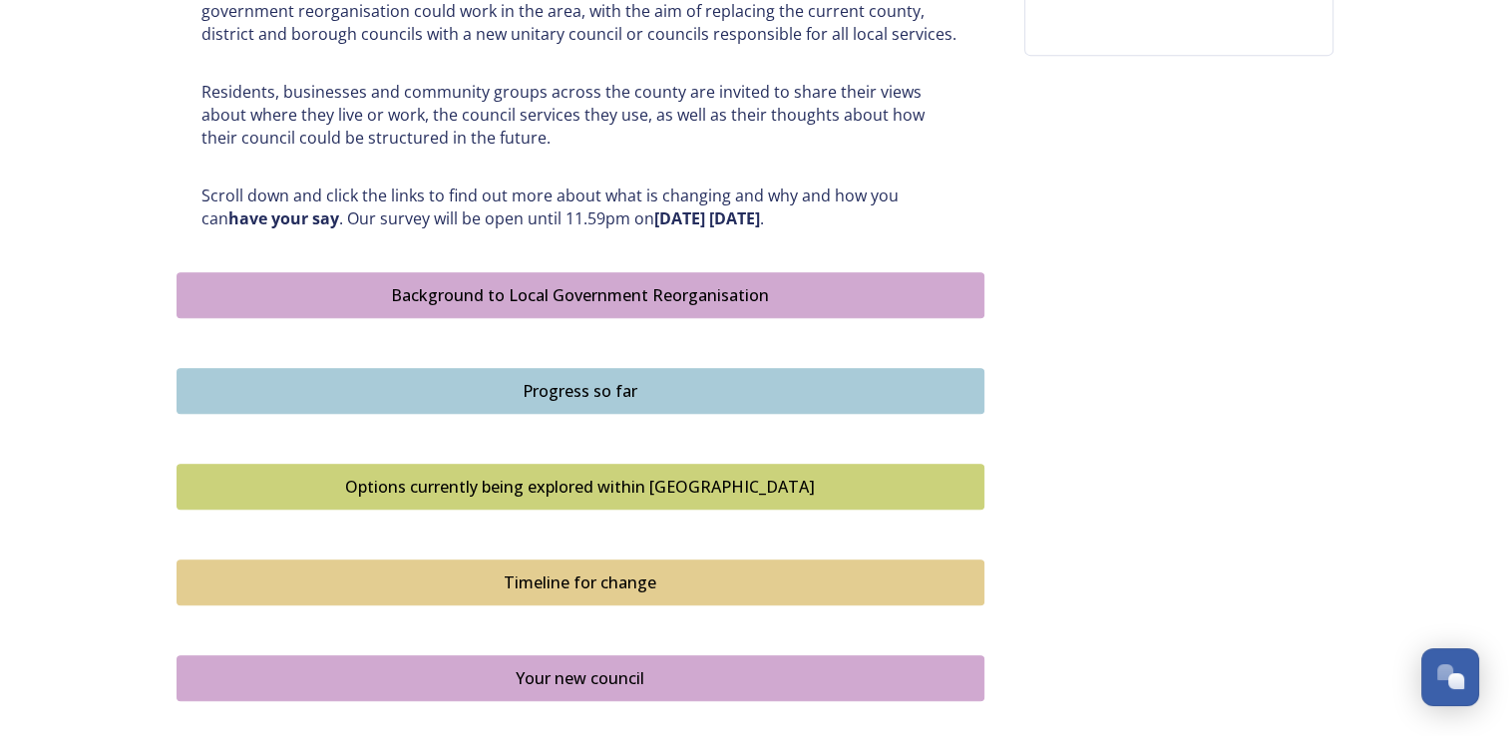
scroll to position [897, 0]
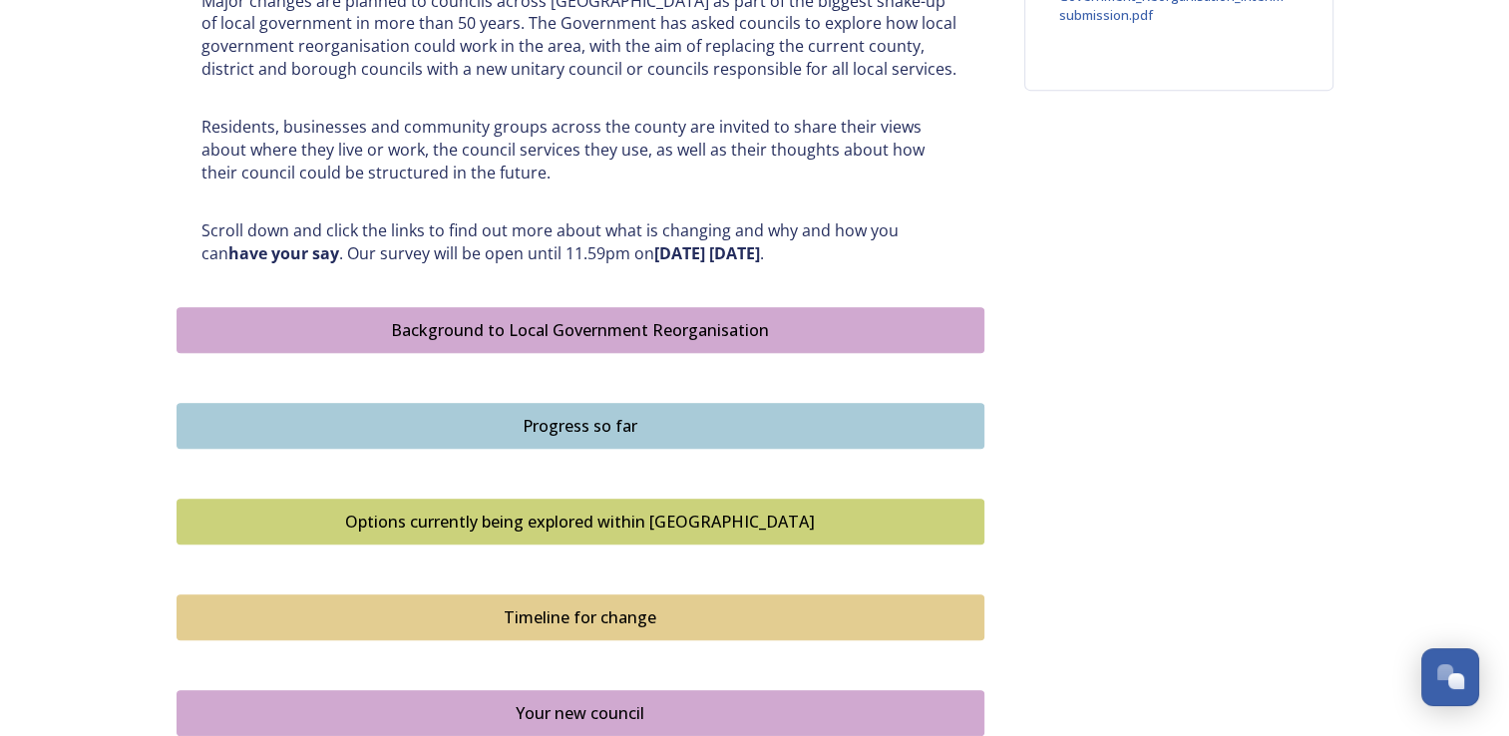
click at [520, 421] on div "Progress so far" at bounding box center [580, 426] width 786 height 24
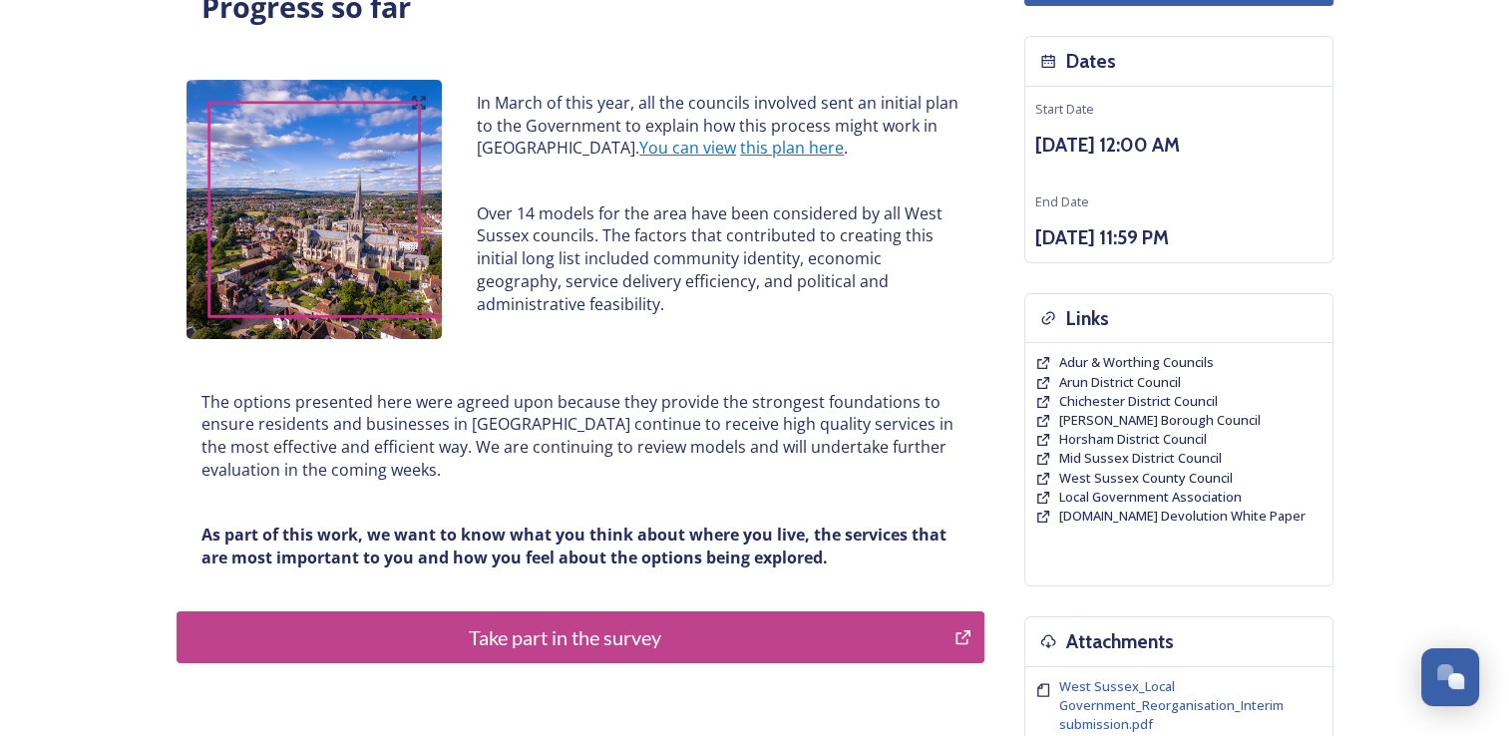
scroll to position [199, 0]
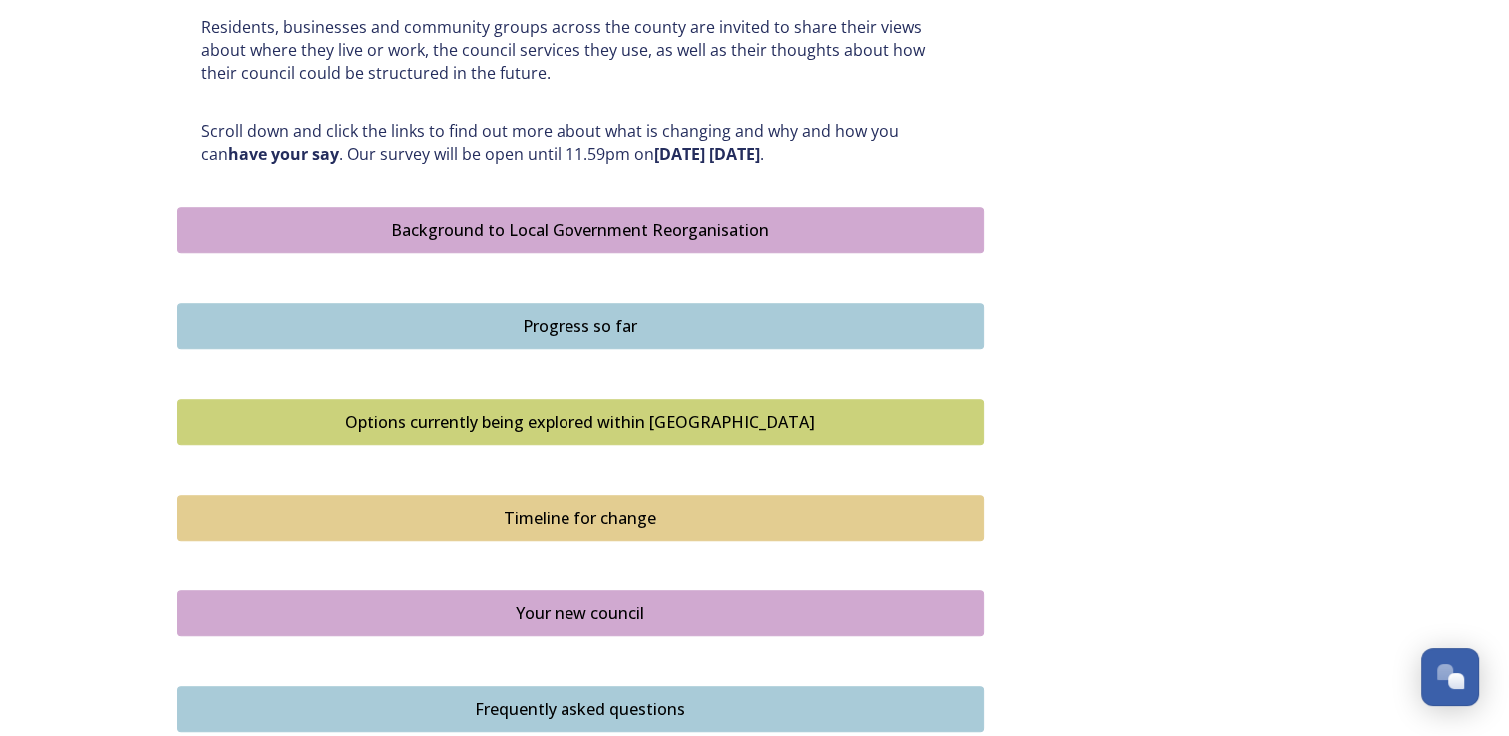
scroll to position [1097, 0]
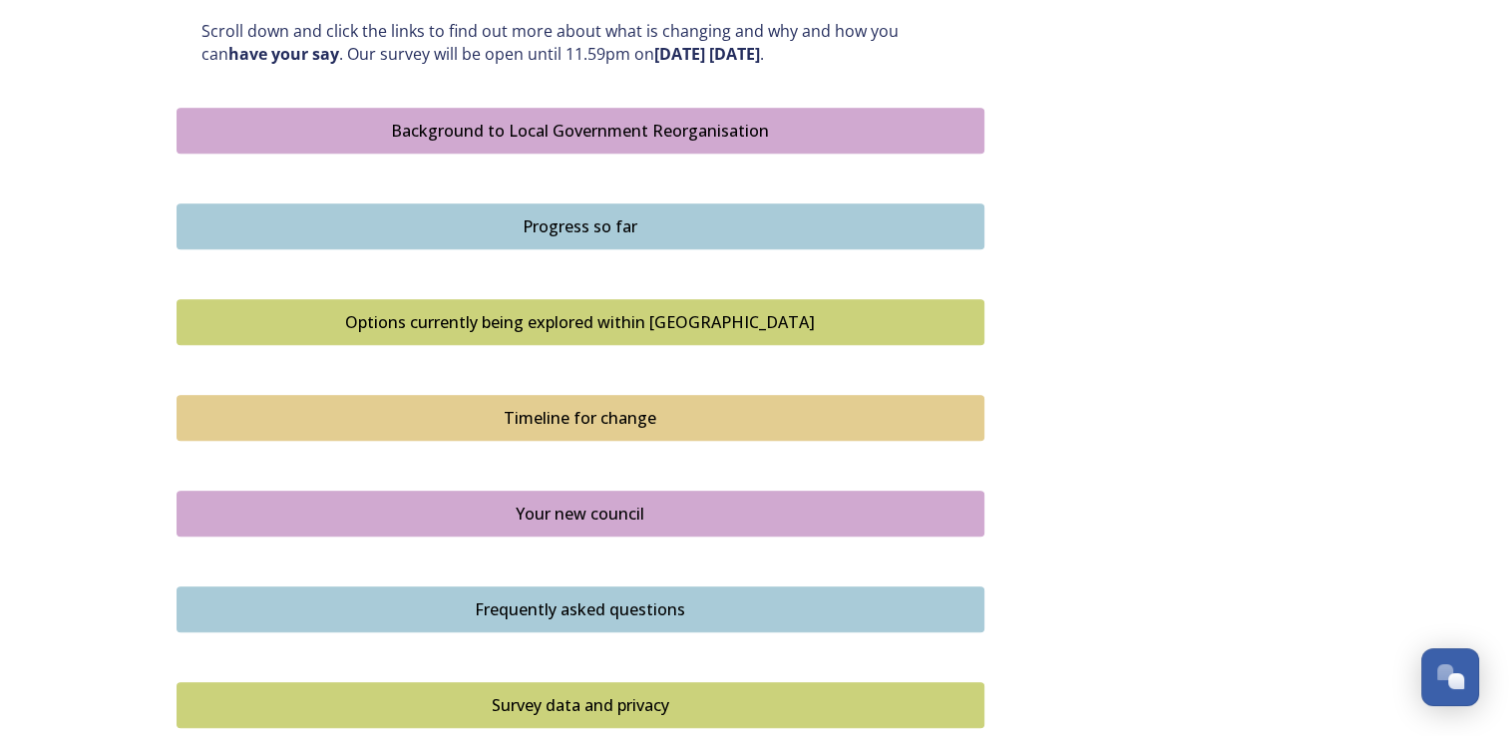
click at [482, 310] on div "Options currently being explored within West Sussex" at bounding box center [580, 322] width 786 height 24
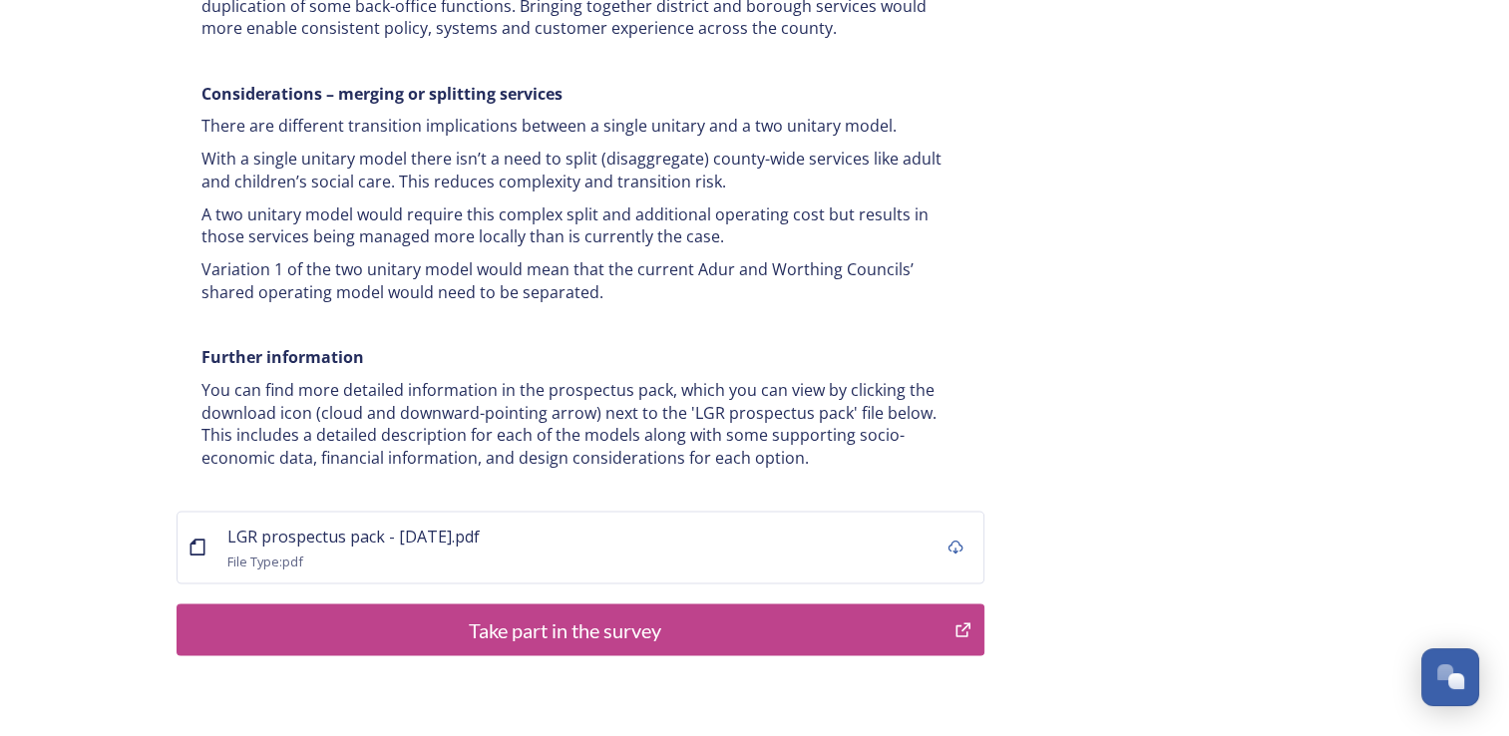
scroll to position [3965, 0]
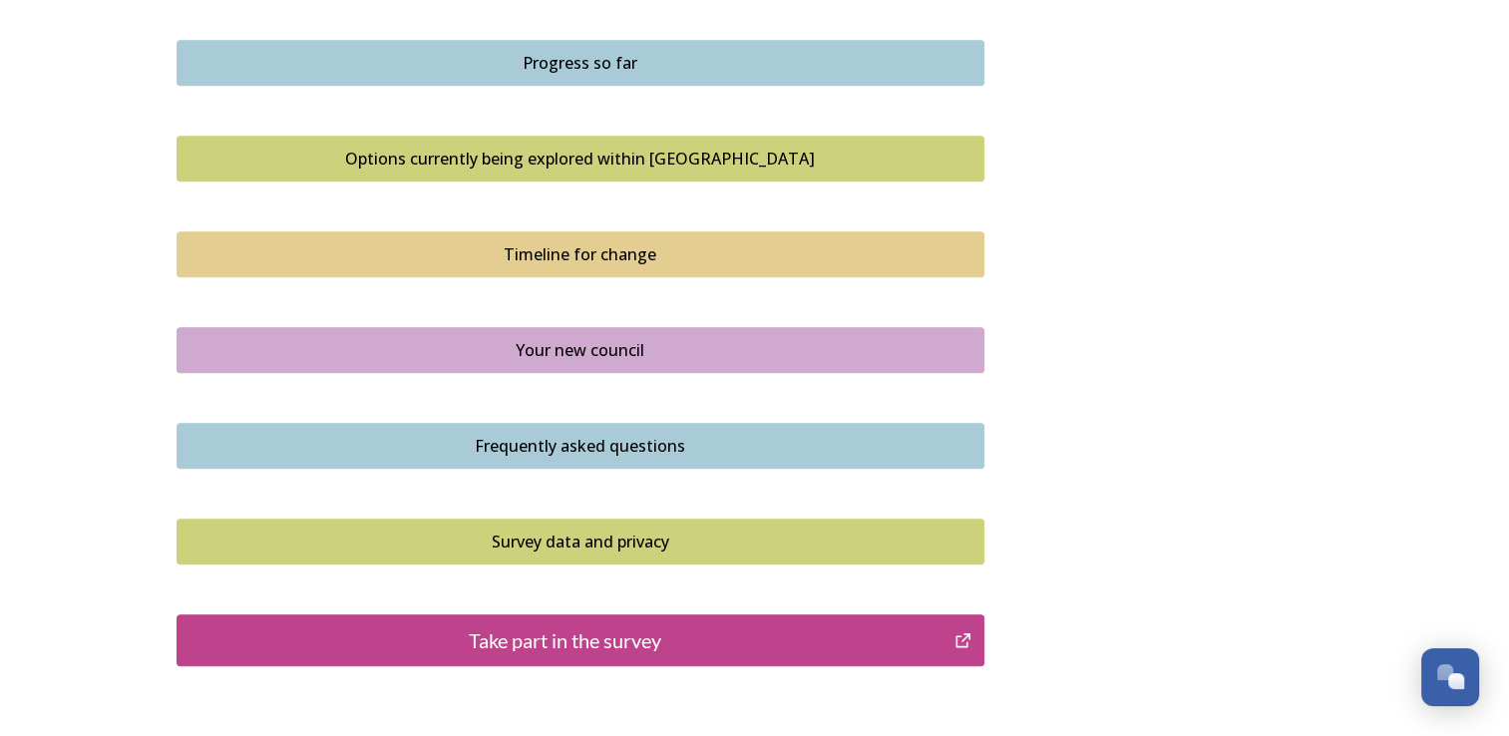
scroll to position [1296, 0]
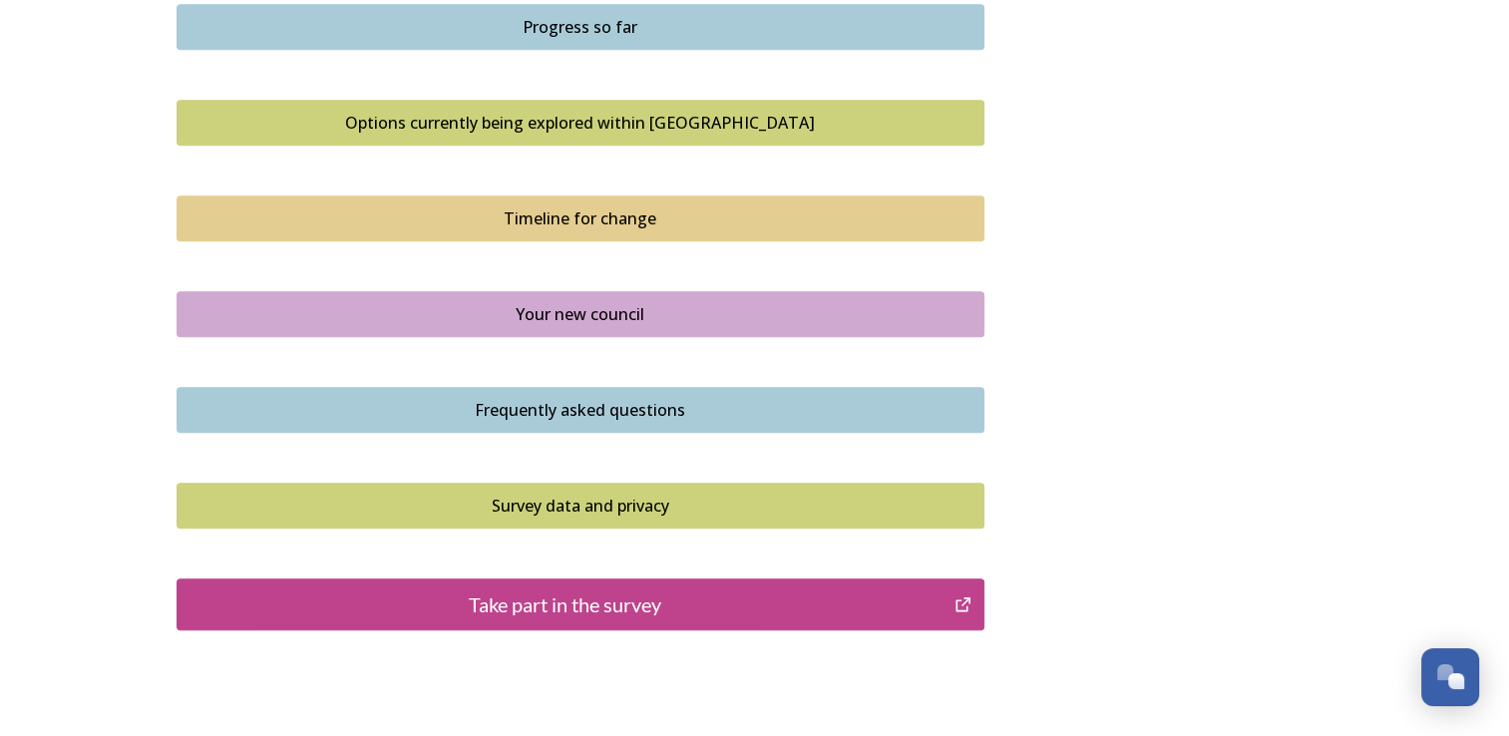
click at [543, 310] on div "Your new council" at bounding box center [580, 314] width 786 height 24
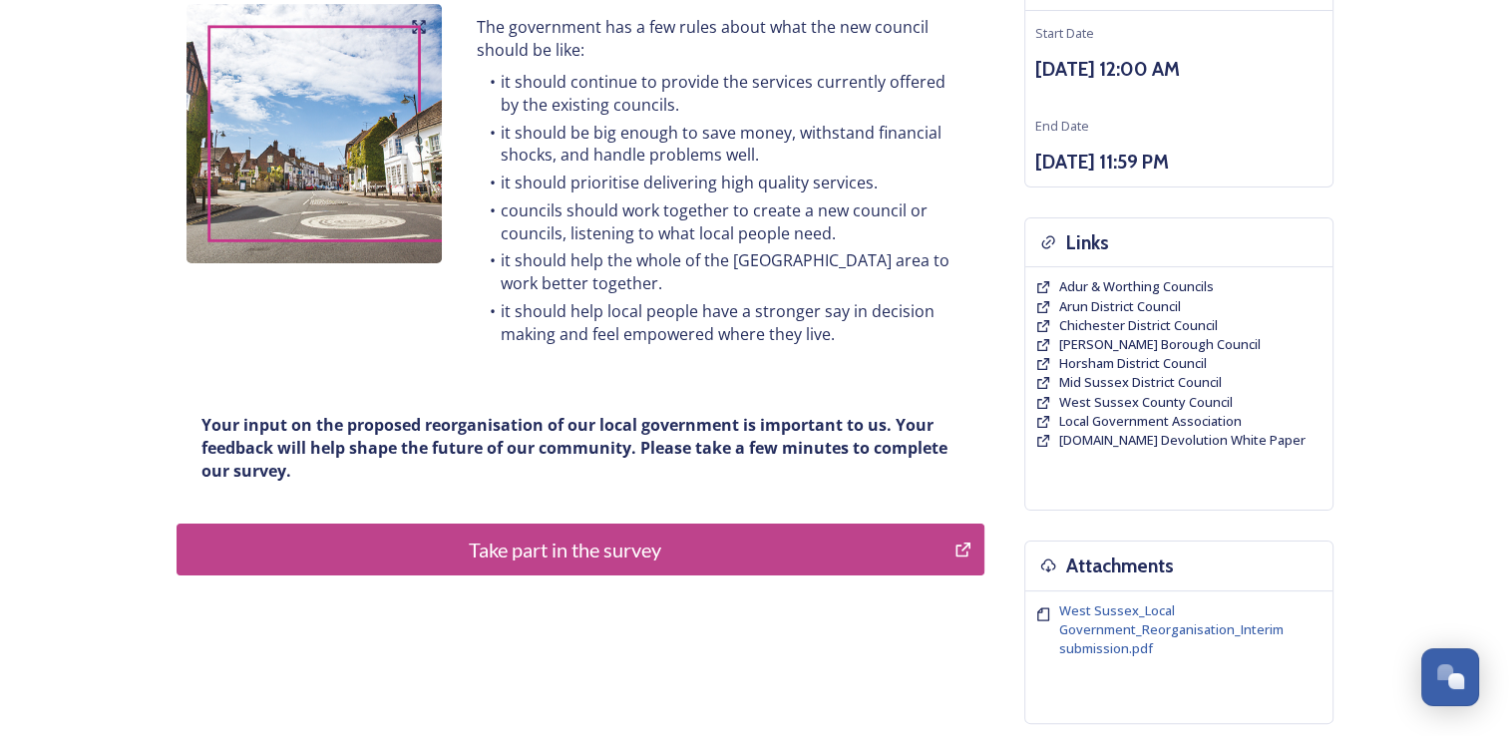
scroll to position [299, 0]
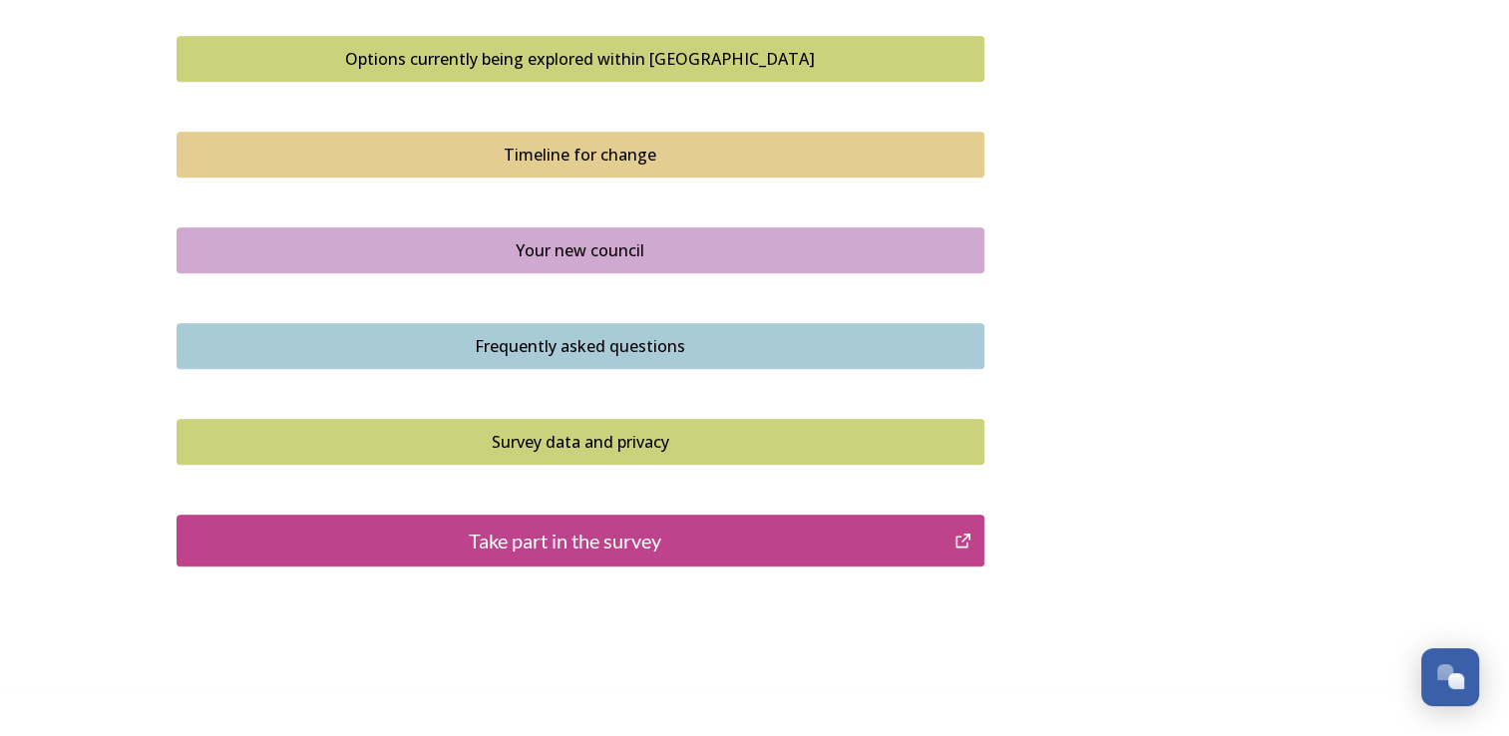
scroll to position [1396, 0]
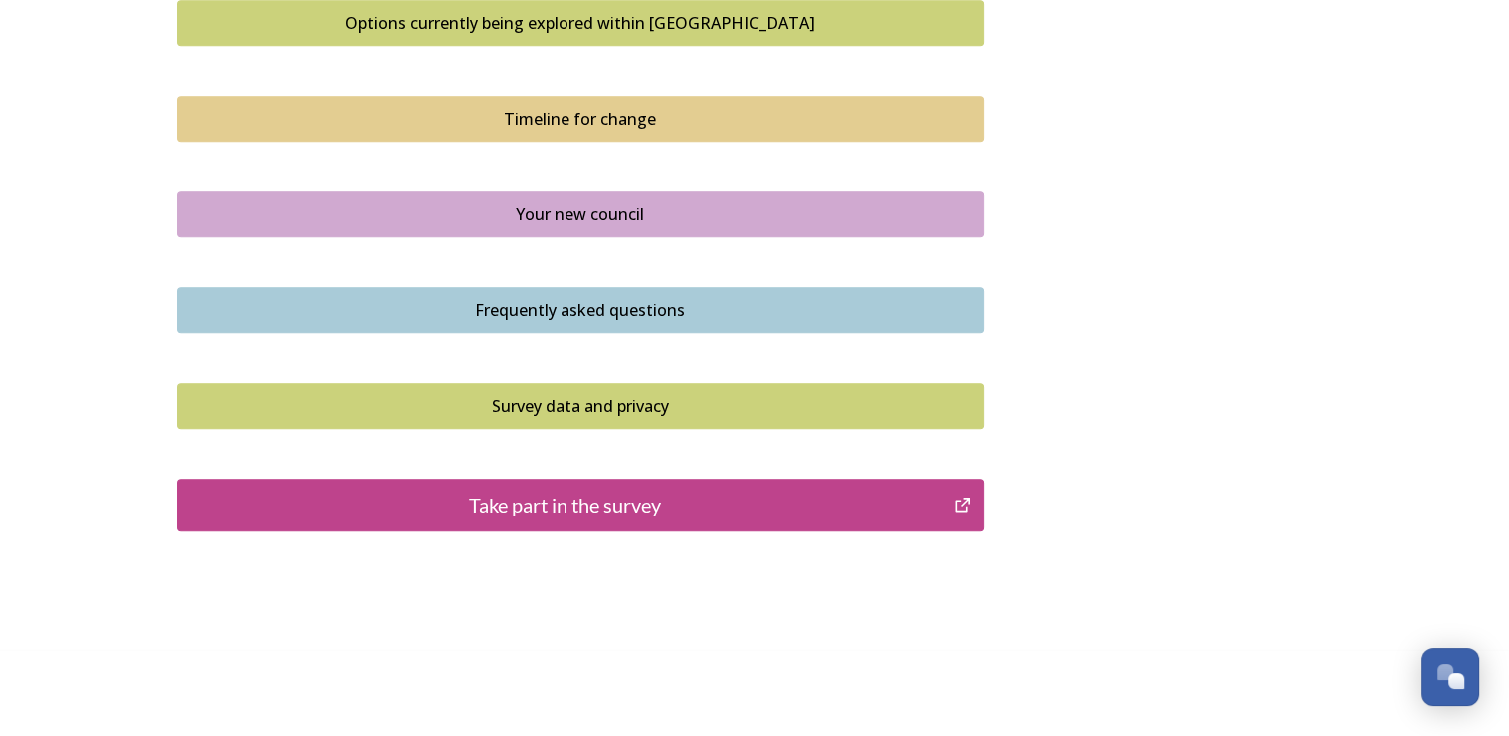
click at [527, 505] on div "Take part in the survey" at bounding box center [565, 505] width 757 height 30
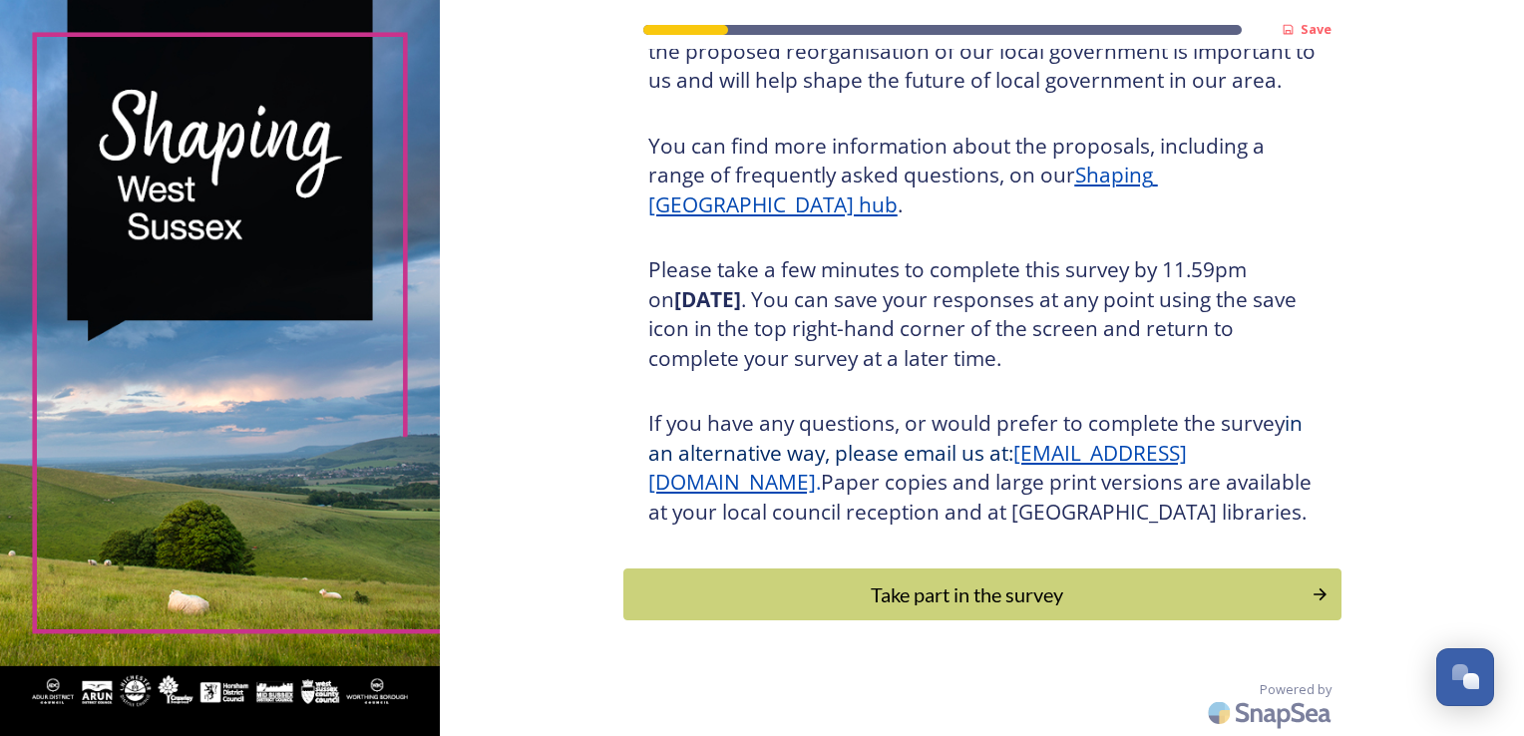
scroll to position [220, 0]
click at [865, 592] on div "Take part in the survey" at bounding box center [967, 594] width 674 height 30
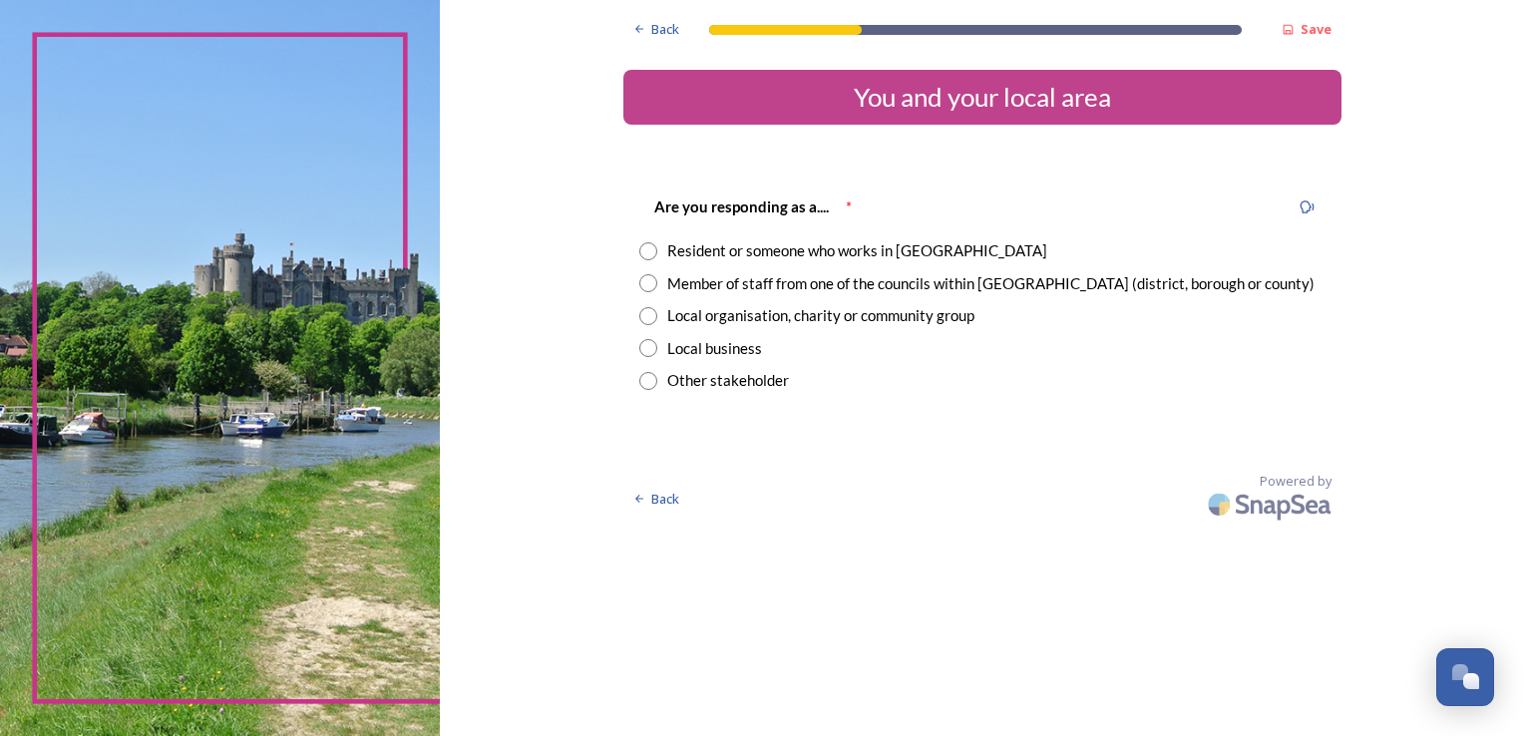
click at [646, 255] on input "radio" at bounding box center [648, 251] width 18 height 18
radio input "true"
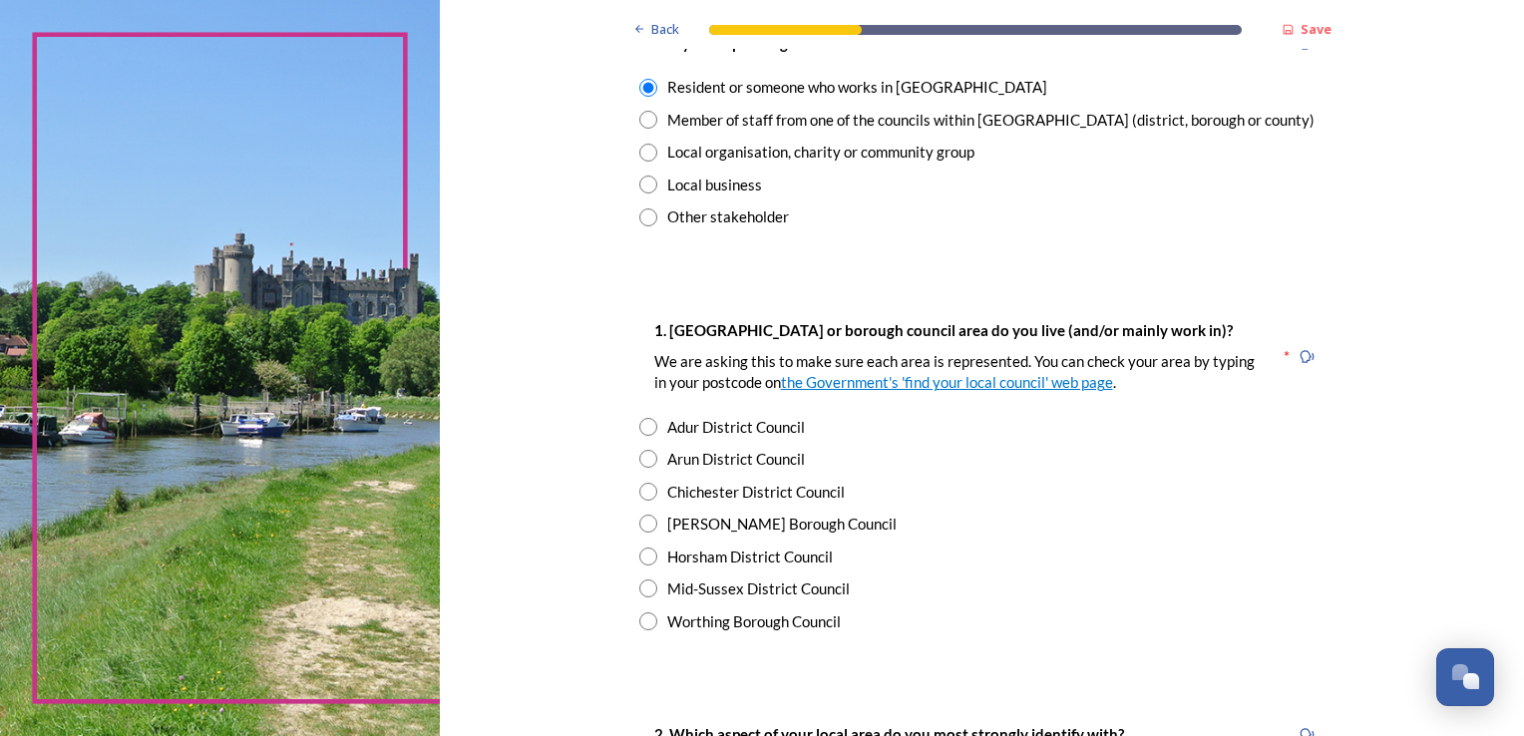
scroll to position [199, 0]
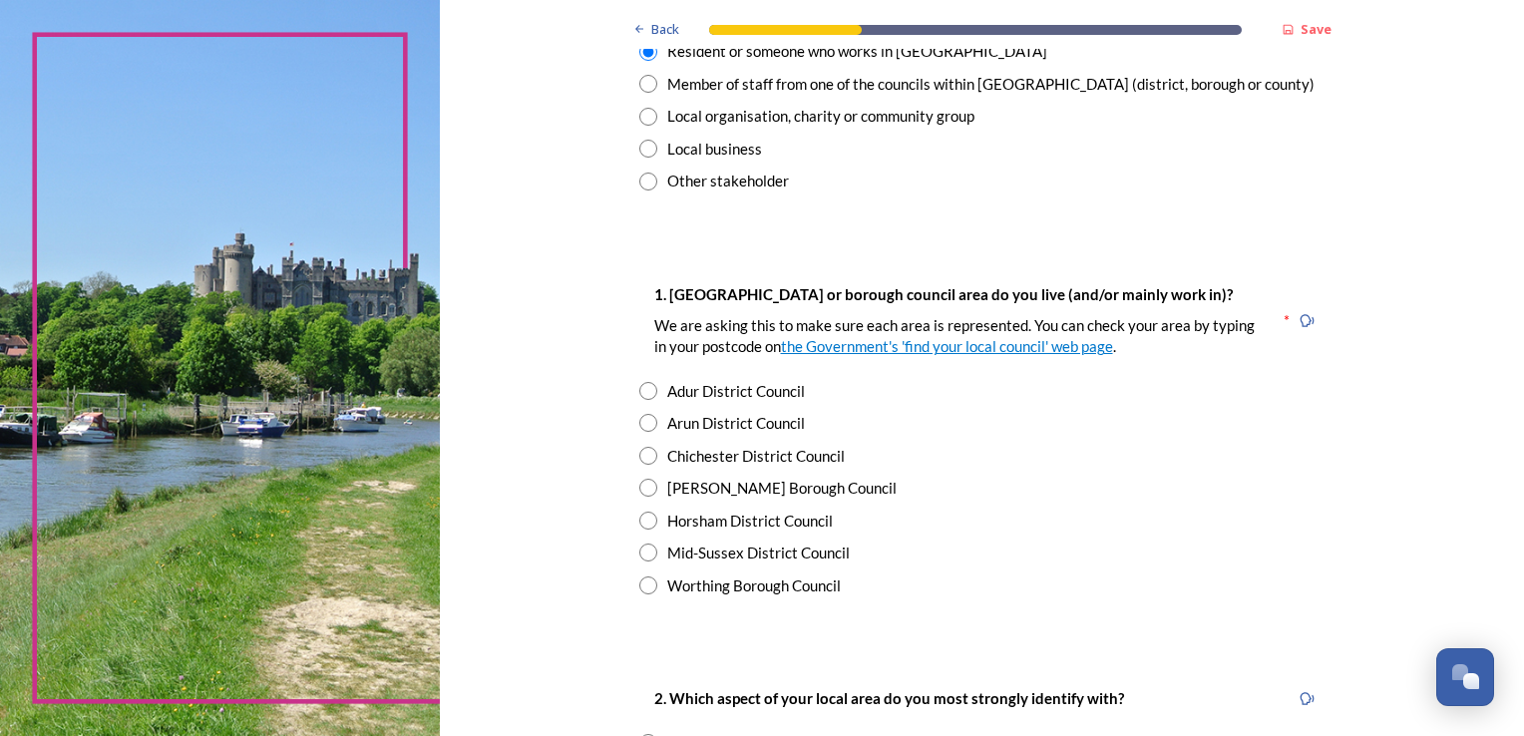
click at [646, 495] on input "radio" at bounding box center [648, 488] width 18 height 18
radio input "true"
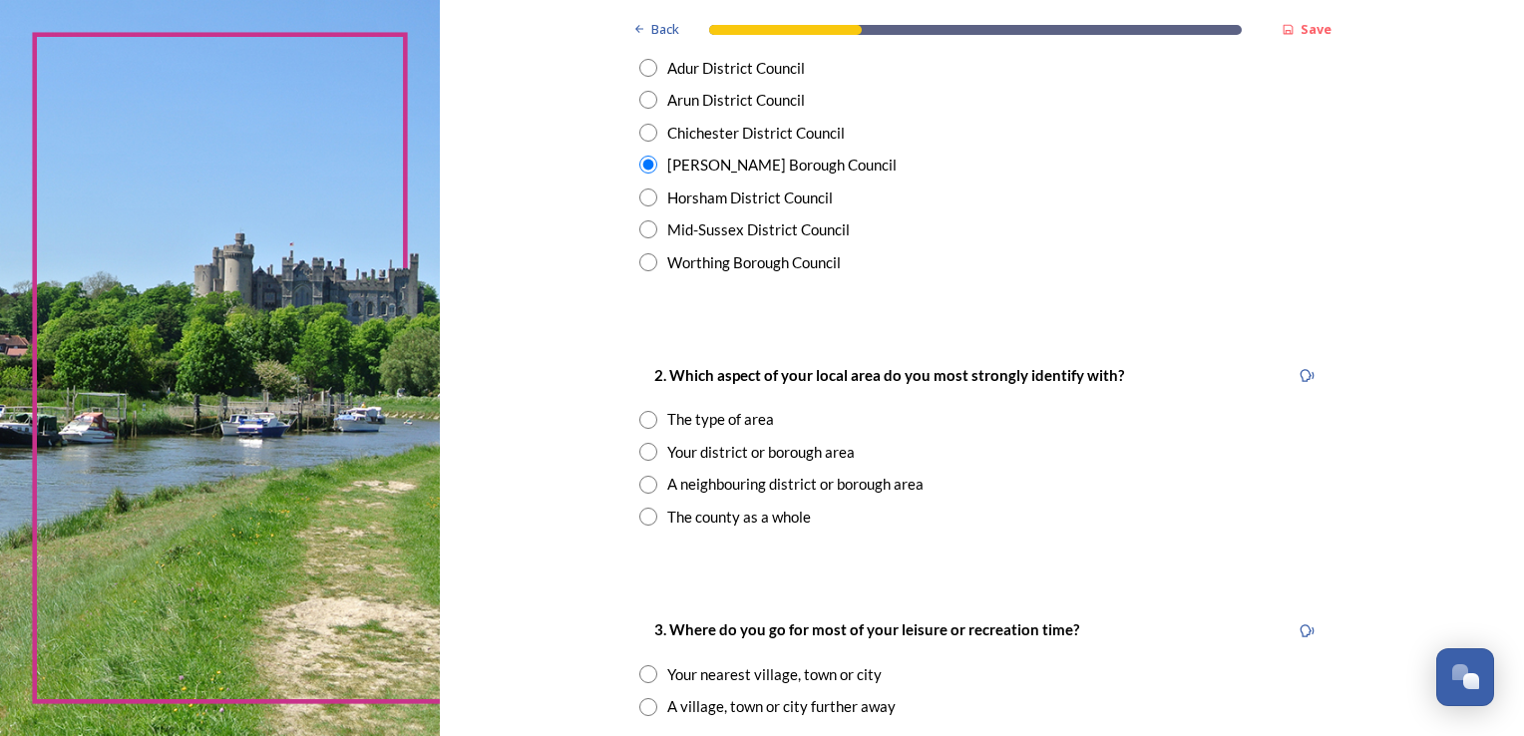
scroll to position [598, 0]
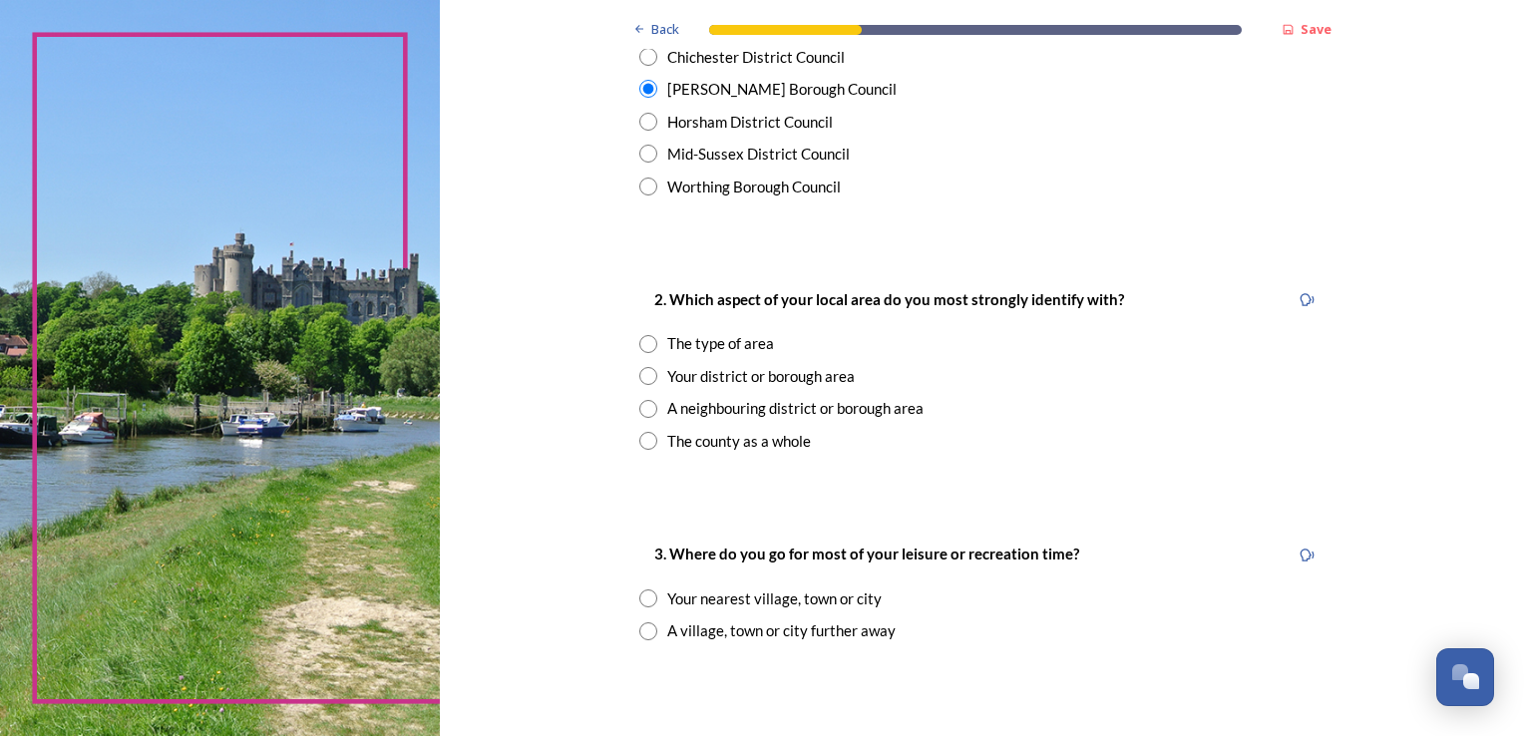
click at [642, 440] on input "radio" at bounding box center [648, 441] width 18 height 18
radio input "true"
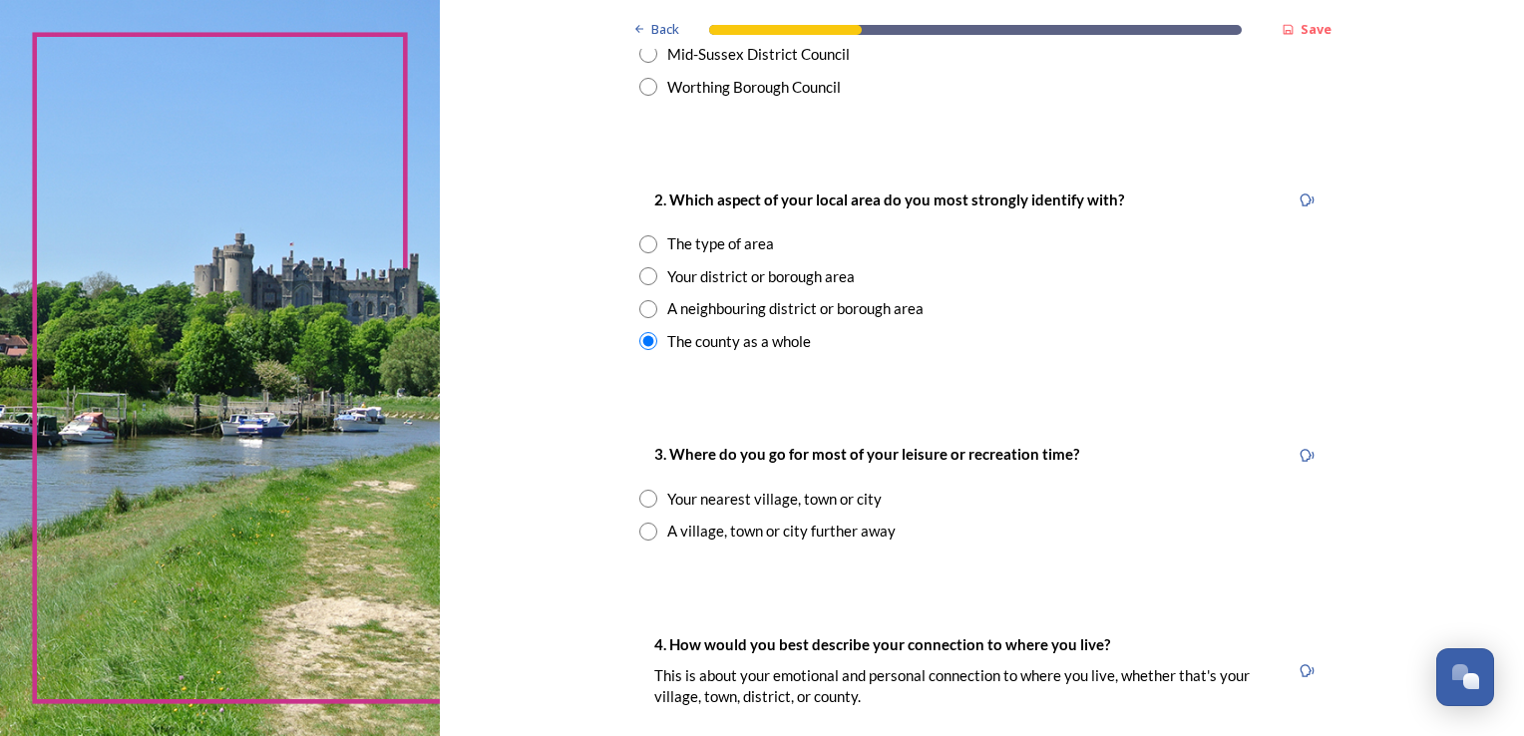
click at [639, 498] on input "radio" at bounding box center [648, 499] width 18 height 18
radio input "true"
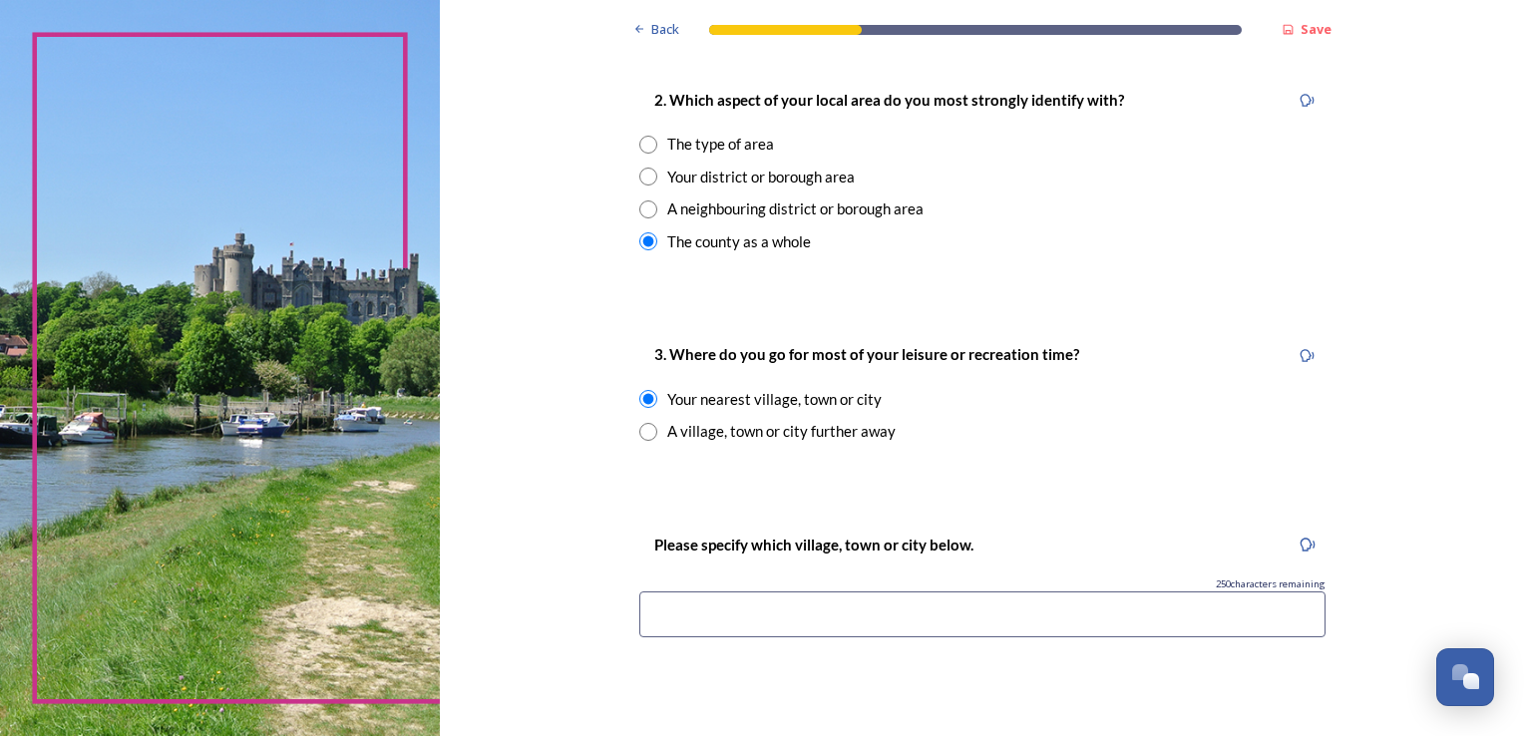
scroll to position [897, 0]
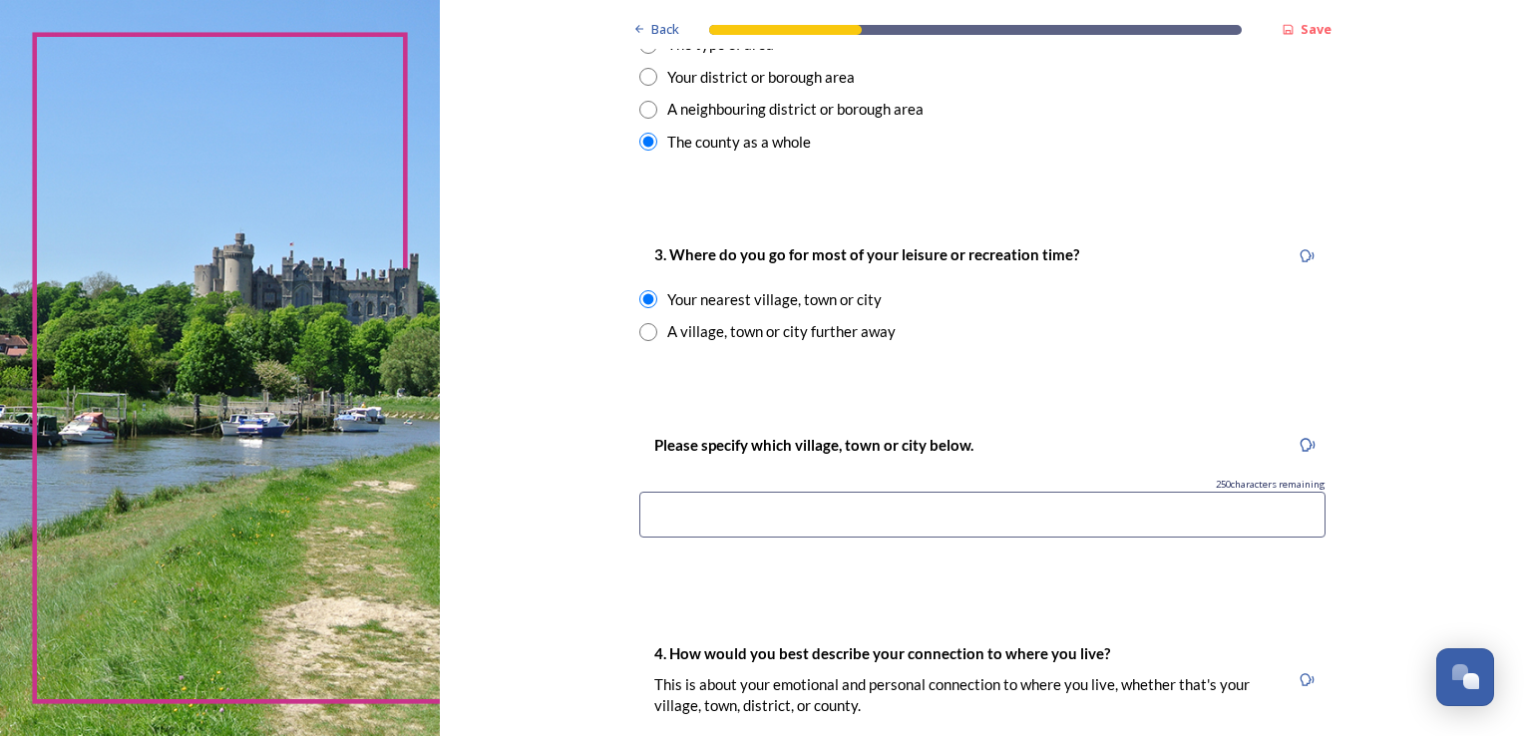
click at [671, 514] on input at bounding box center [982, 515] width 686 height 46
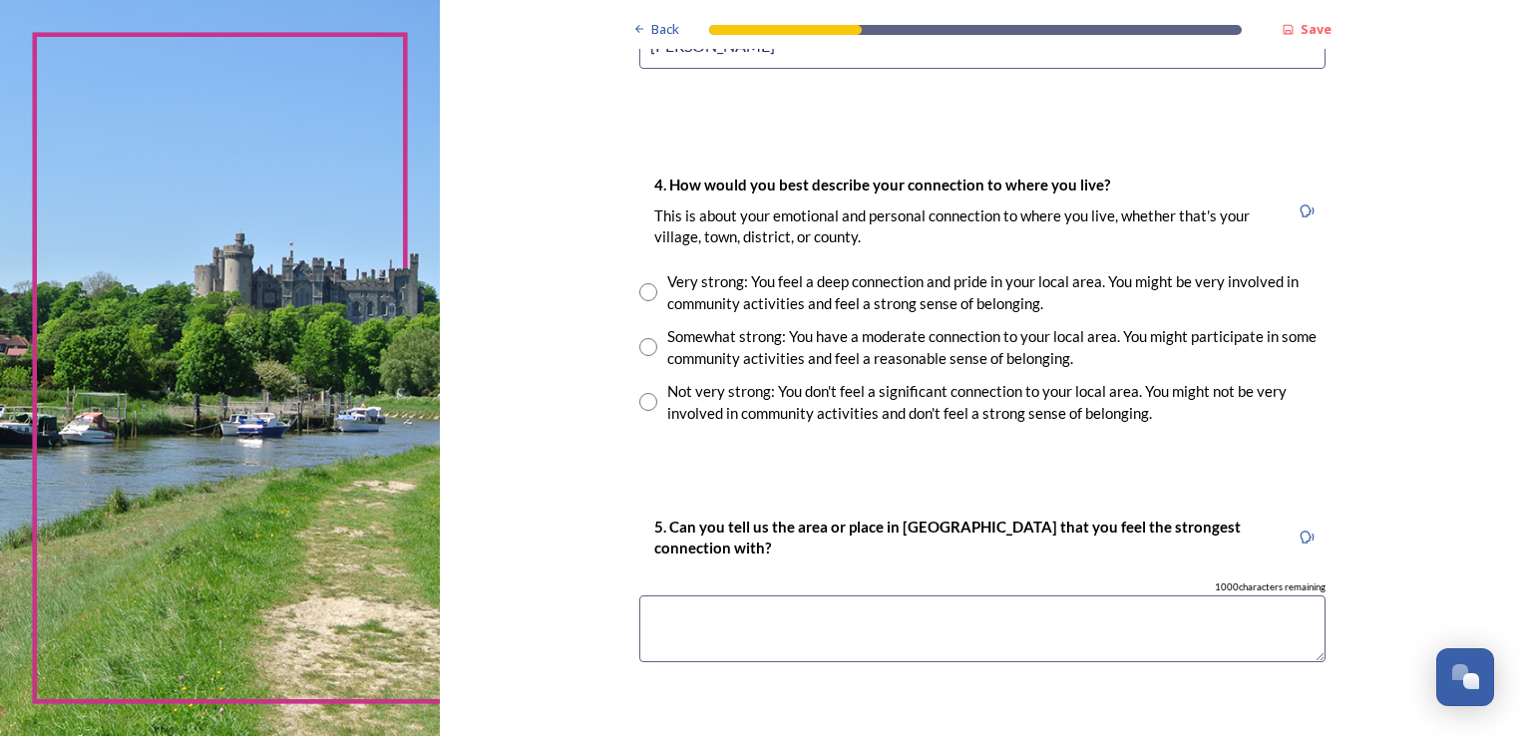
scroll to position [1396, 0]
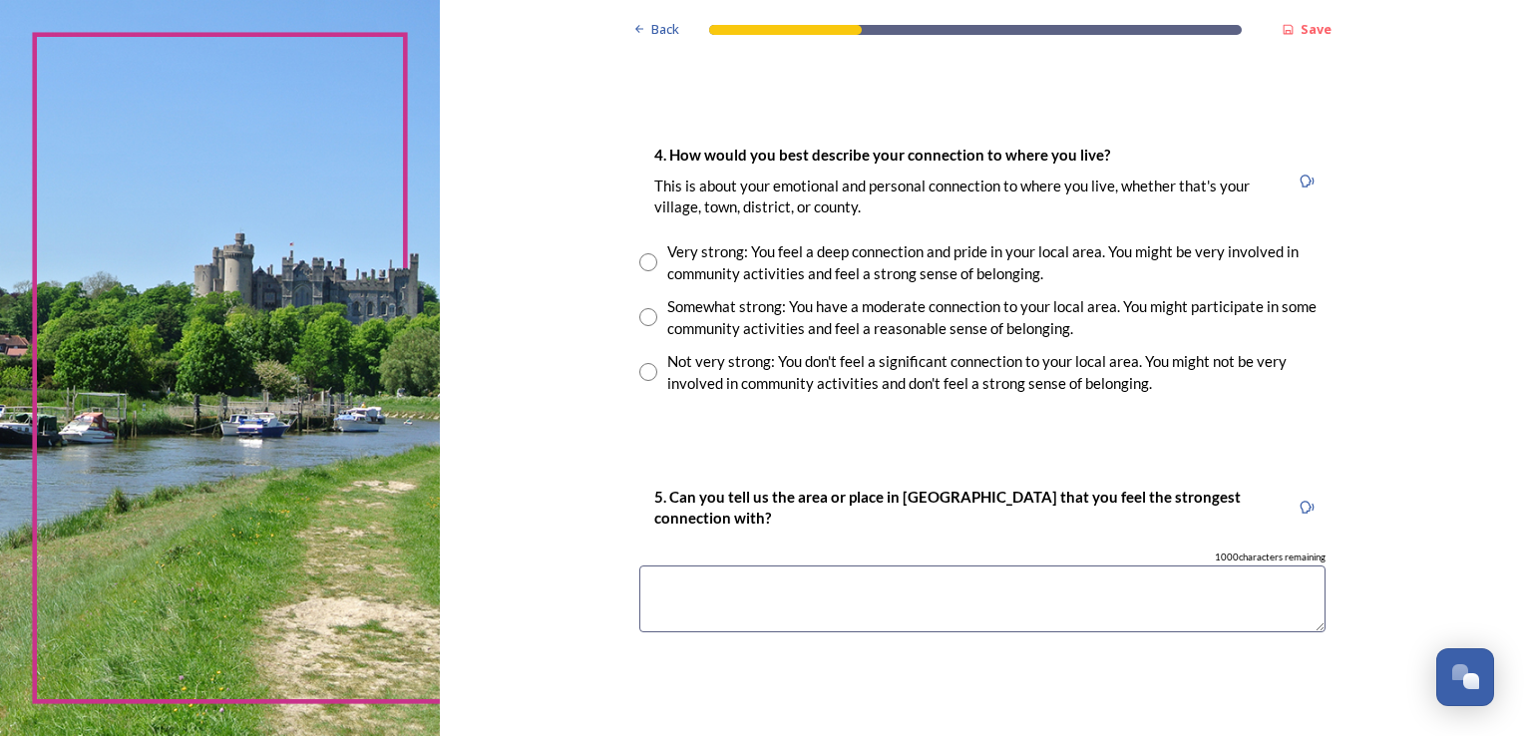
type input "[PERSON_NAME]"
click at [643, 318] on input "radio" at bounding box center [648, 317] width 18 height 18
radio input "true"
click at [664, 589] on textarea at bounding box center [982, 598] width 686 height 67
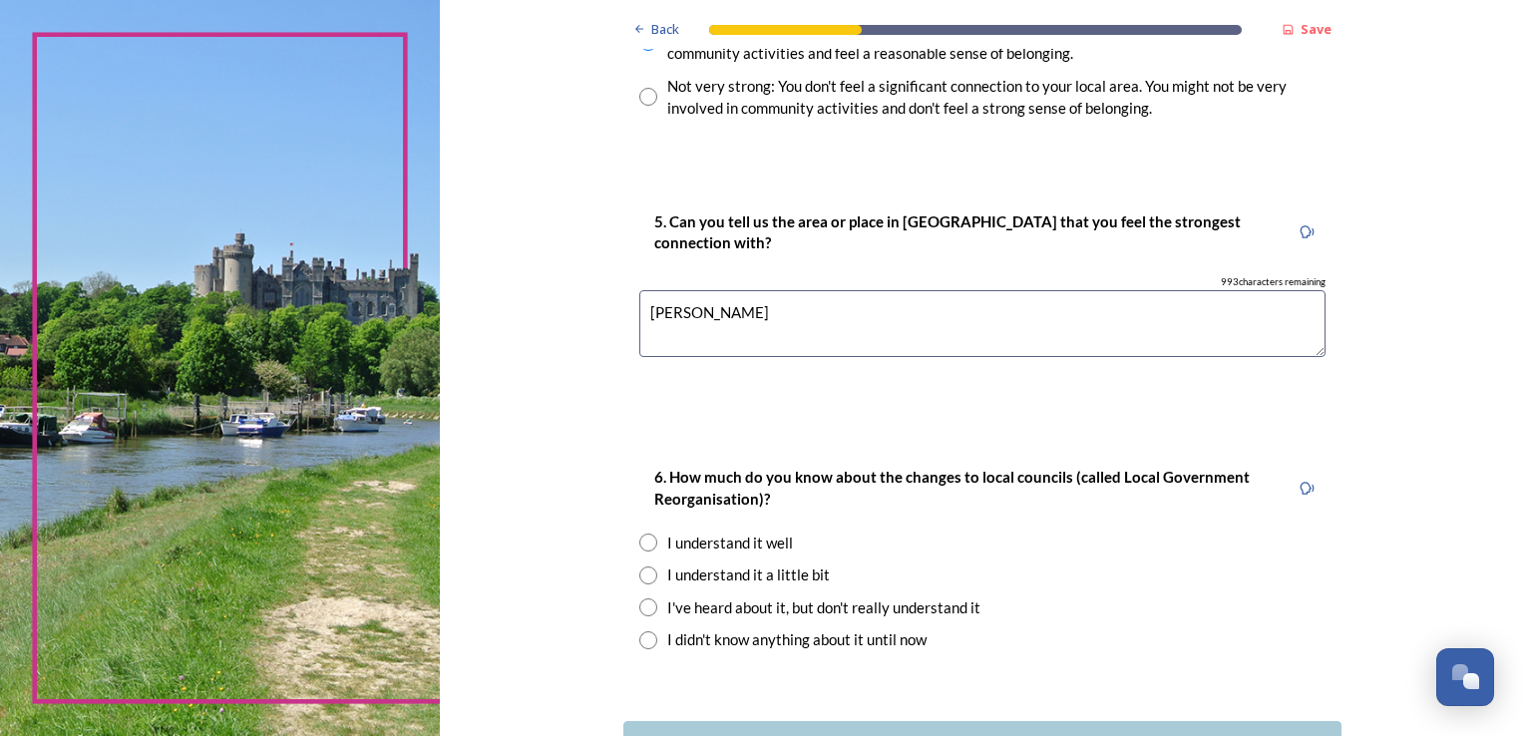
scroll to position [1795, 0]
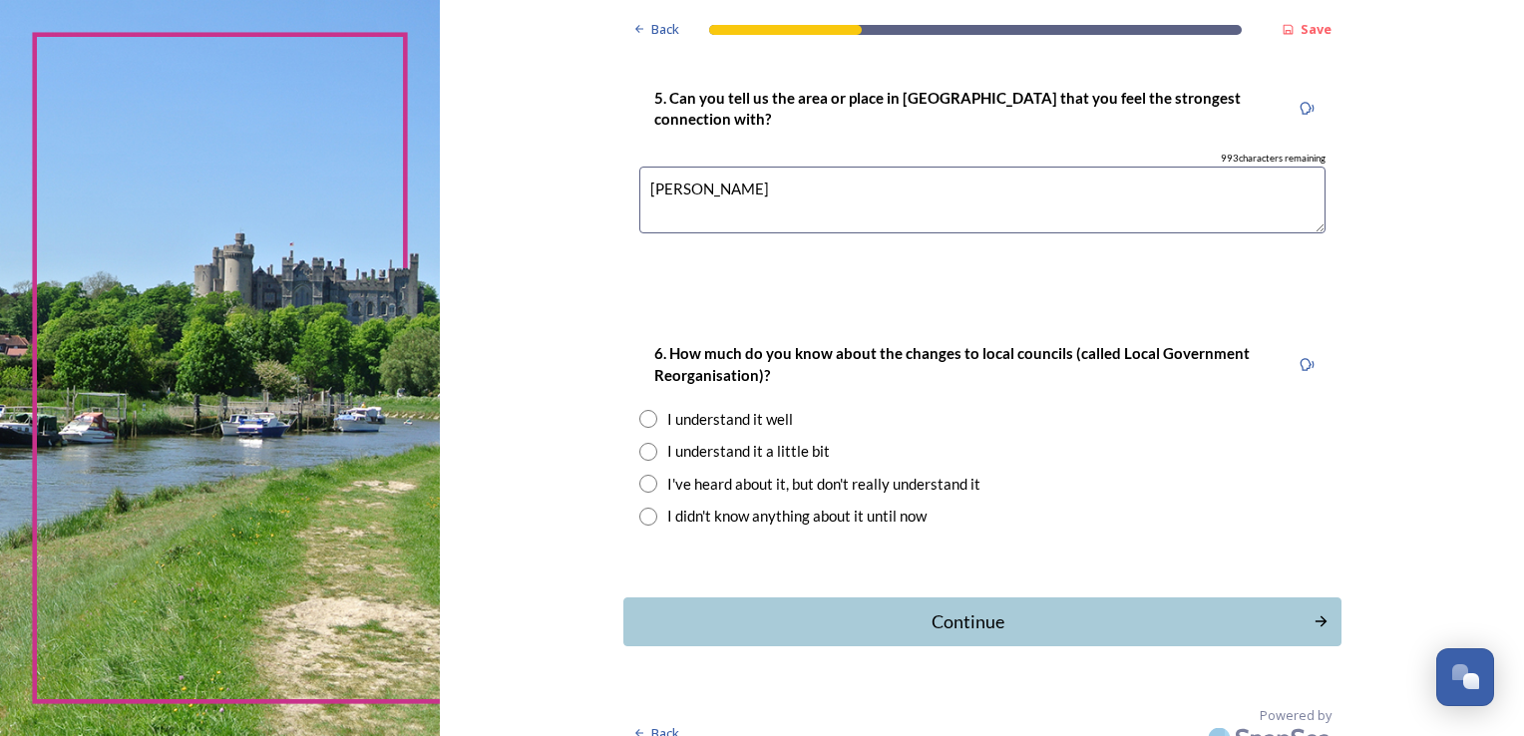
type textarea "[PERSON_NAME]"
click at [646, 480] on input "radio" at bounding box center [648, 484] width 18 height 18
radio input "true"
click at [961, 617] on div "Continue" at bounding box center [967, 621] width 675 height 27
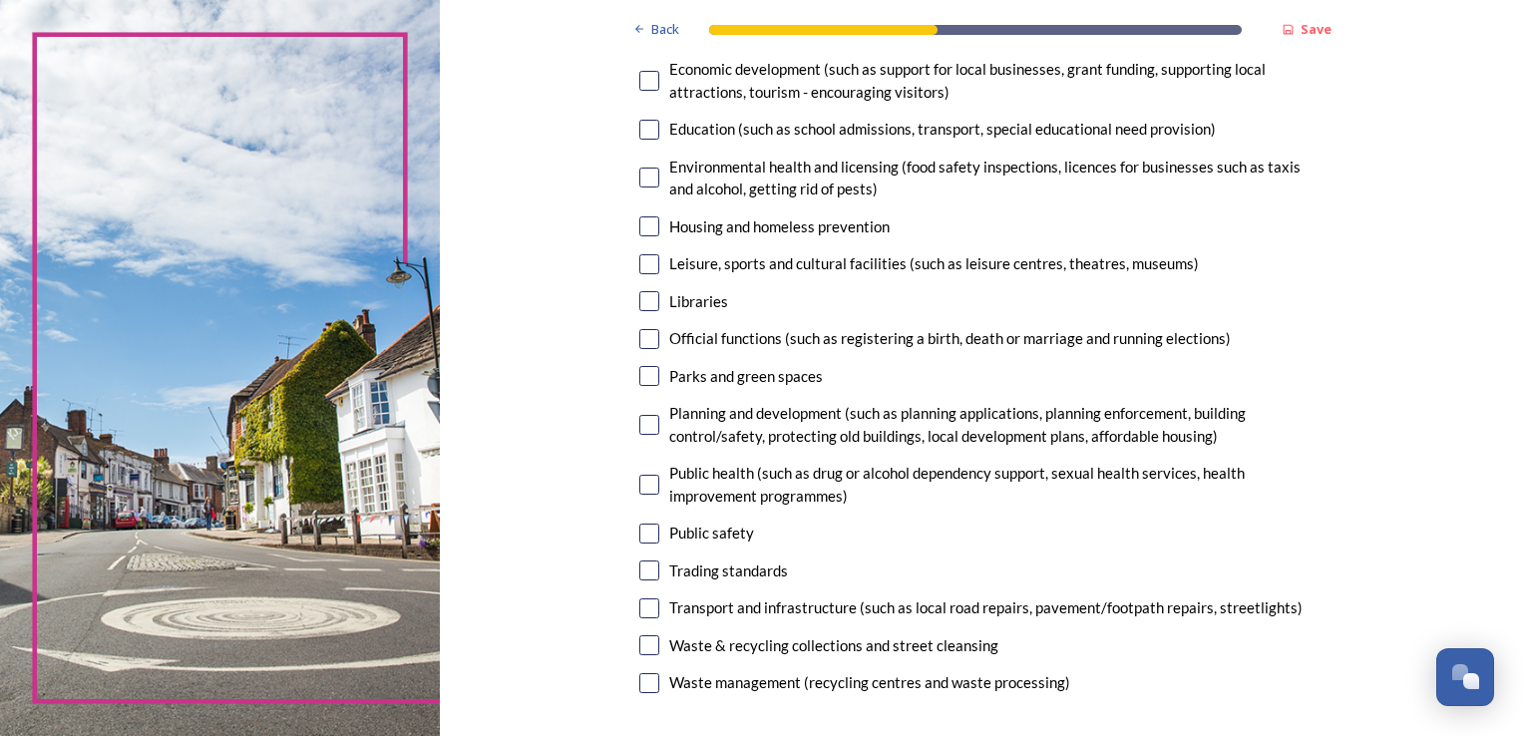
scroll to position [499, 0]
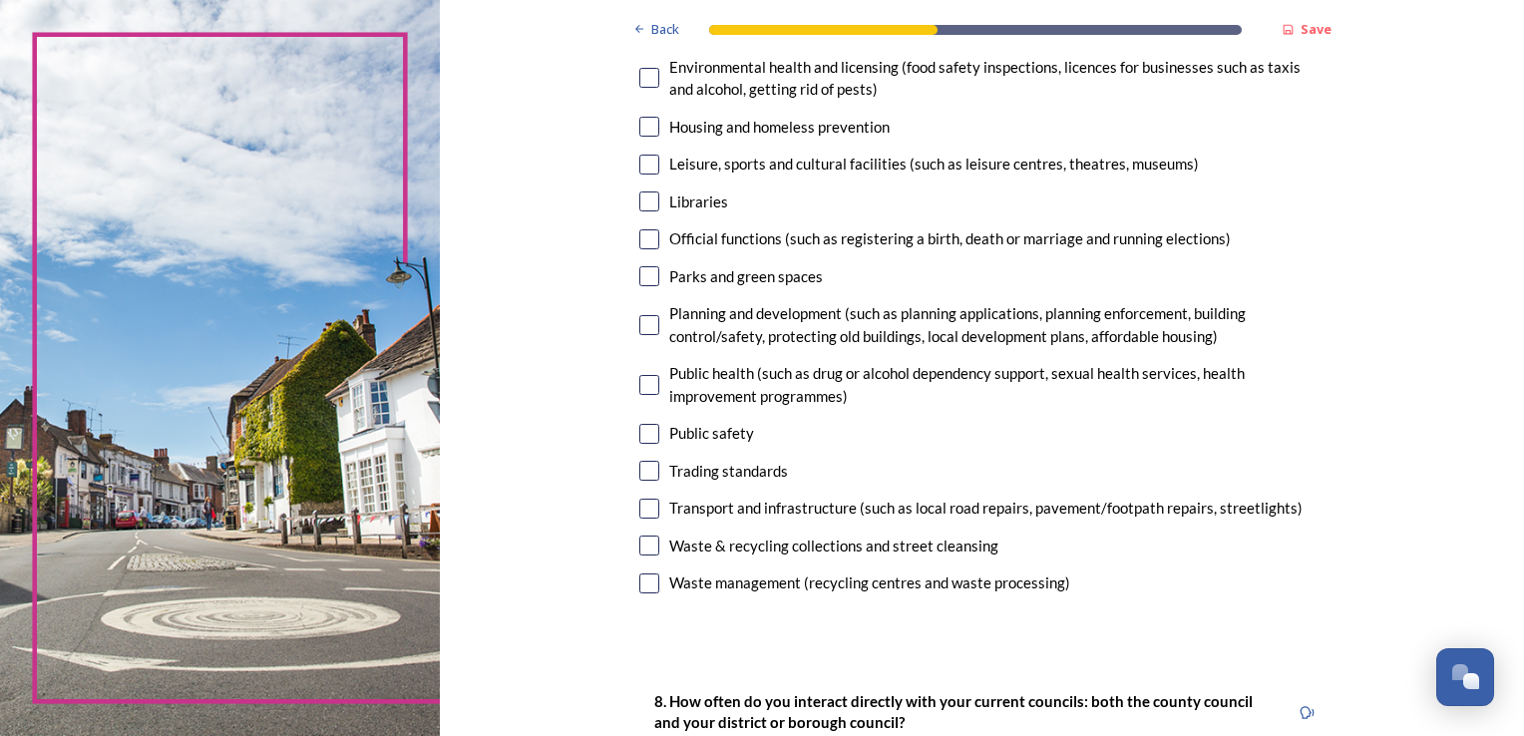
click at [645, 279] on input "checkbox" at bounding box center [649, 276] width 20 height 20
checkbox input "true"
click at [630, 431] on div "7. Council services will continue, no matter what the local government structur…" at bounding box center [982, 147] width 718 height 943
click at [644, 432] on input "checkbox" at bounding box center [649, 434] width 20 height 20
checkbox input "true"
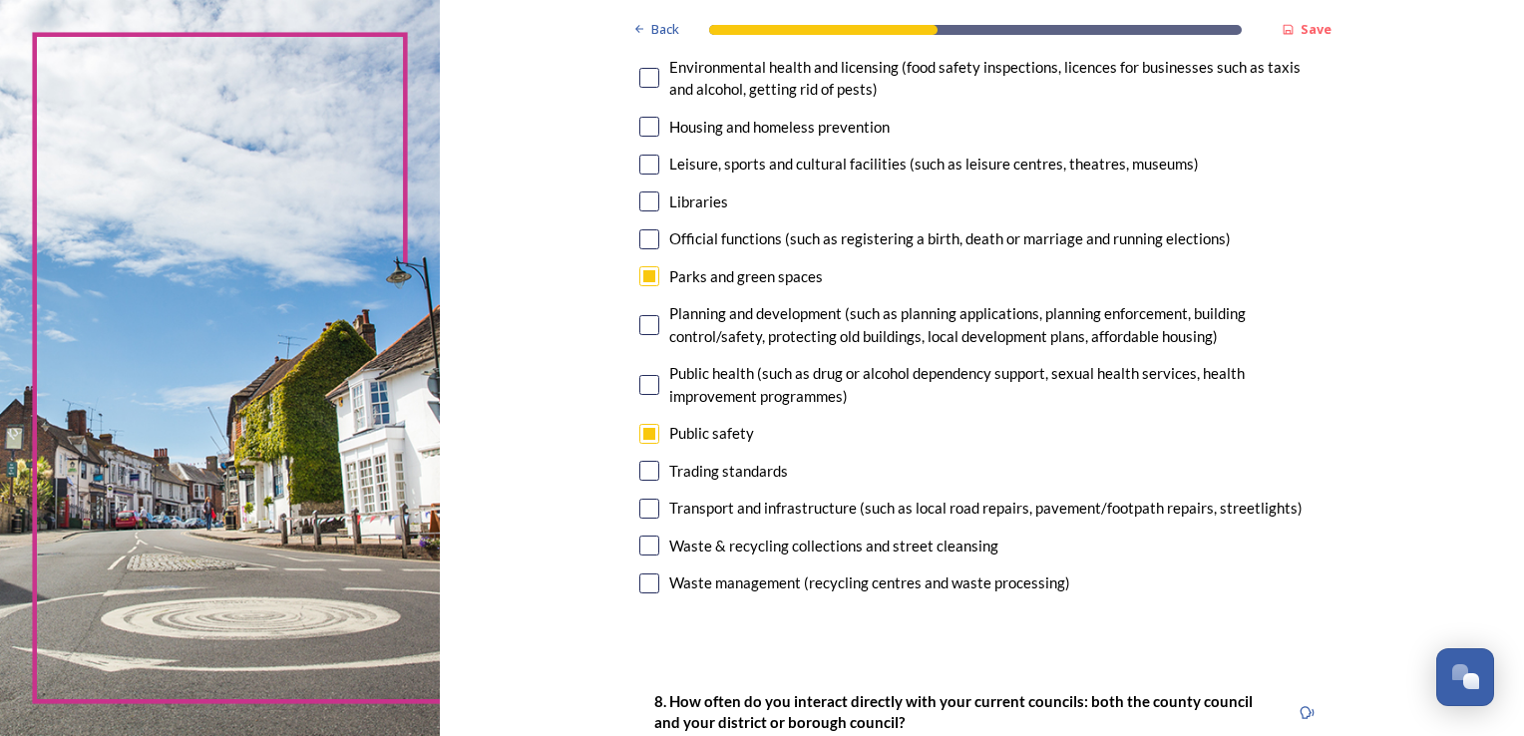
scroll to position [598, 0]
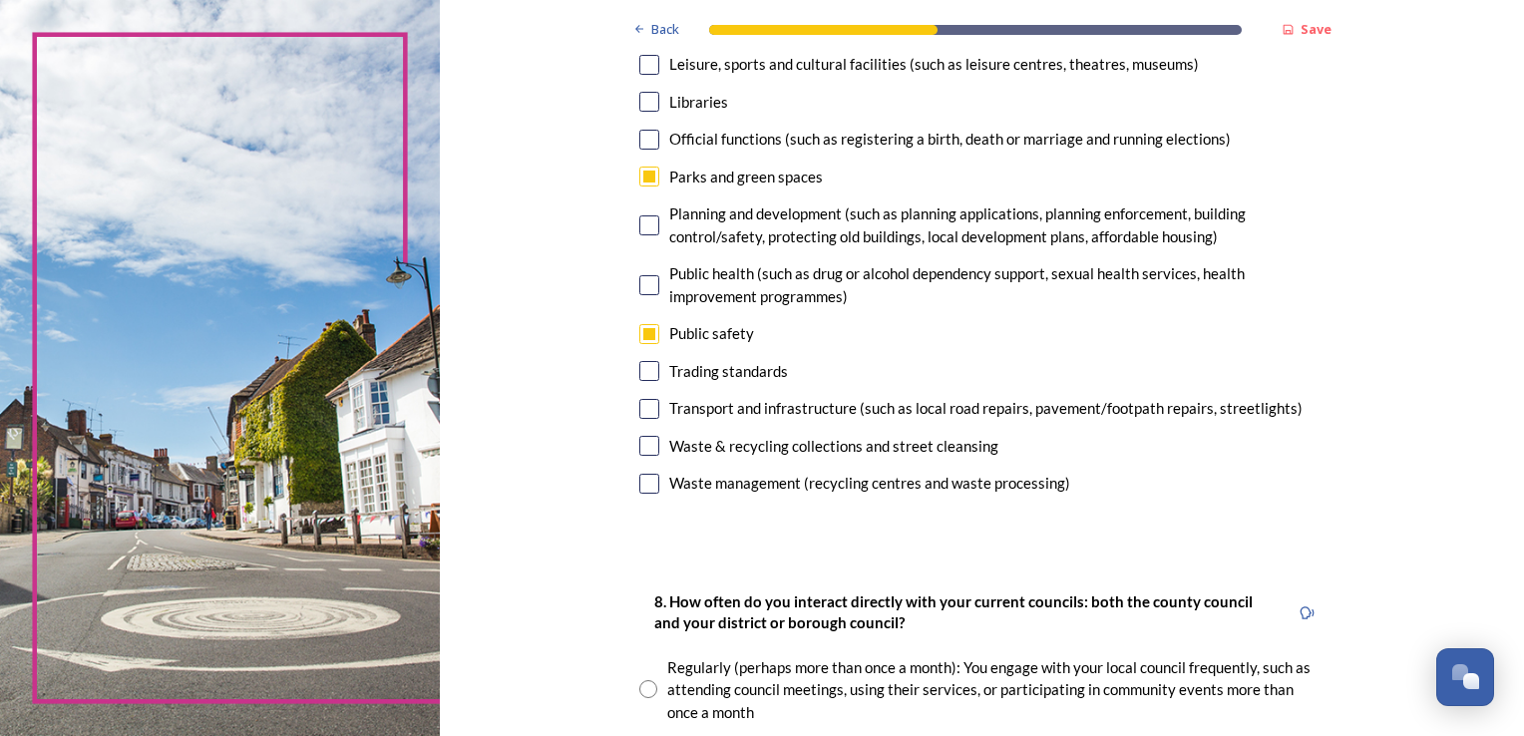
click at [640, 409] on input "checkbox" at bounding box center [649, 409] width 20 height 20
checkbox input "true"
click at [641, 448] on input "checkbox" at bounding box center [649, 446] width 20 height 20
checkbox input "true"
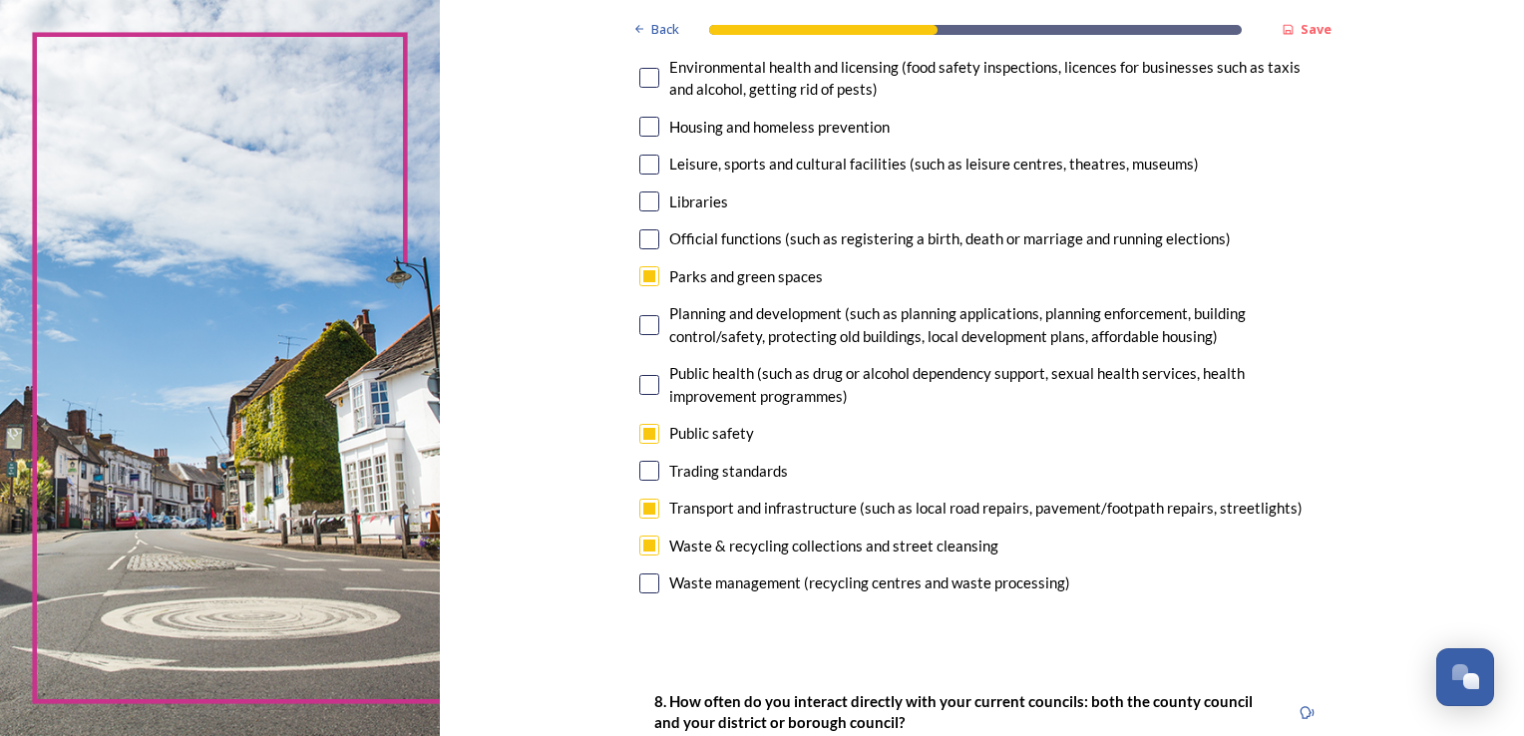
click at [643, 161] on input "checkbox" at bounding box center [649, 165] width 20 height 20
checkbox input "true"
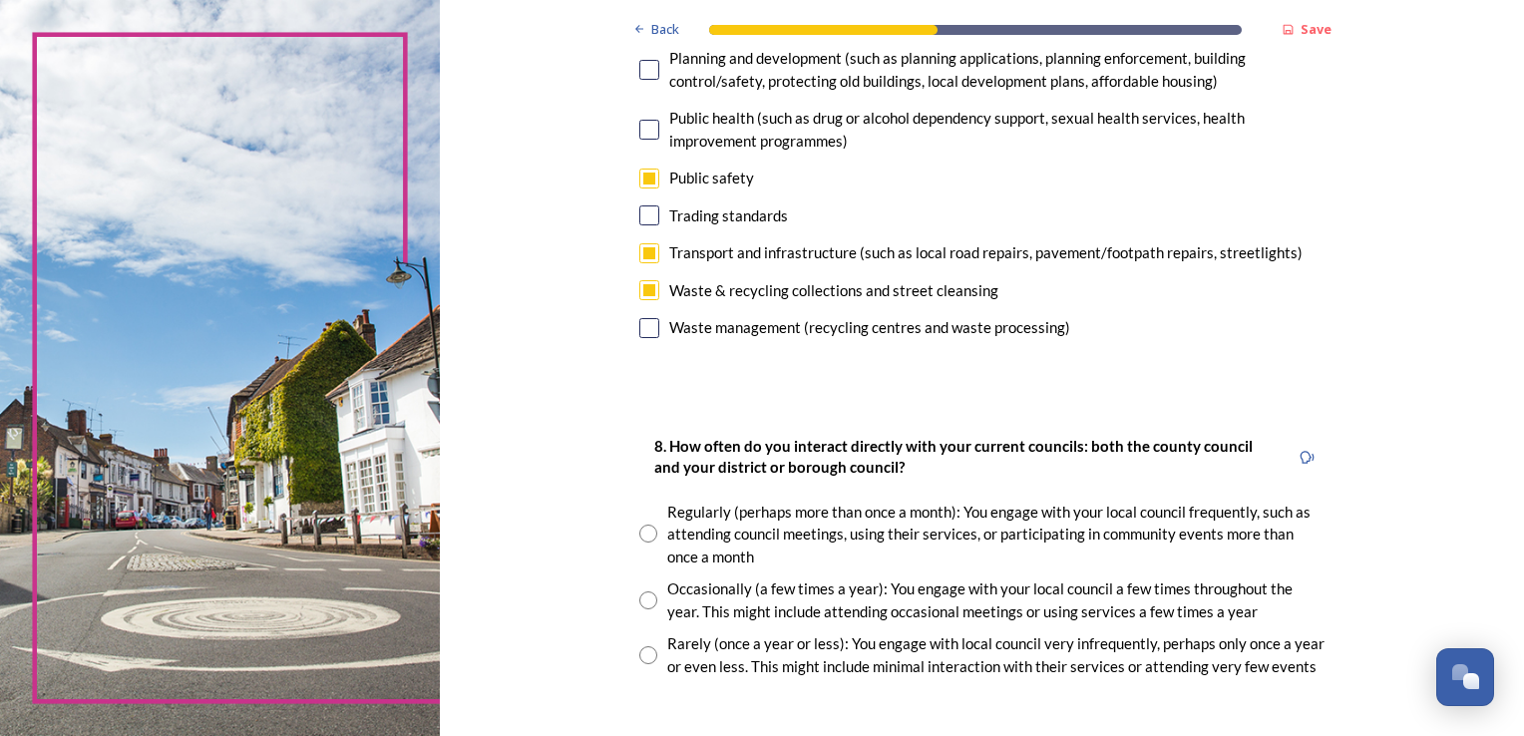
scroll to position [897, 0]
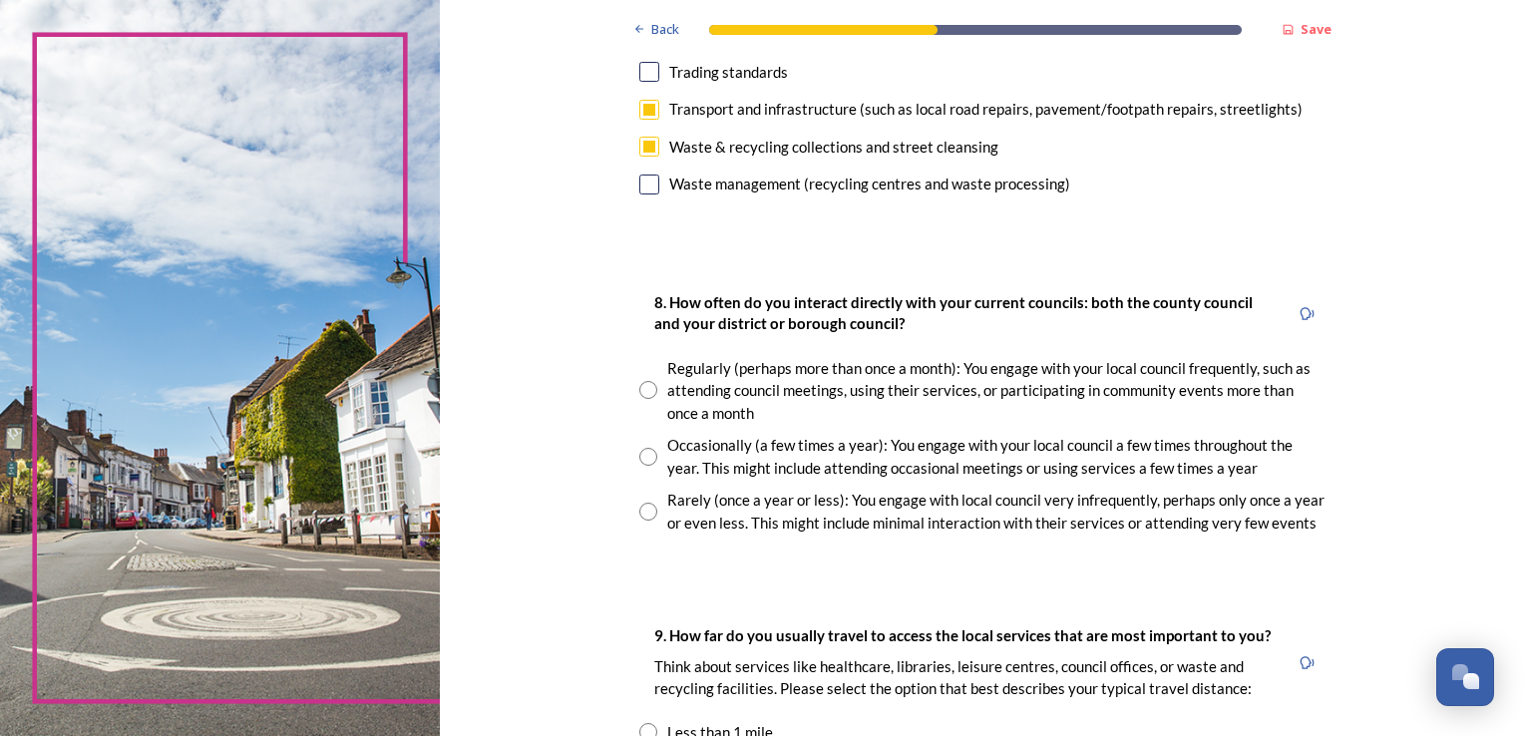
click at [639, 513] on input "radio" at bounding box center [648, 512] width 18 height 18
radio input "true"
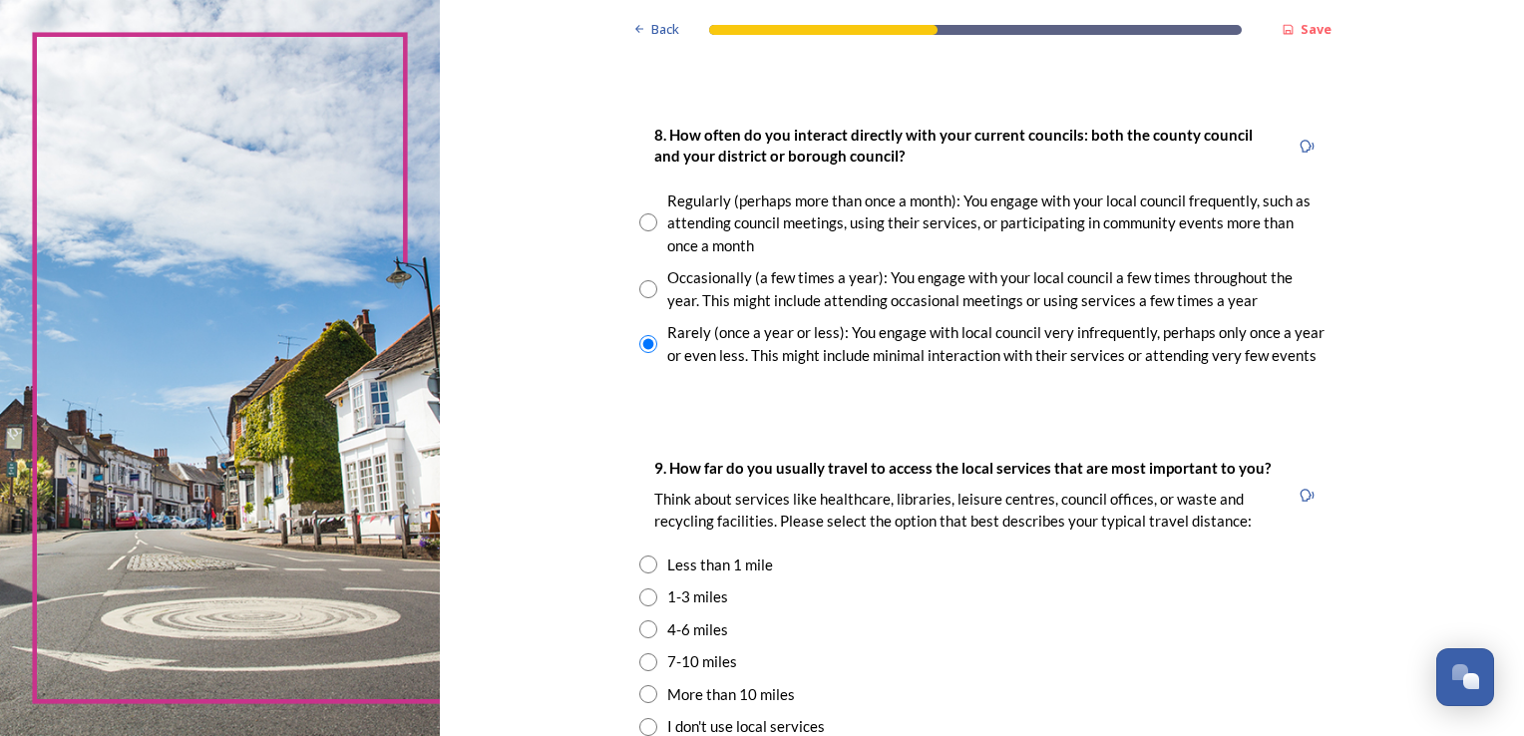
scroll to position [1197, 0]
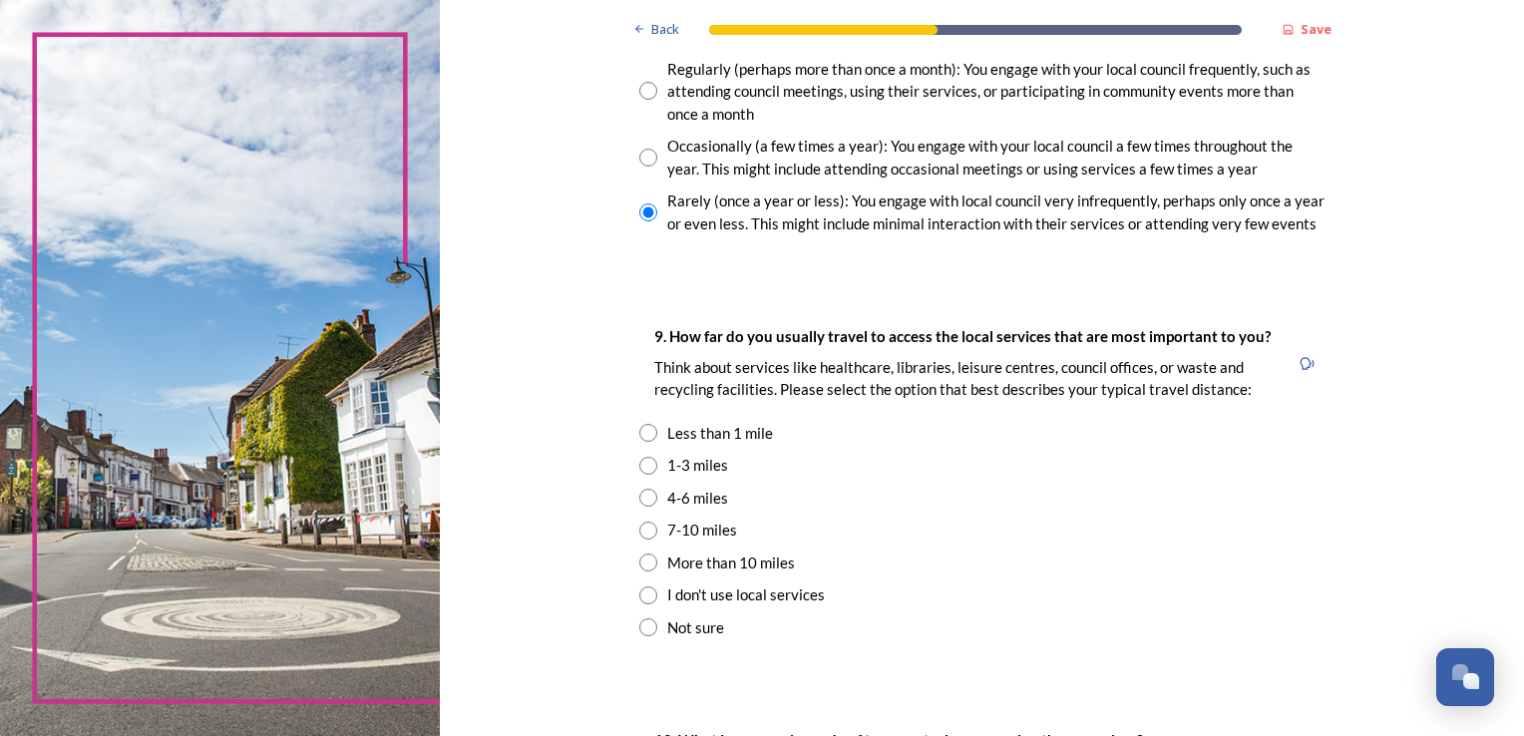
click at [639, 464] on input "radio" at bounding box center [648, 466] width 18 height 18
radio input "true"
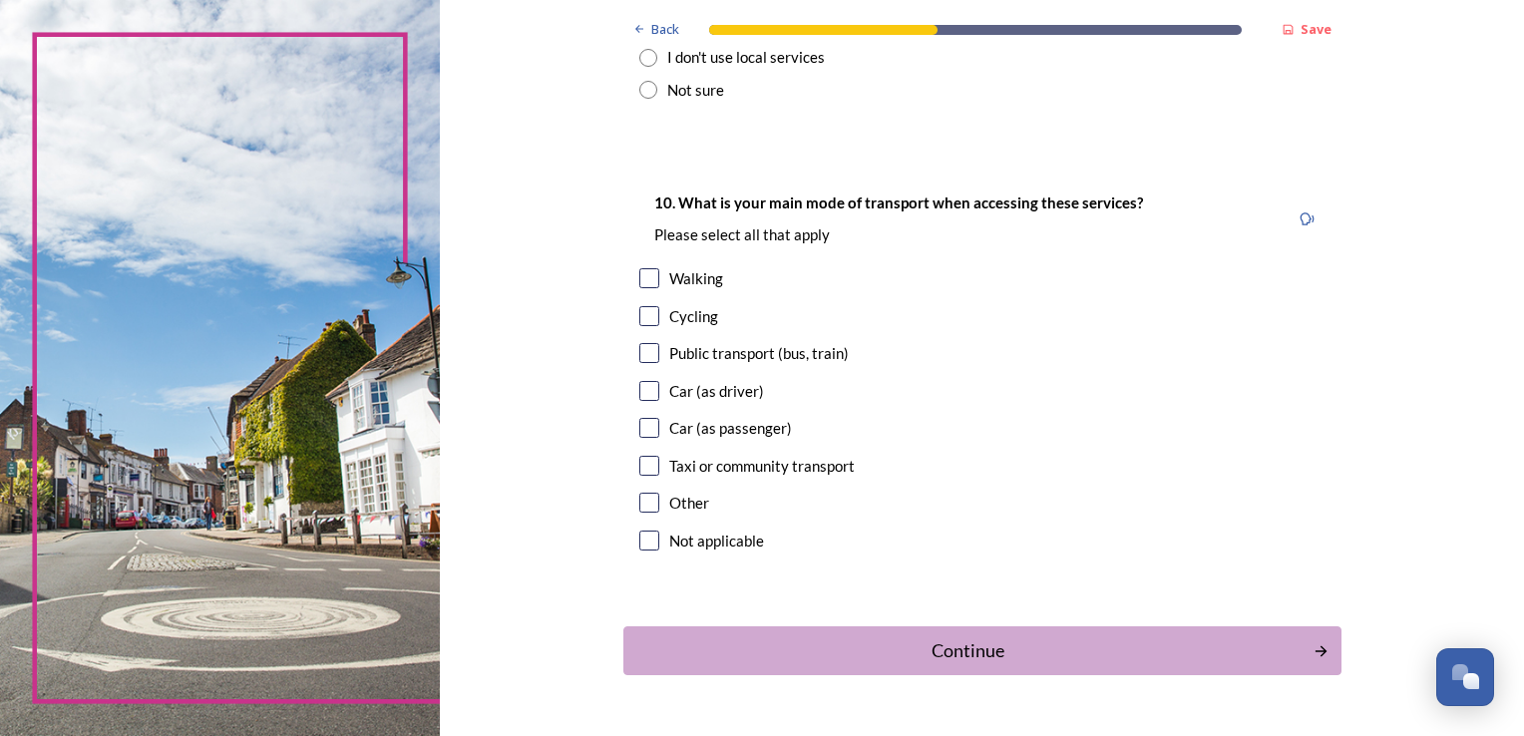
scroll to position [1788, 0]
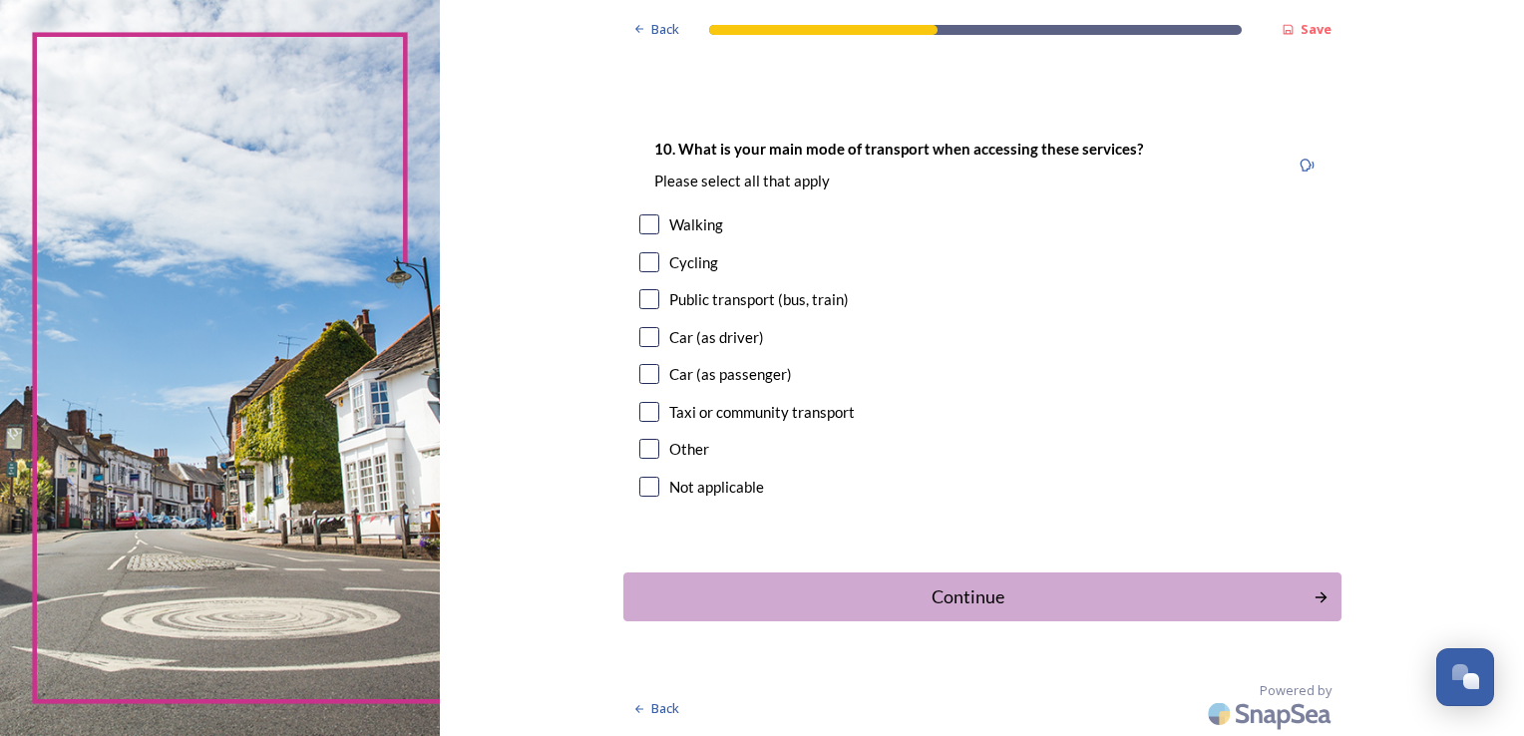
click at [644, 337] on input "checkbox" at bounding box center [649, 337] width 20 height 20
checkbox input "true"
click at [972, 590] on div "Continue" at bounding box center [967, 596] width 675 height 27
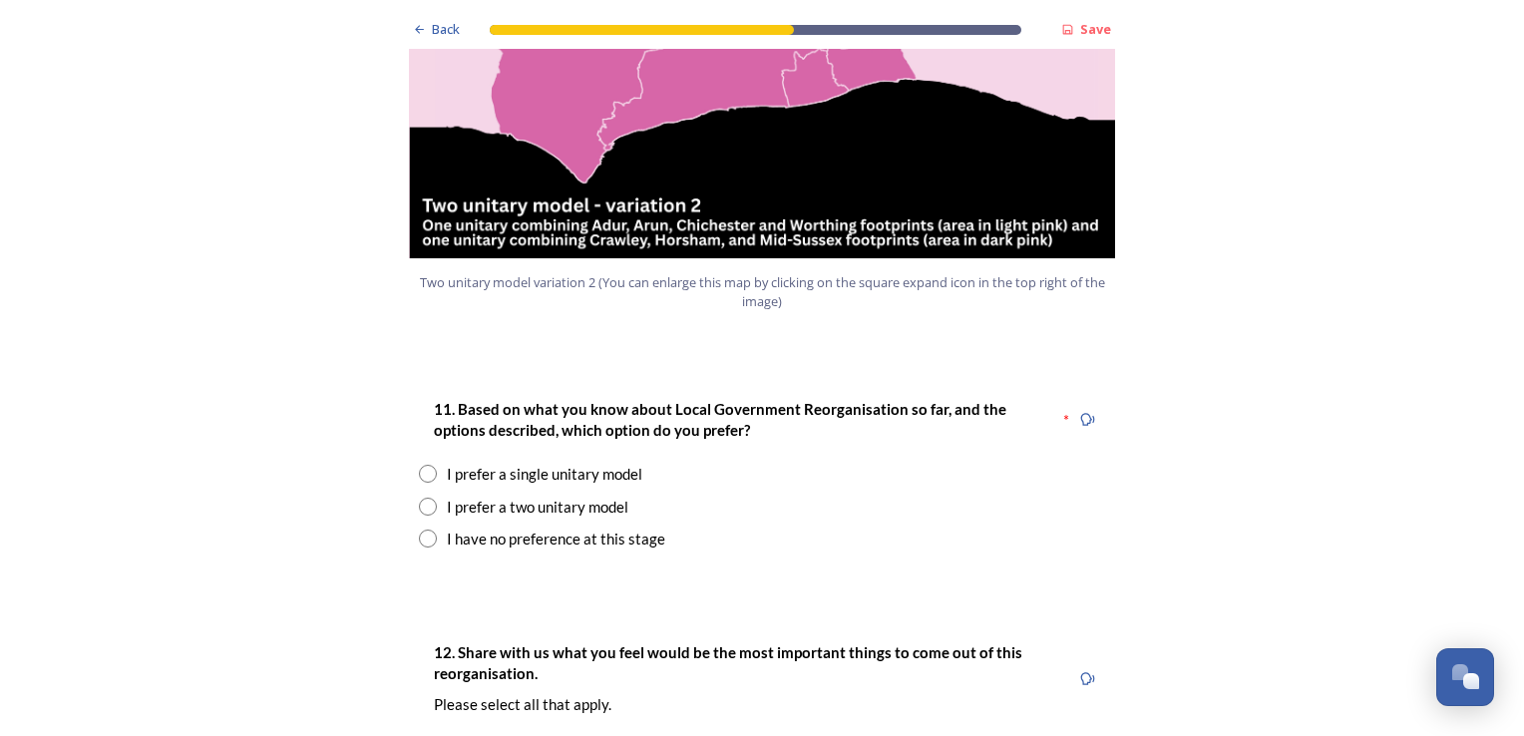
scroll to position [2493, 0]
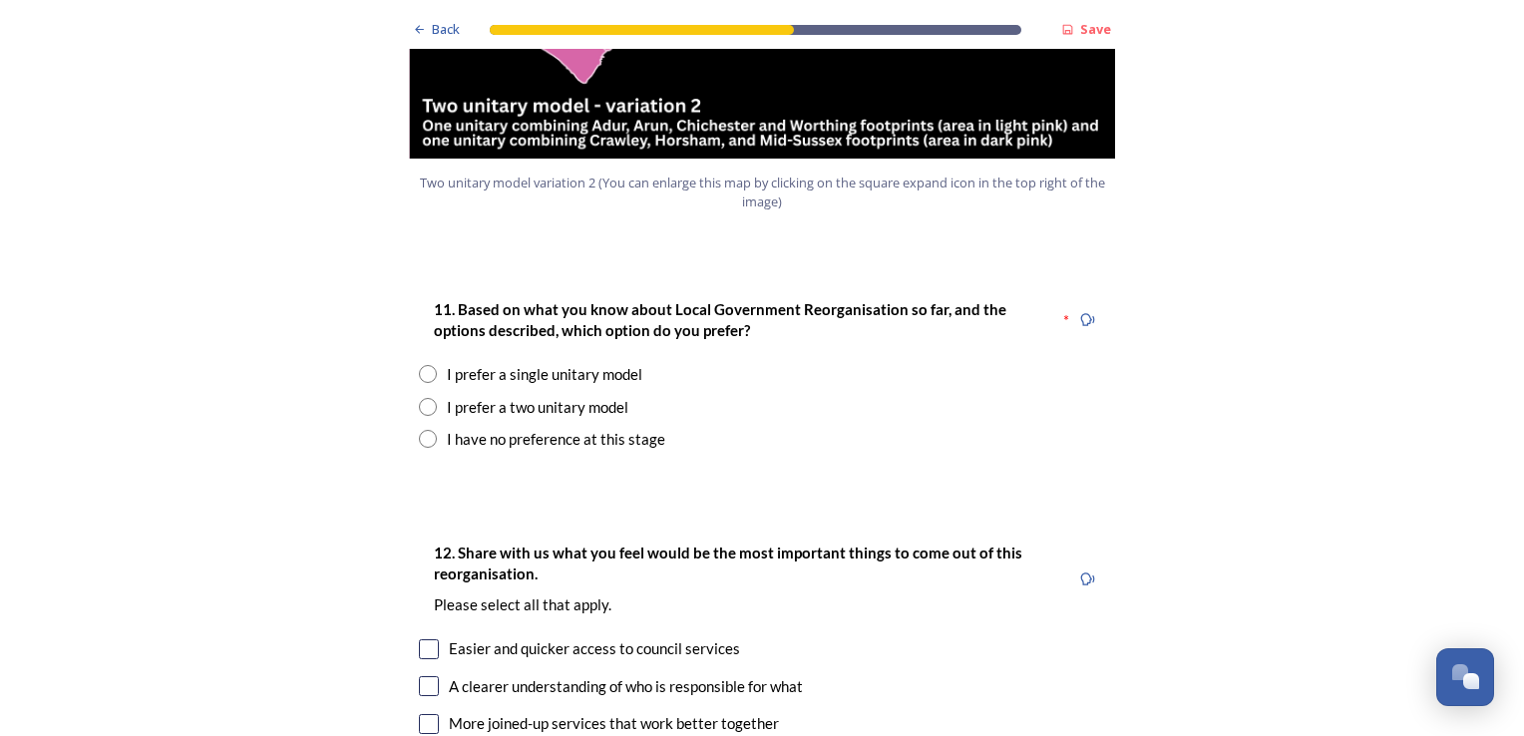
click at [420, 365] on input "radio" at bounding box center [428, 374] width 18 height 18
radio input "true"
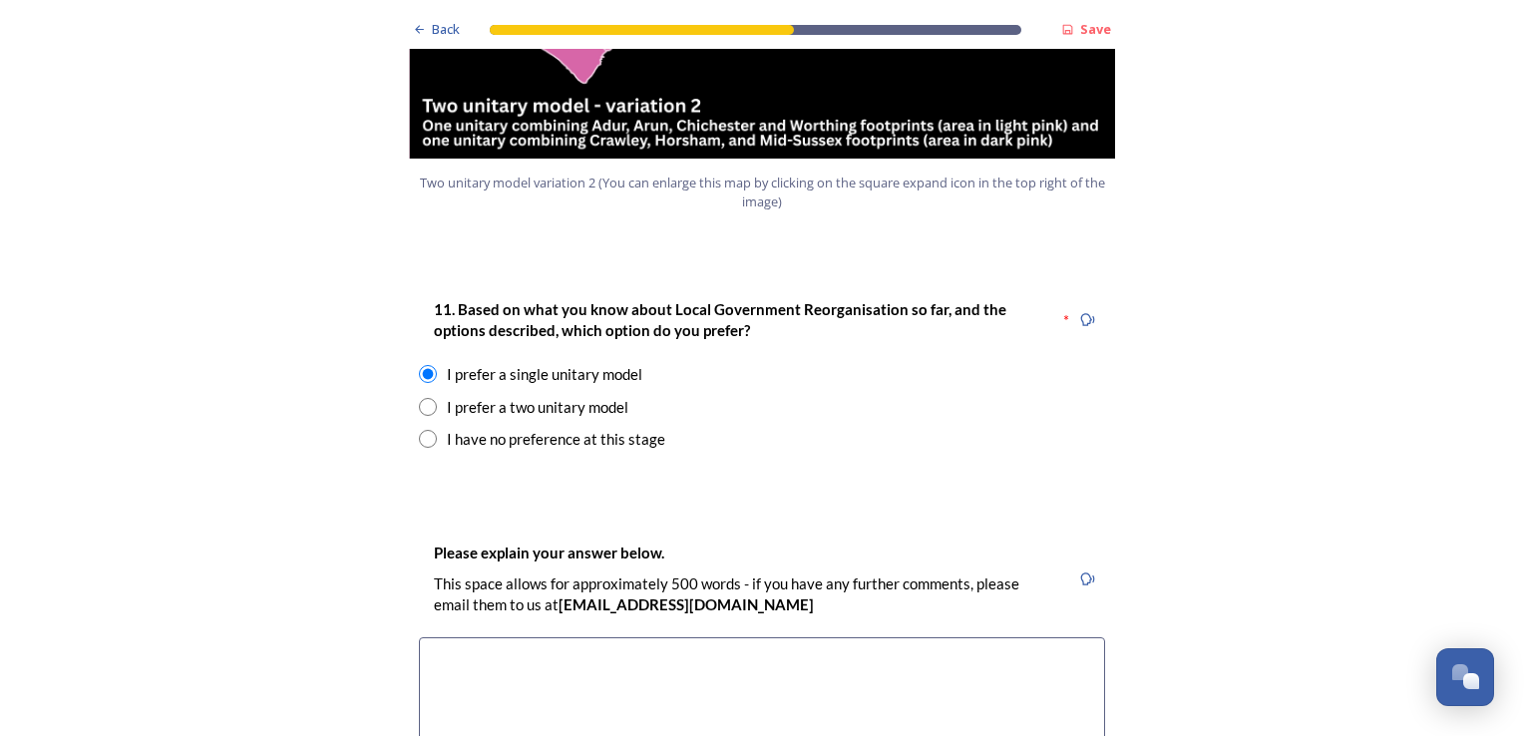
scroll to position [2593, 0]
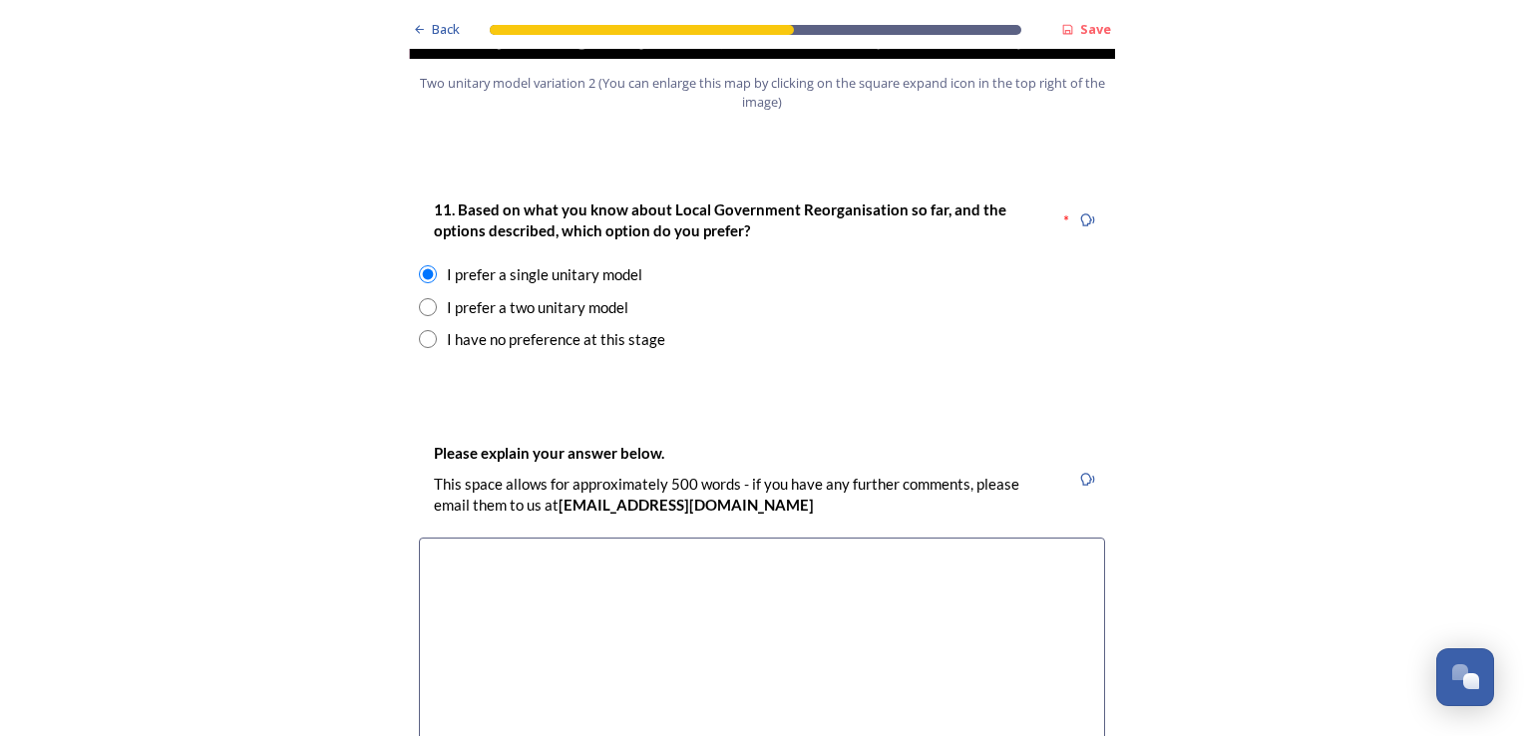
click at [459, 537] on textarea at bounding box center [762, 649] width 686 height 224
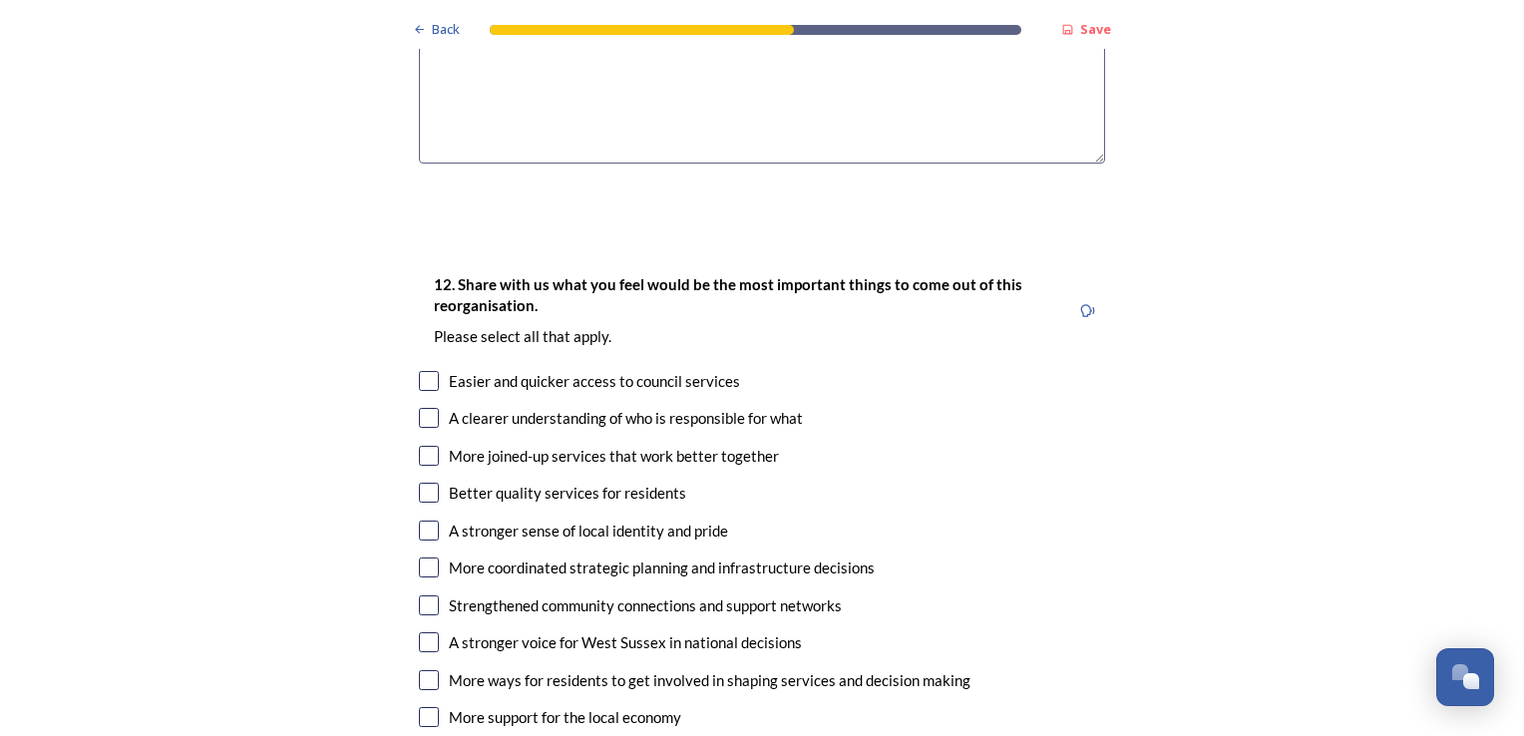
scroll to position [3291, 0]
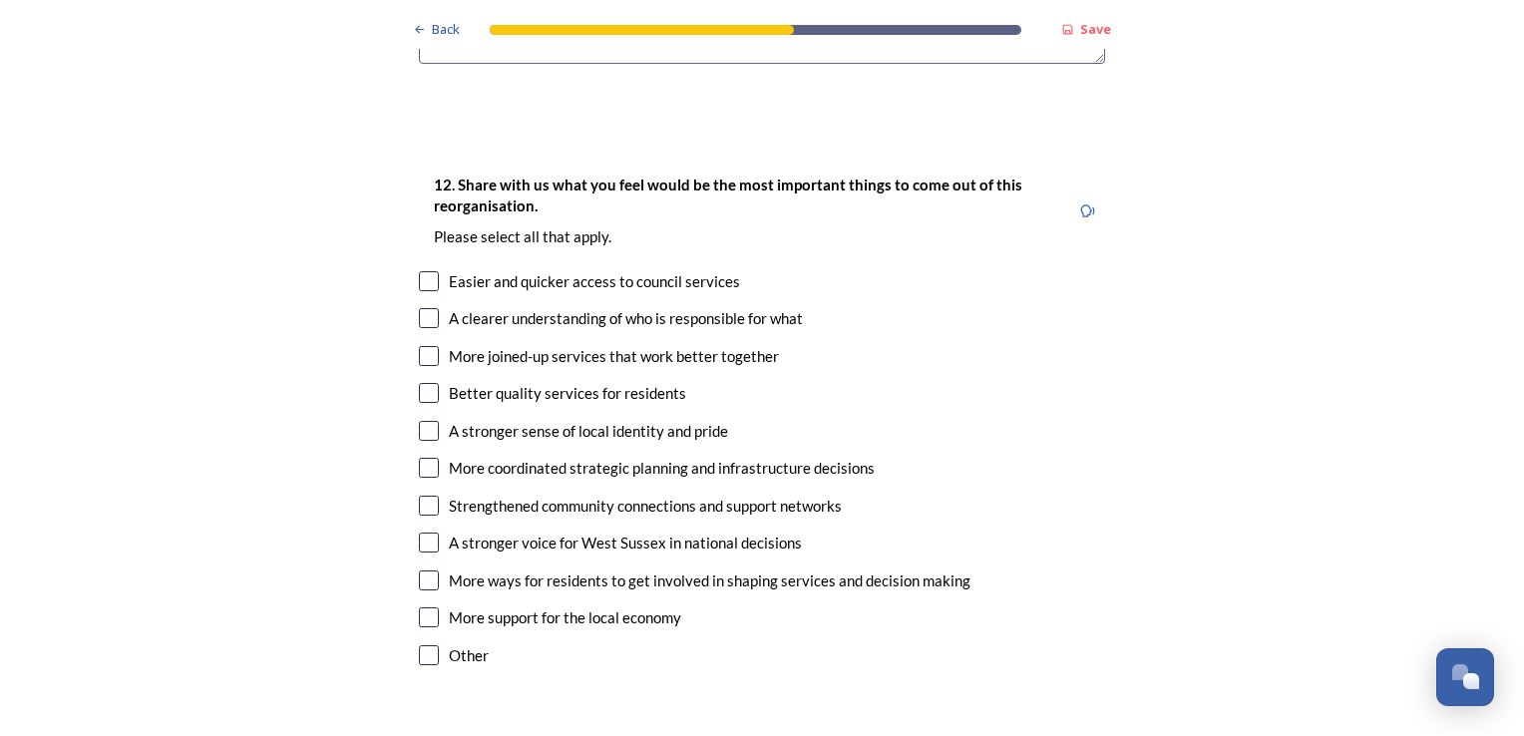
type textarea "Lets make [GEOGRAPHIC_DATA] one. Too much snobbery goes on at the moment. Also …"
click at [426, 271] on input "checkbox" at bounding box center [429, 281] width 20 height 20
checkbox input "true"
click at [421, 308] on input "checkbox" at bounding box center [429, 318] width 20 height 20
checkbox input "true"
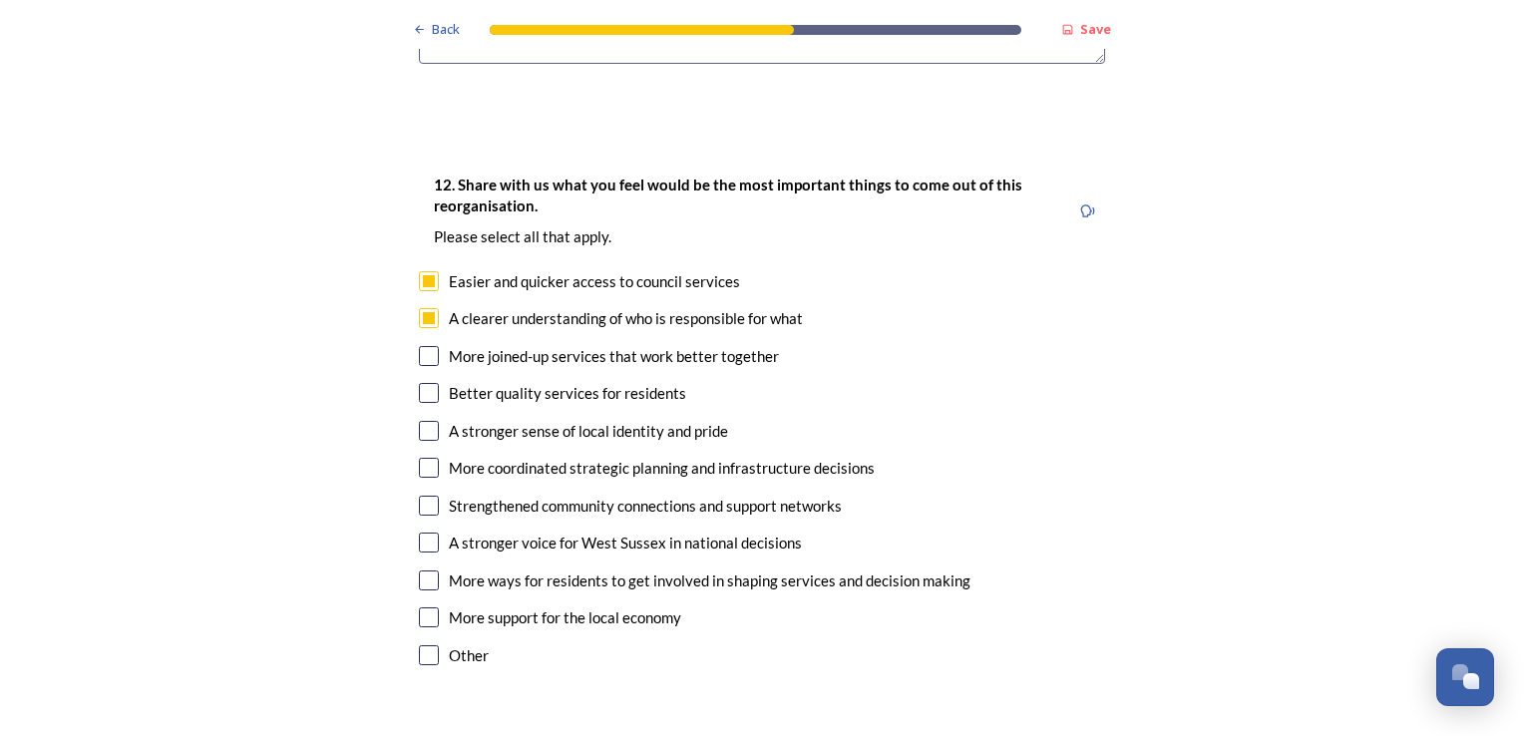
click at [426, 346] on input "checkbox" at bounding box center [429, 356] width 20 height 20
checkbox input "true"
click at [419, 421] on input "checkbox" at bounding box center [429, 431] width 20 height 20
checkbox input "true"
click at [424, 458] on input "checkbox" at bounding box center [429, 468] width 20 height 20
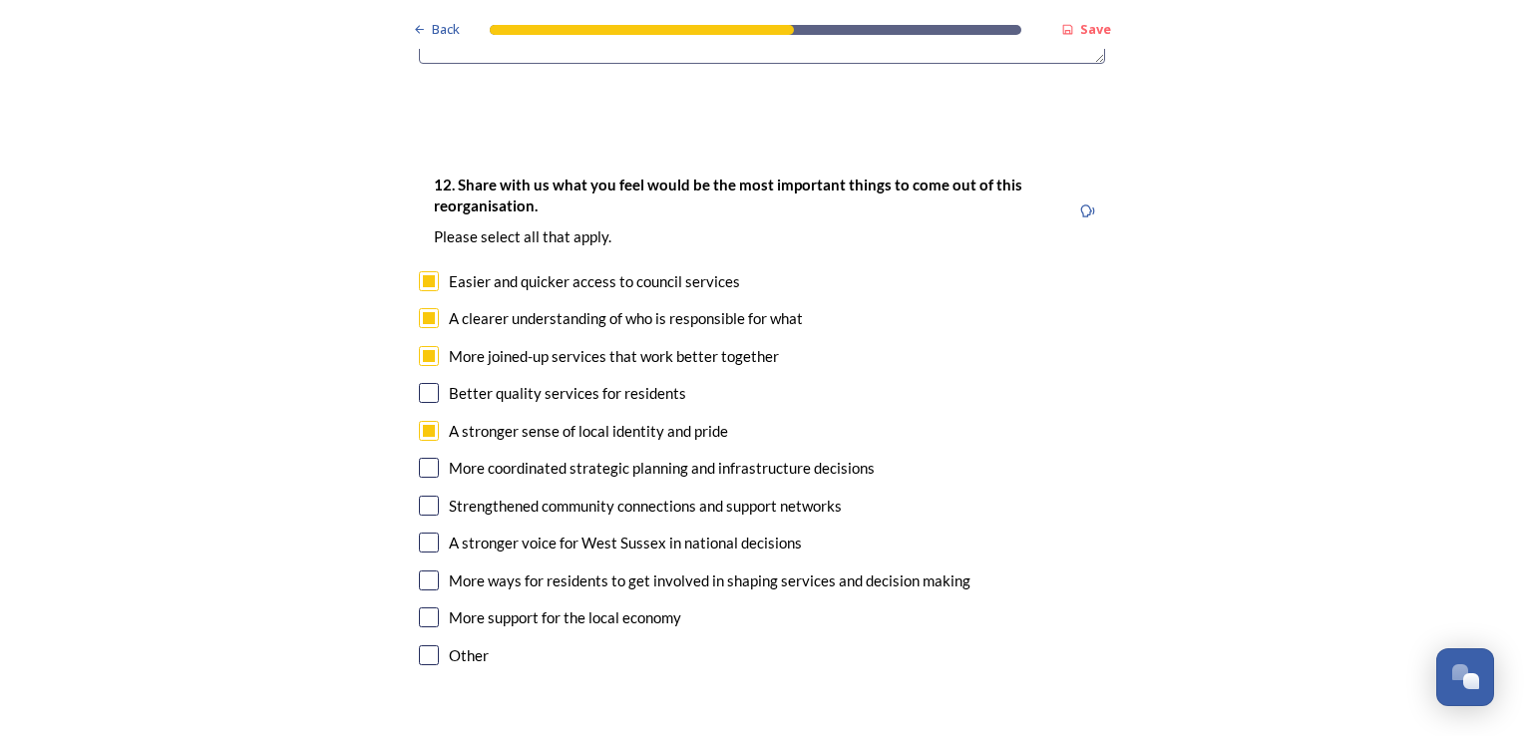
checkbox input "true"
click at [424, 271] on input "checkbox" at bounding box center [429, 281] width 20 height 20
checkbox input "false"
click at [424, 496] on input "checkbox" at bounding box center [429, 506] width 20 height 20
checkbox input "true"
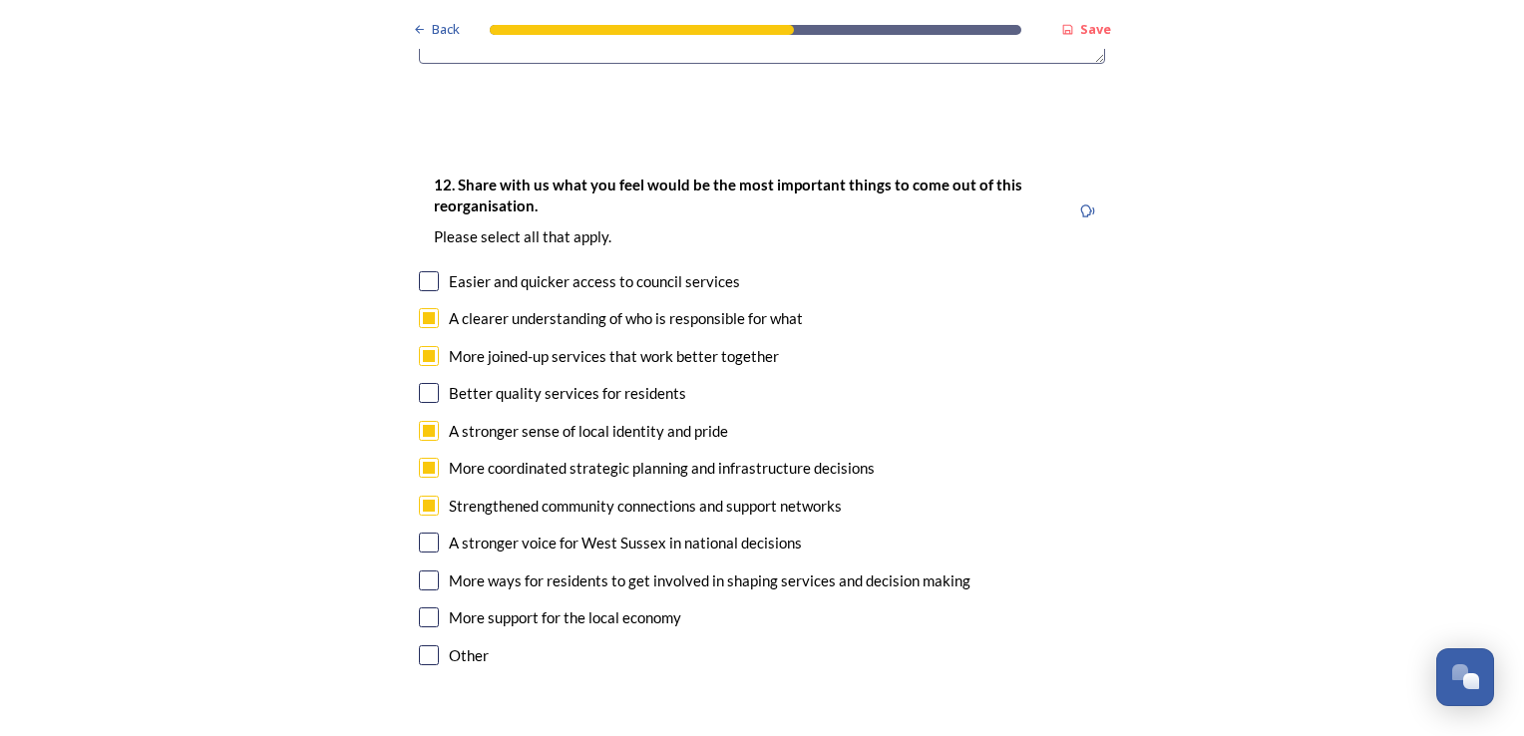
click at [423, 607] on input "checkbox" at bounding box center [429, 617] width 20 height 20
checkbox input "true"
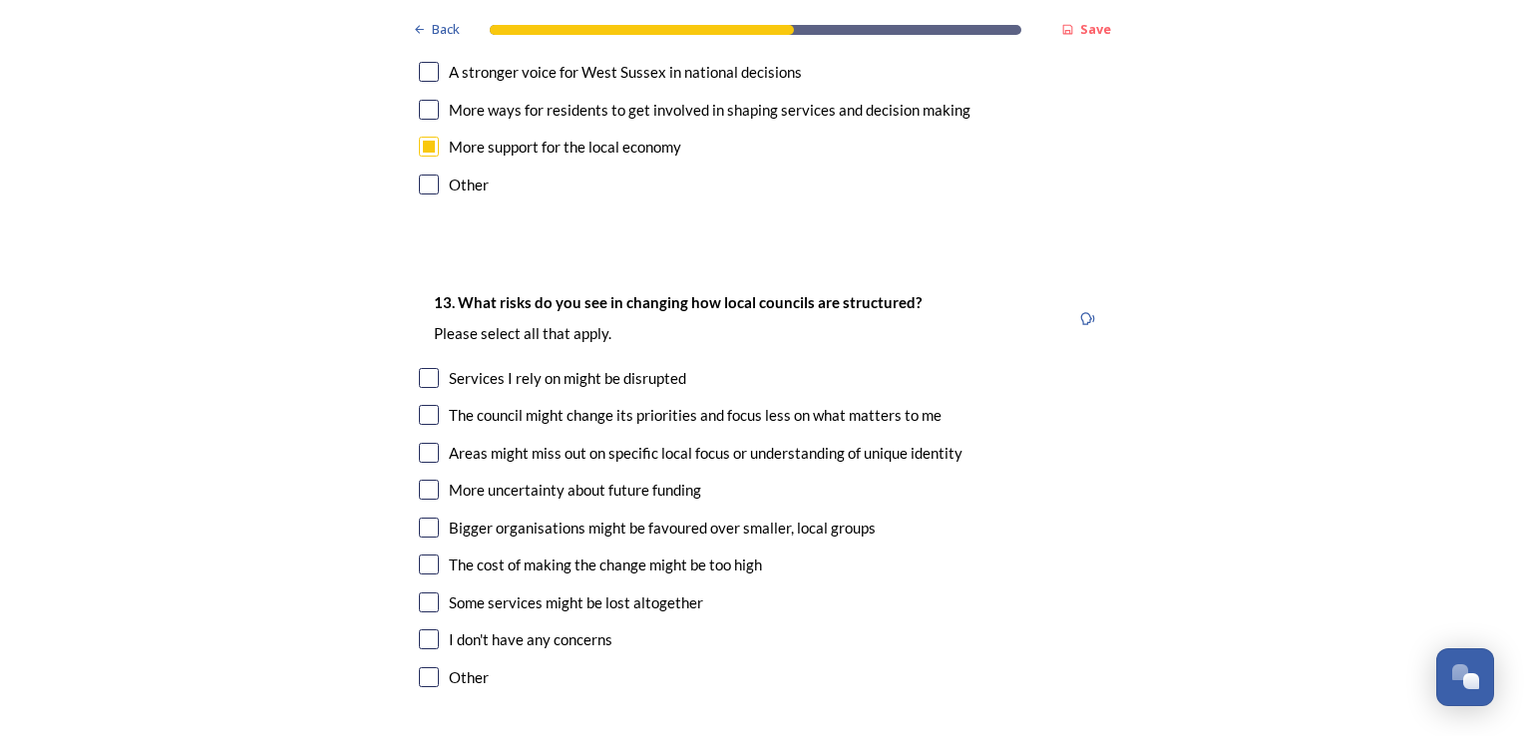
scroll to position [3789, 0]
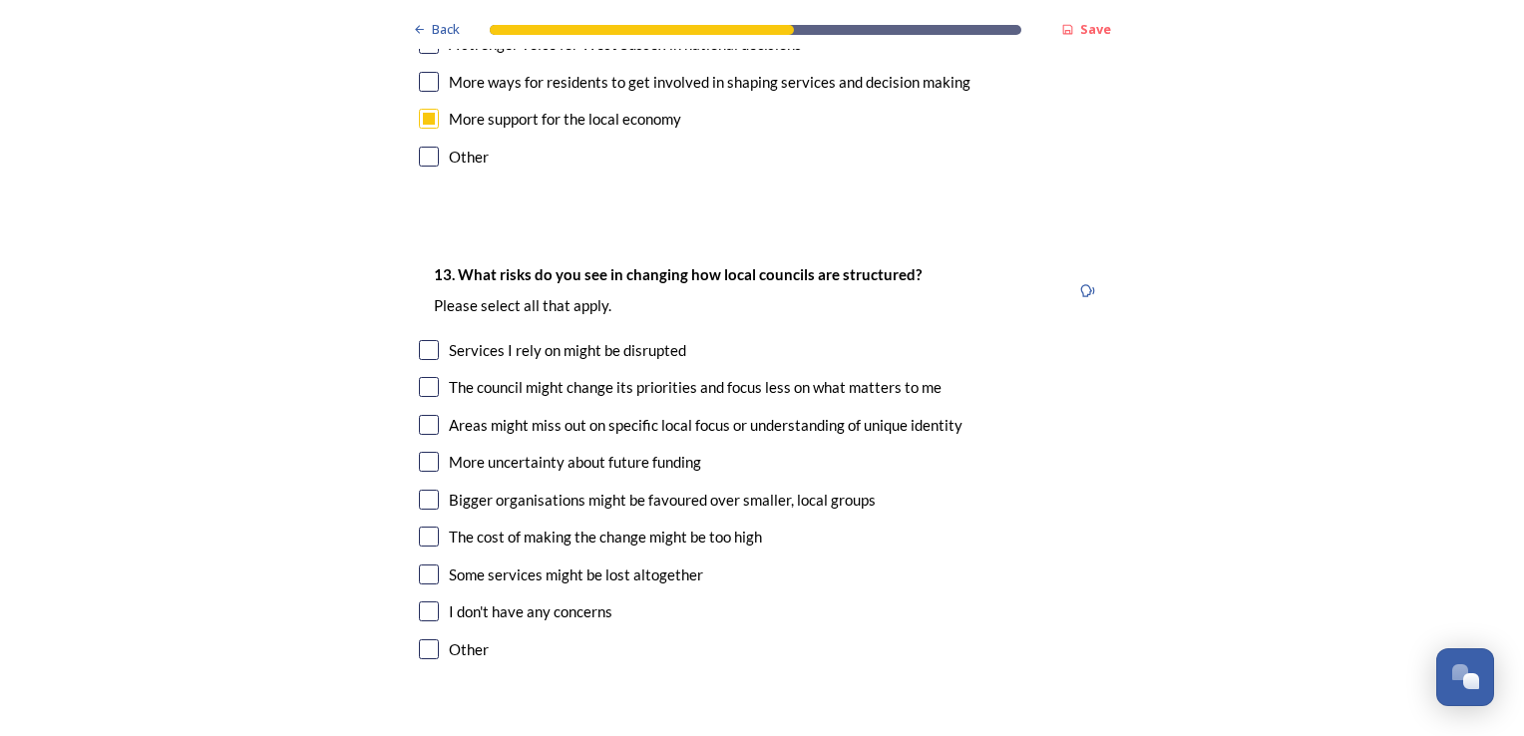
click at [419, 340] on input "checkbox" at bounding box center [429, 350] width 20 height 20
checkbox input "true"
click at [427, 377] on input "checkbox" at bounding box center [429, 387] width 20 height 20
checkbox input "true"
click at [419, 452] on input "checkbox" at bounding box center [429, 462] width 20 height 20
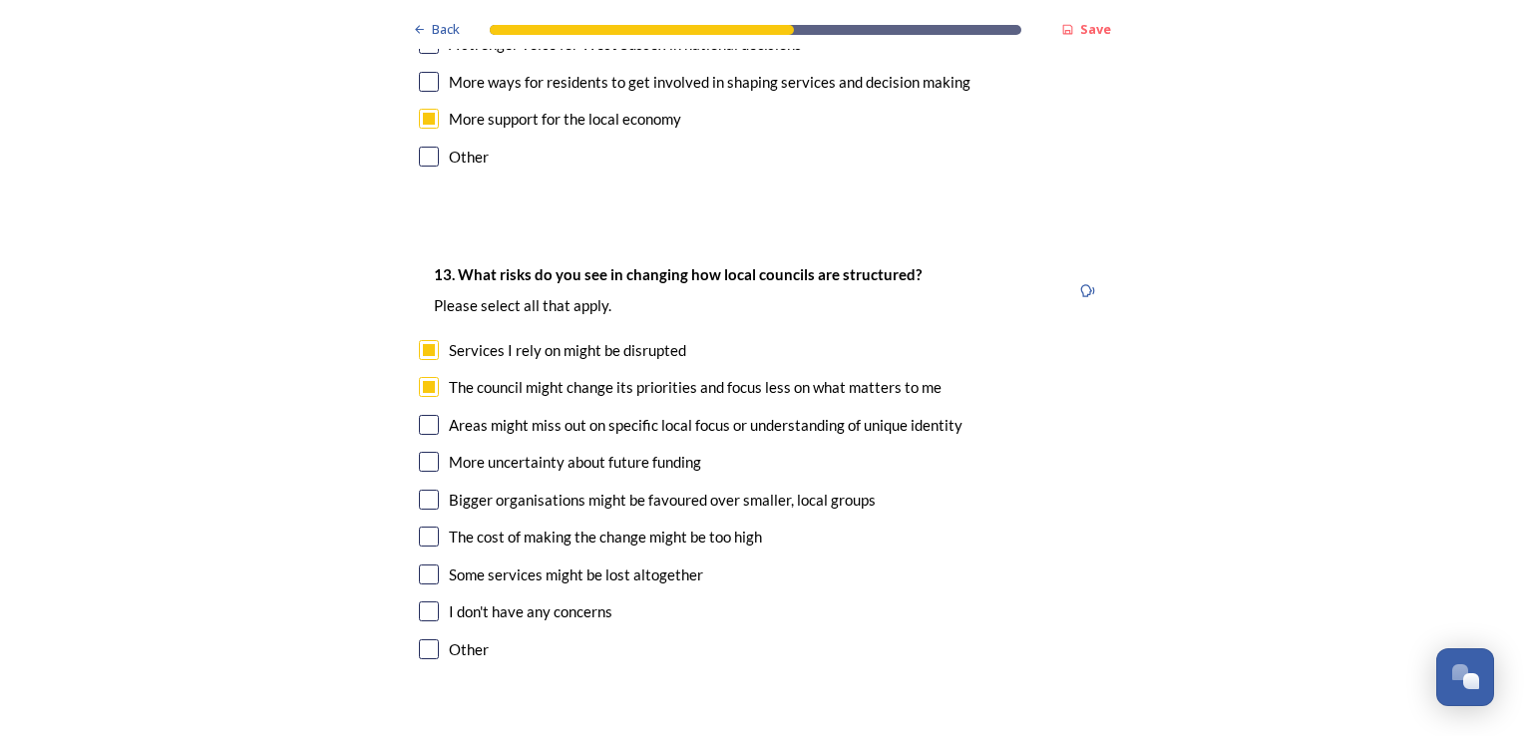
checkbox input "true"
click at [419, 564] on input "checkbox" at bounding box center [429, 574] width 20 height 20
checkbox input "true"
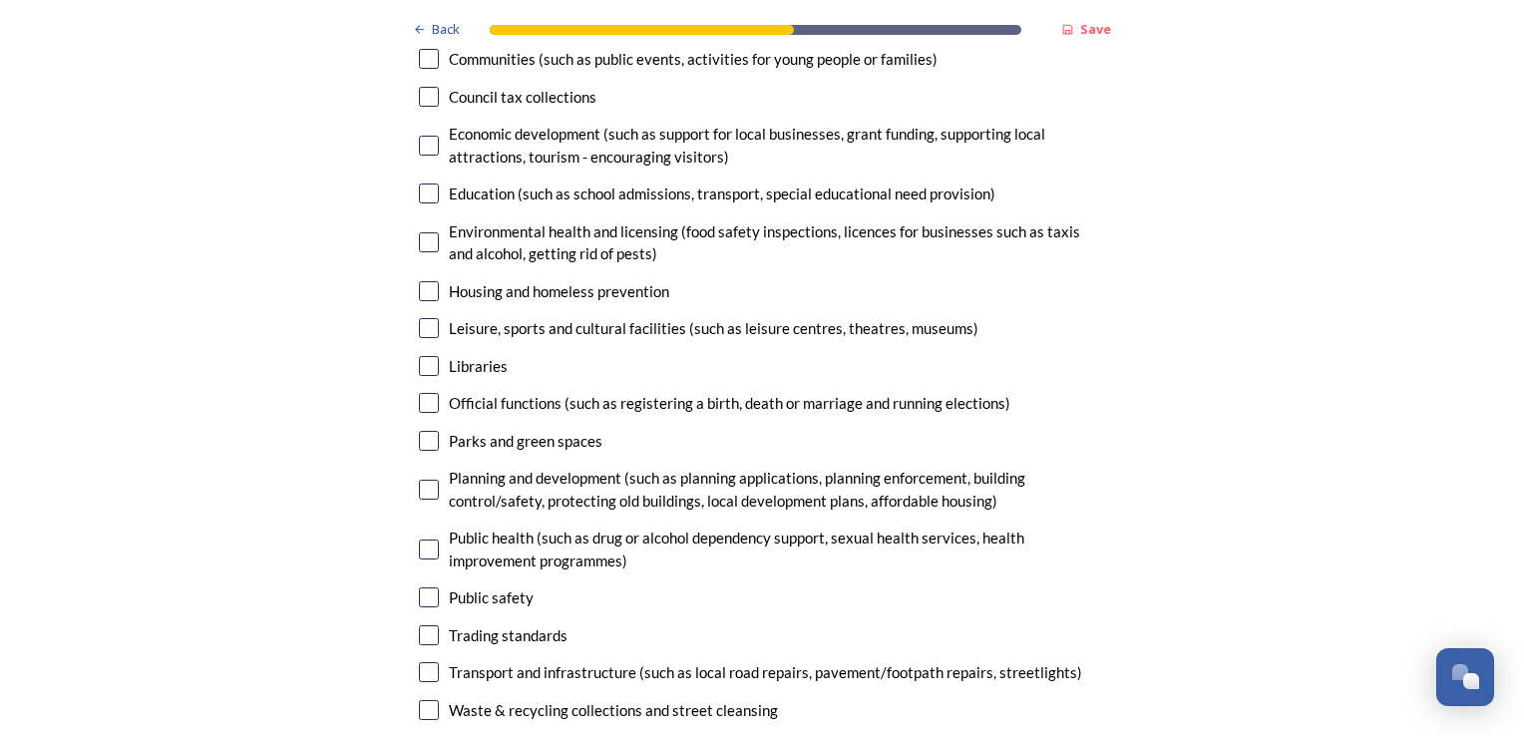
scroll to position [4786, 0]
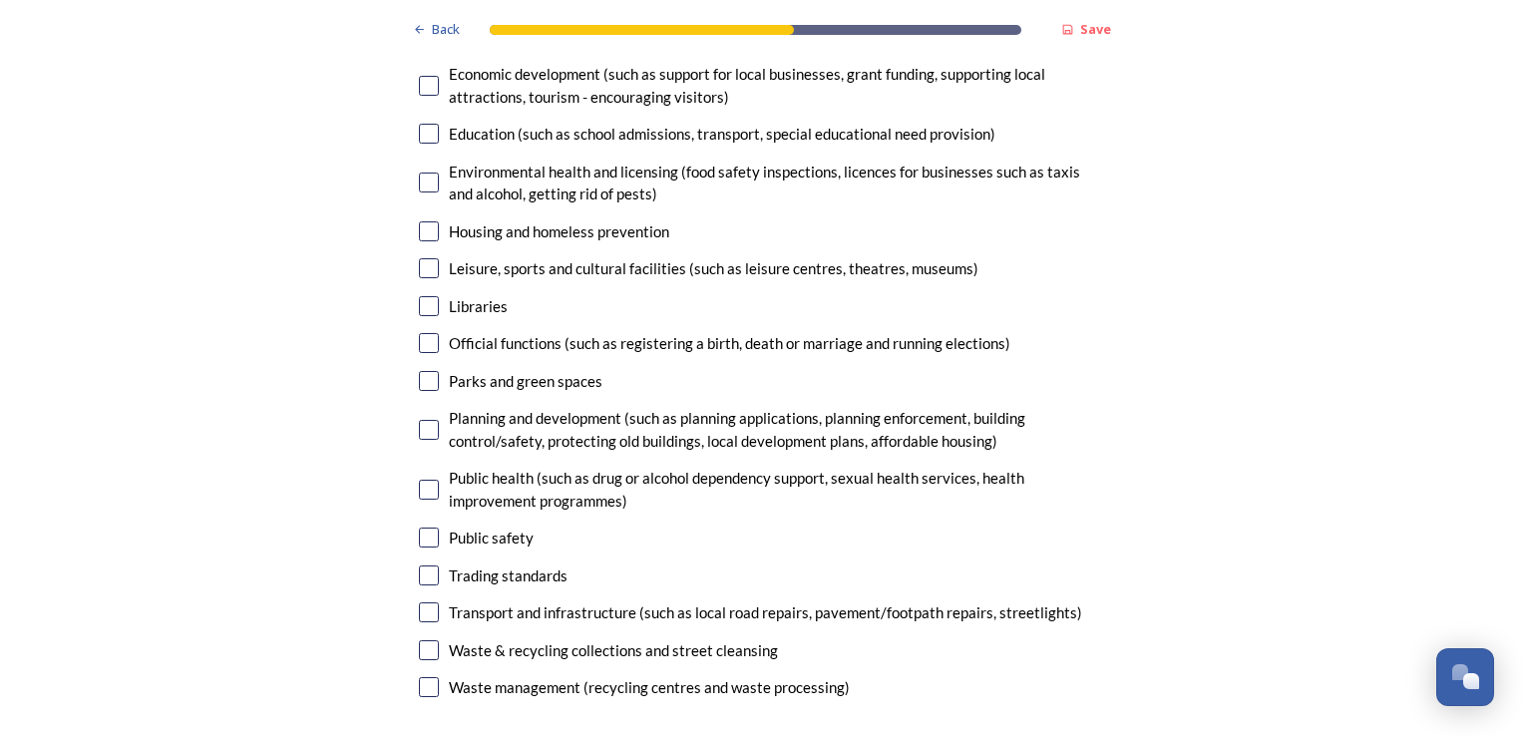
click at [419, 420] on input "checkbox" at bounding box center [429, 430] width 20 height 20
checkbox input "true"
click at [424, 640] on input "checkbox" at bounding box center [429, 650] width 20 height 20
checkbox input "true"
click at [426, 602] on input "checkbox" at bounding box center [429, 612] width 20 height 20
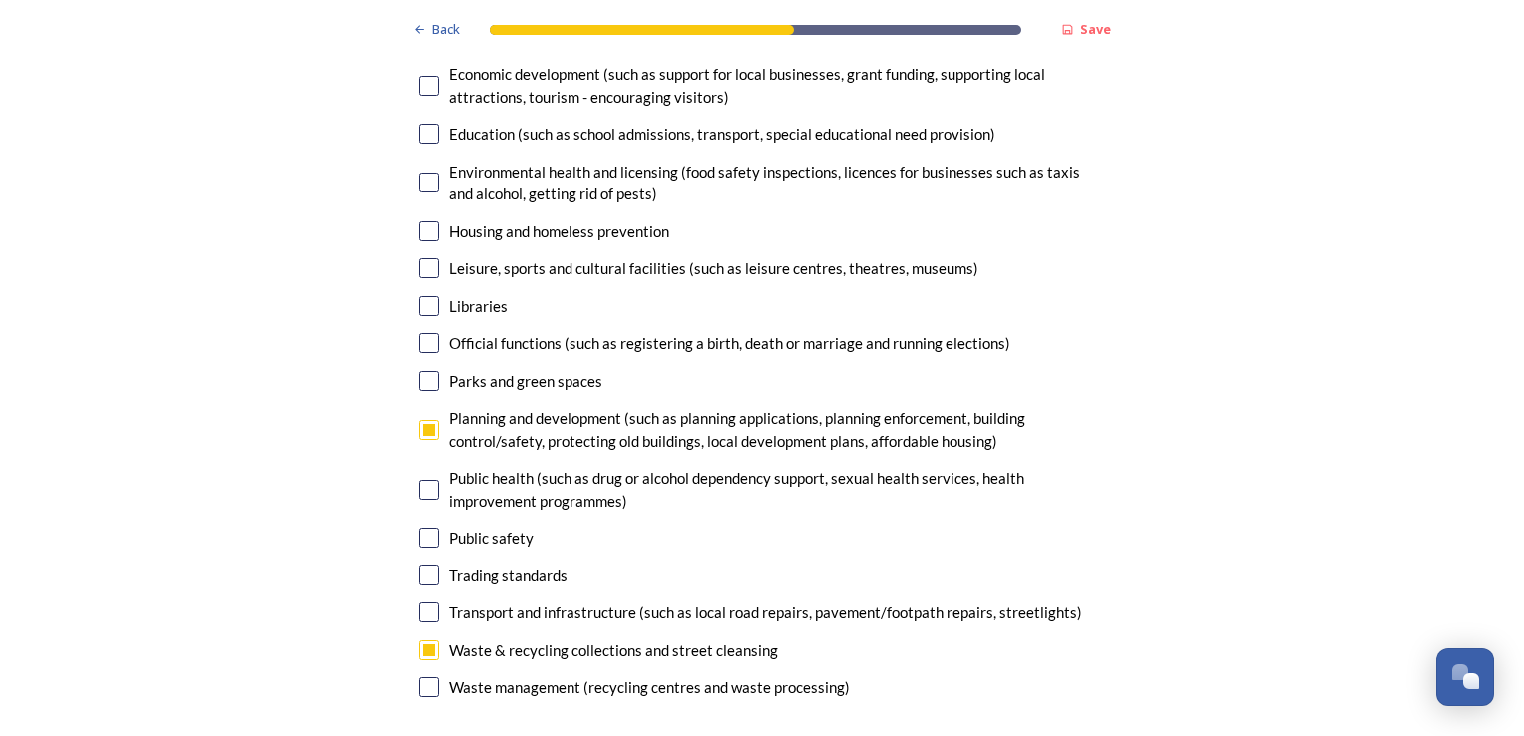
checkbox input "true"
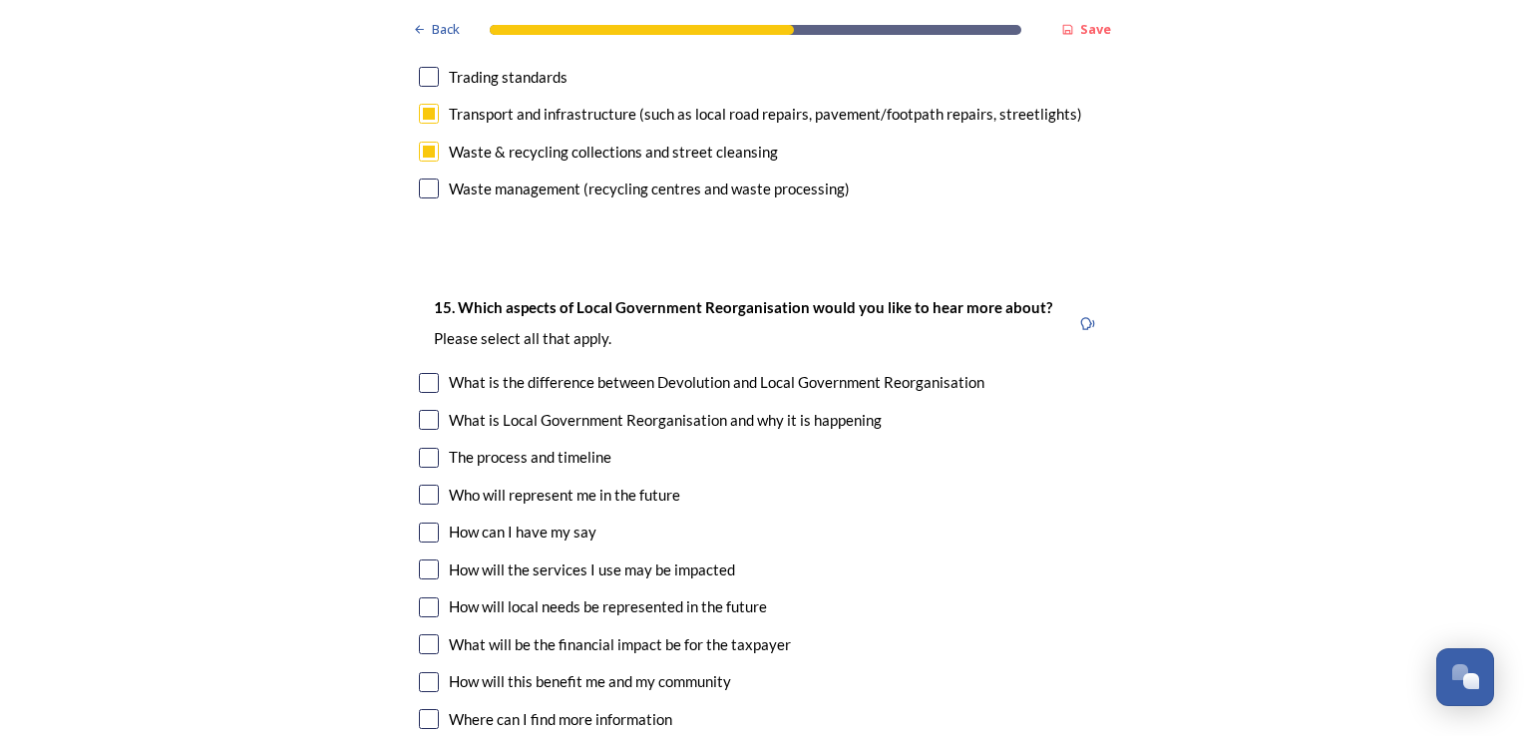
scroll to position [5385, 0]
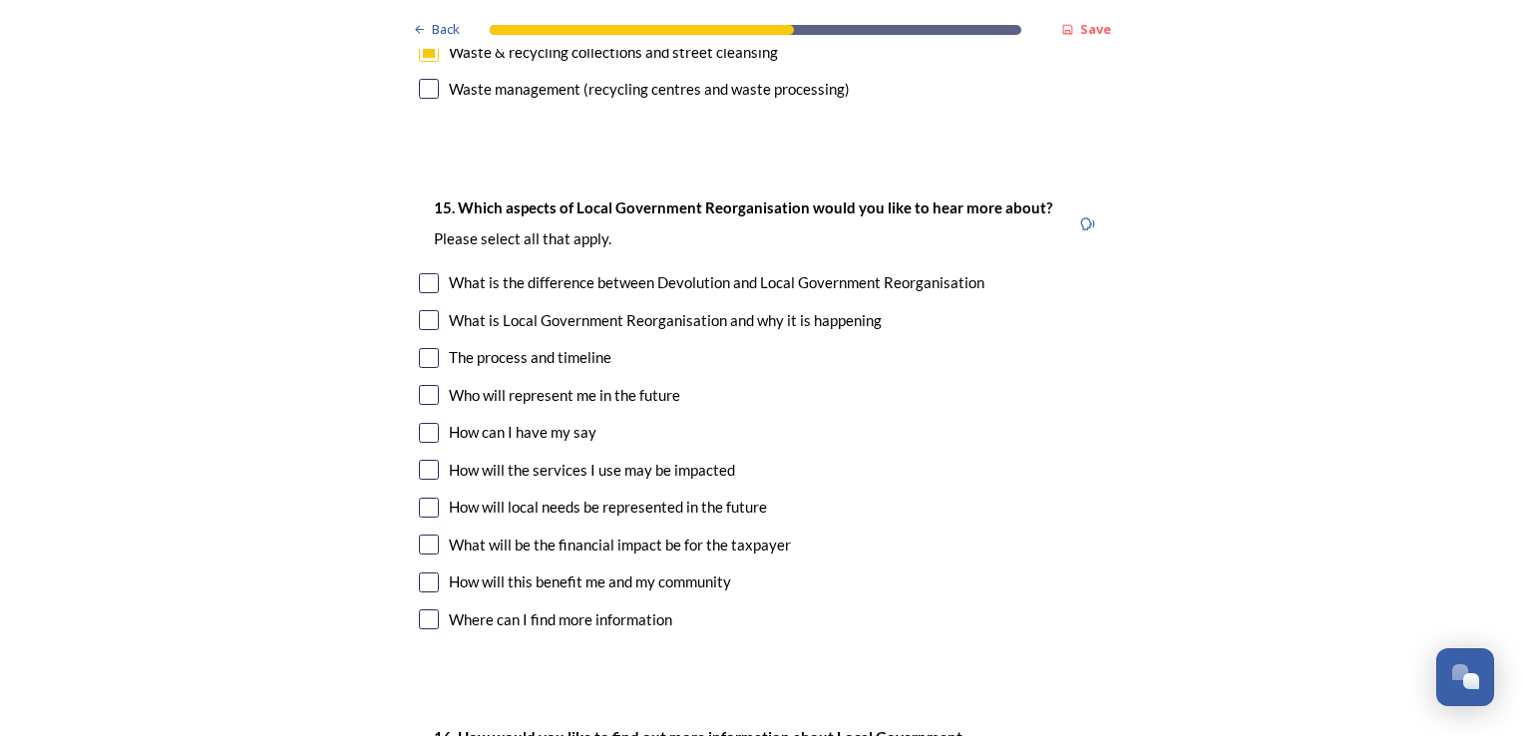
click at [423, 385] on input "checkbox" at bounding box center [429, 395] width 20 height 20
checkbox input "true"
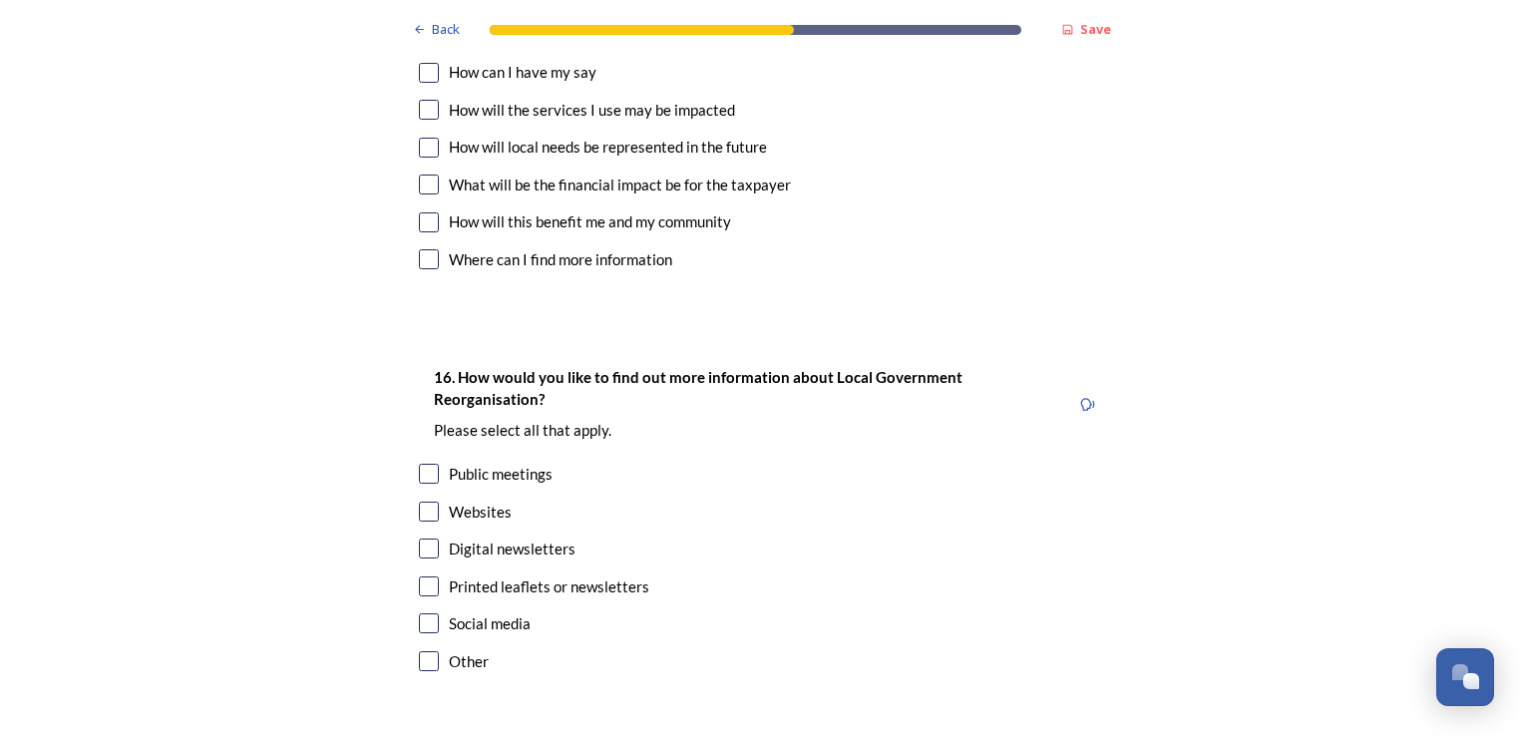
scroll to position [5784, 0]
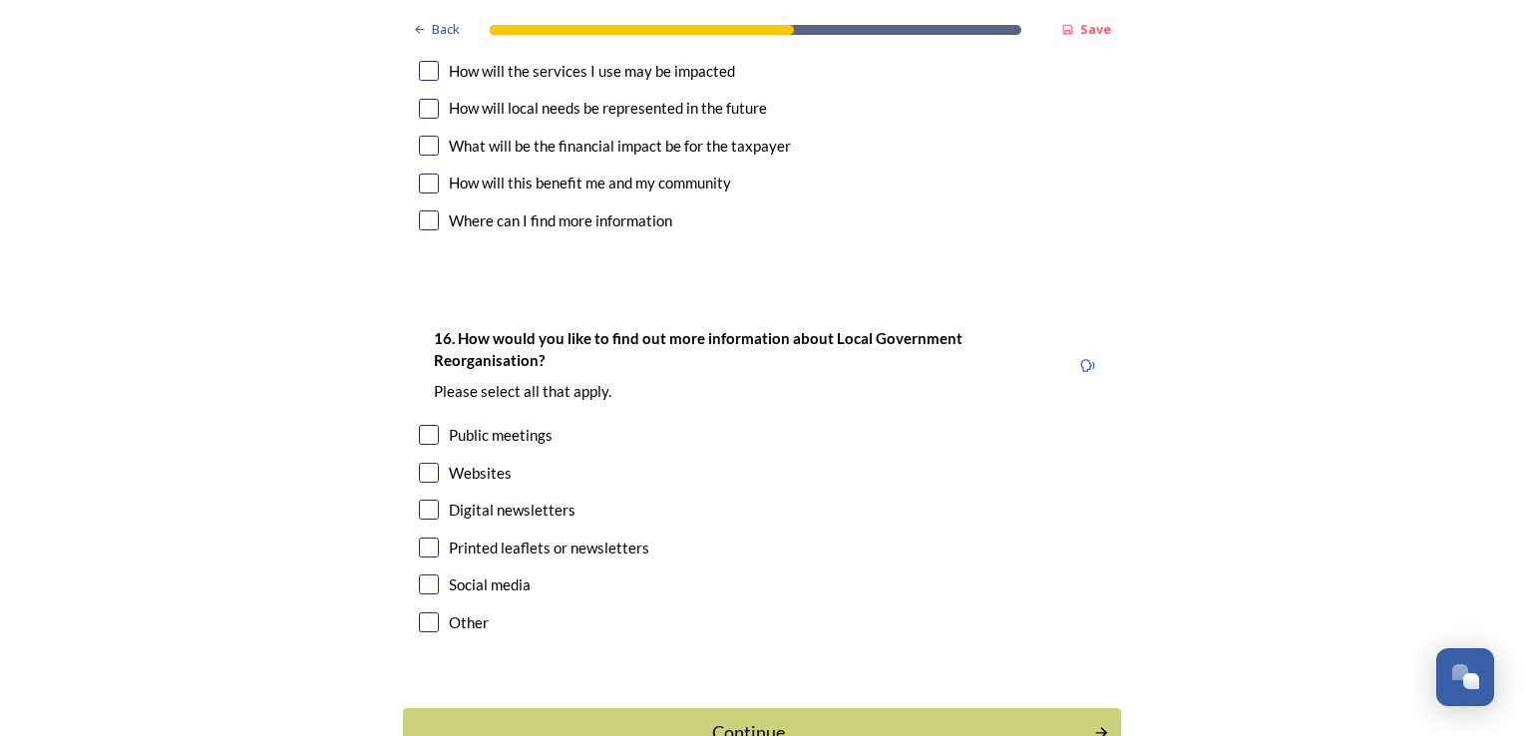
click at [422, 463] on input "checkbox" at bounding box center [429, 473] width 20 height 20
checkbox input "true"
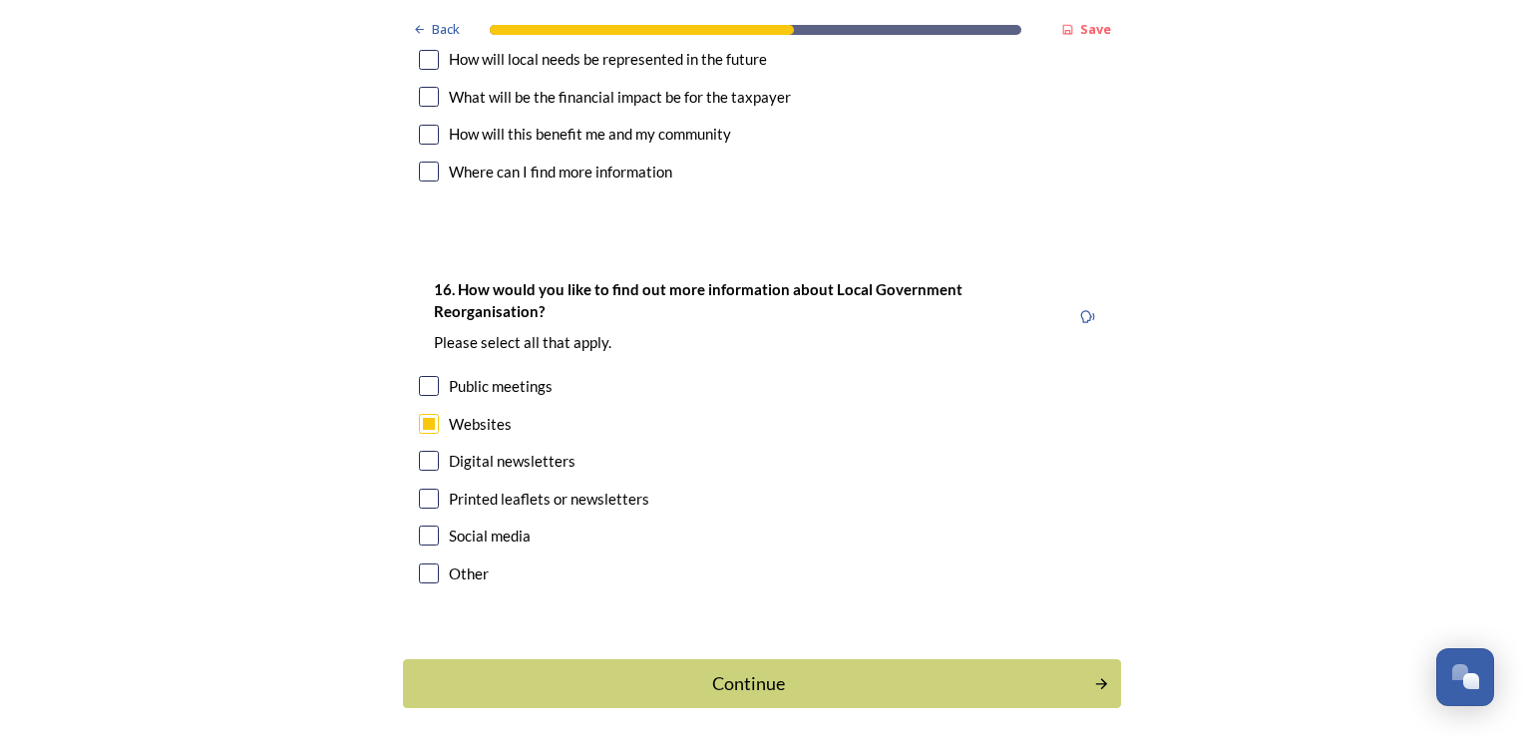
scroll to position [5860, 0]
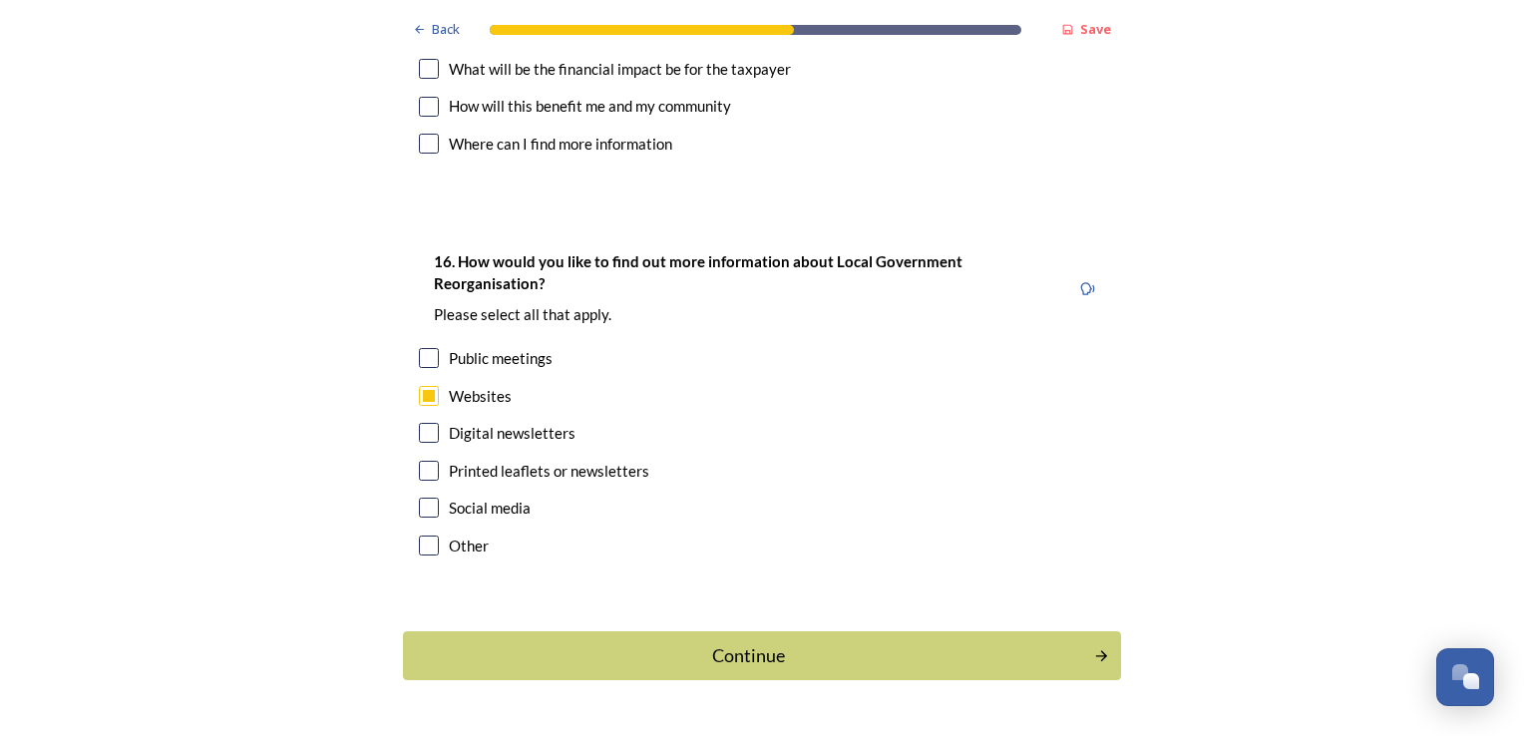
click at [423, 461] on input "checkbox" at bounding box center [429, 471] width 20 height 20
checkbox input "true"
click at [758, 642] on div "Continue" at bounding box center [748, 655] width 675 height 27
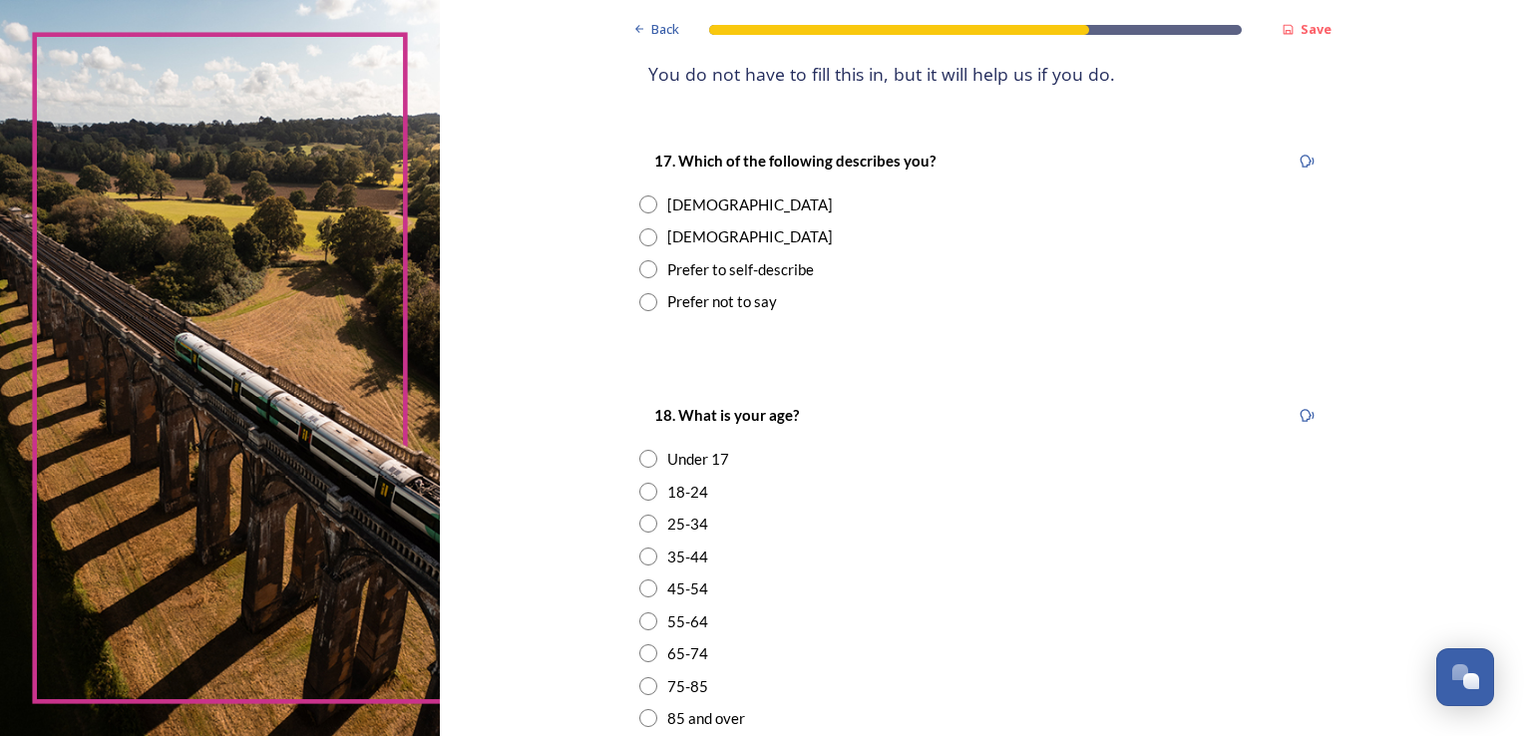
scroll to position [299, 0]
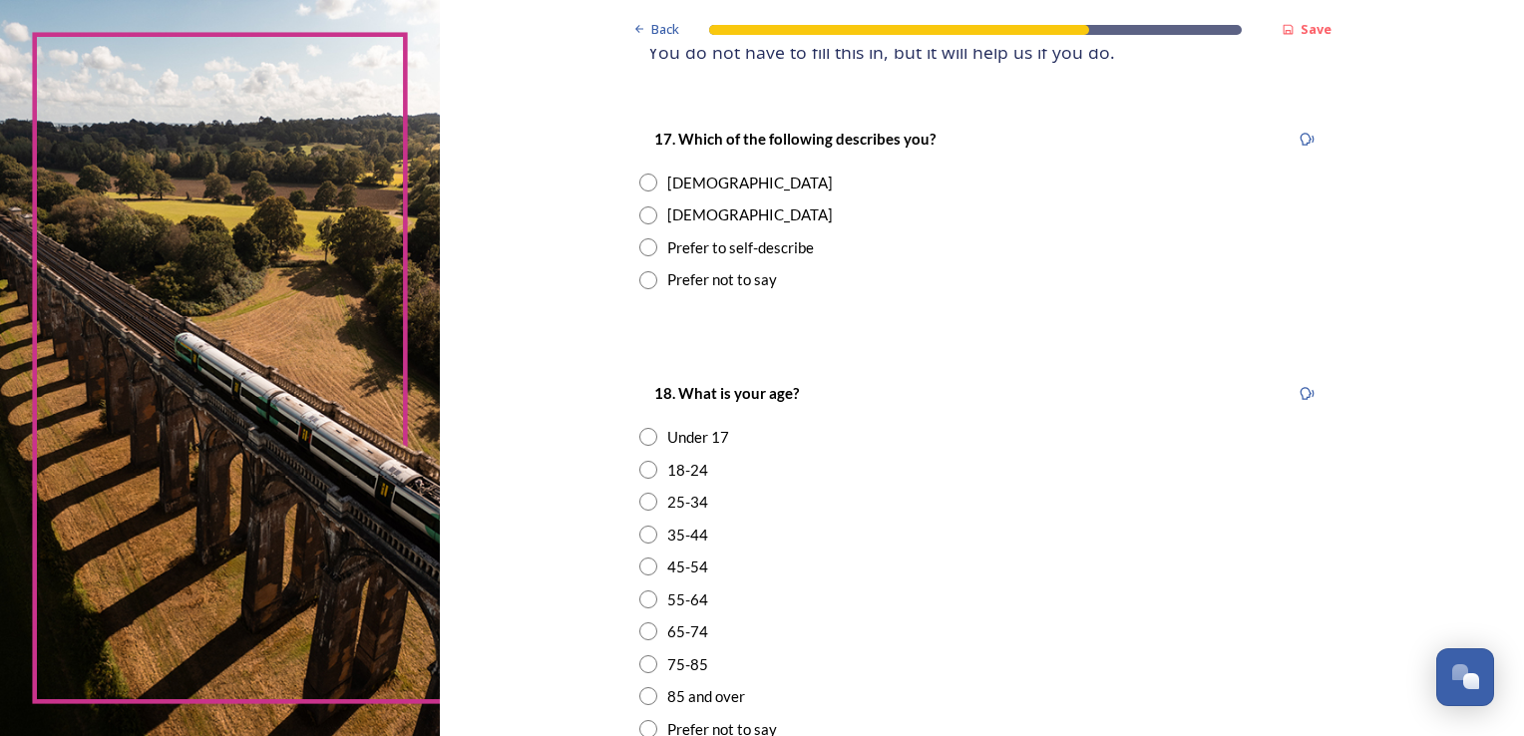
click at [639, 217] on input "radio" at bounding box center [648, 215] width 18 height 18
radio input "true"
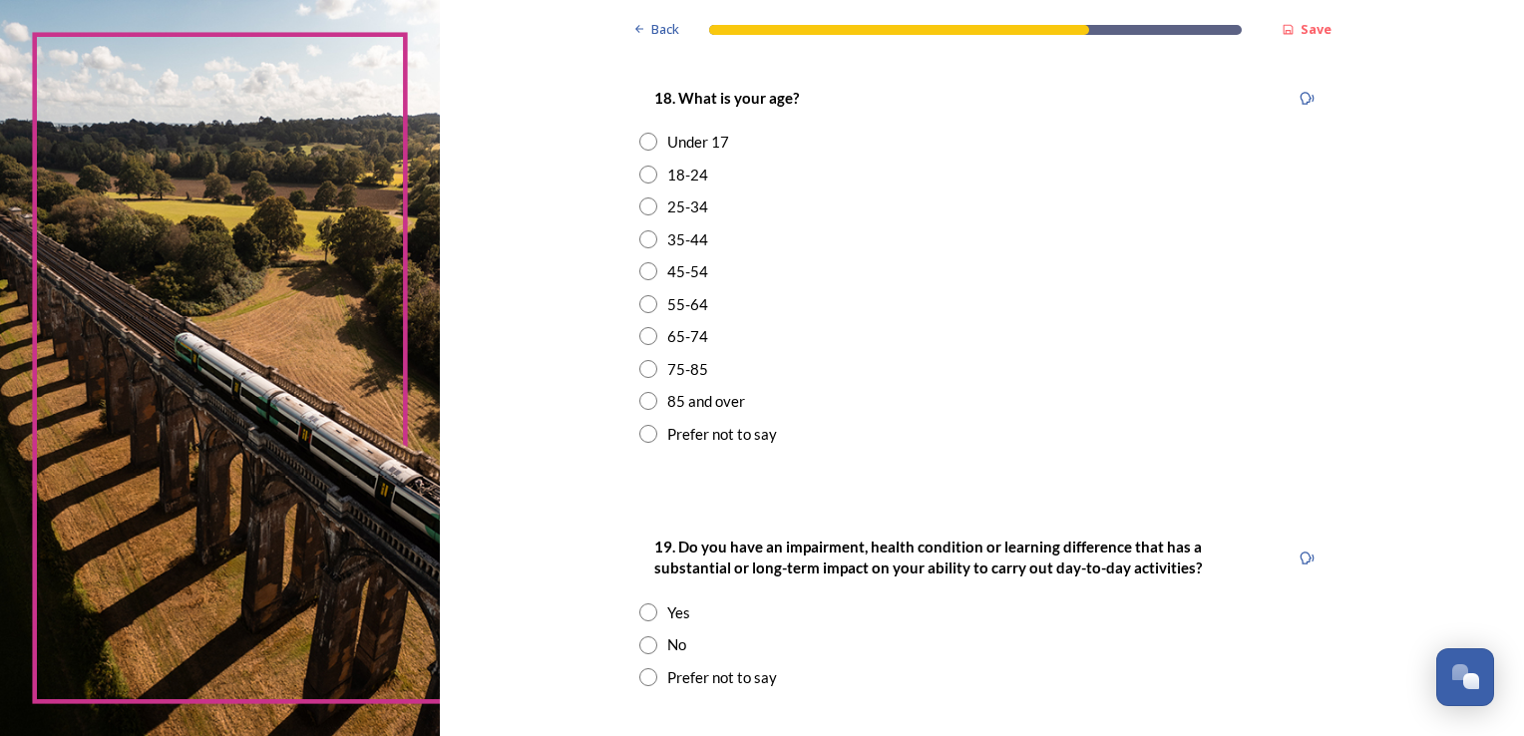
scroll to position [598, 0]
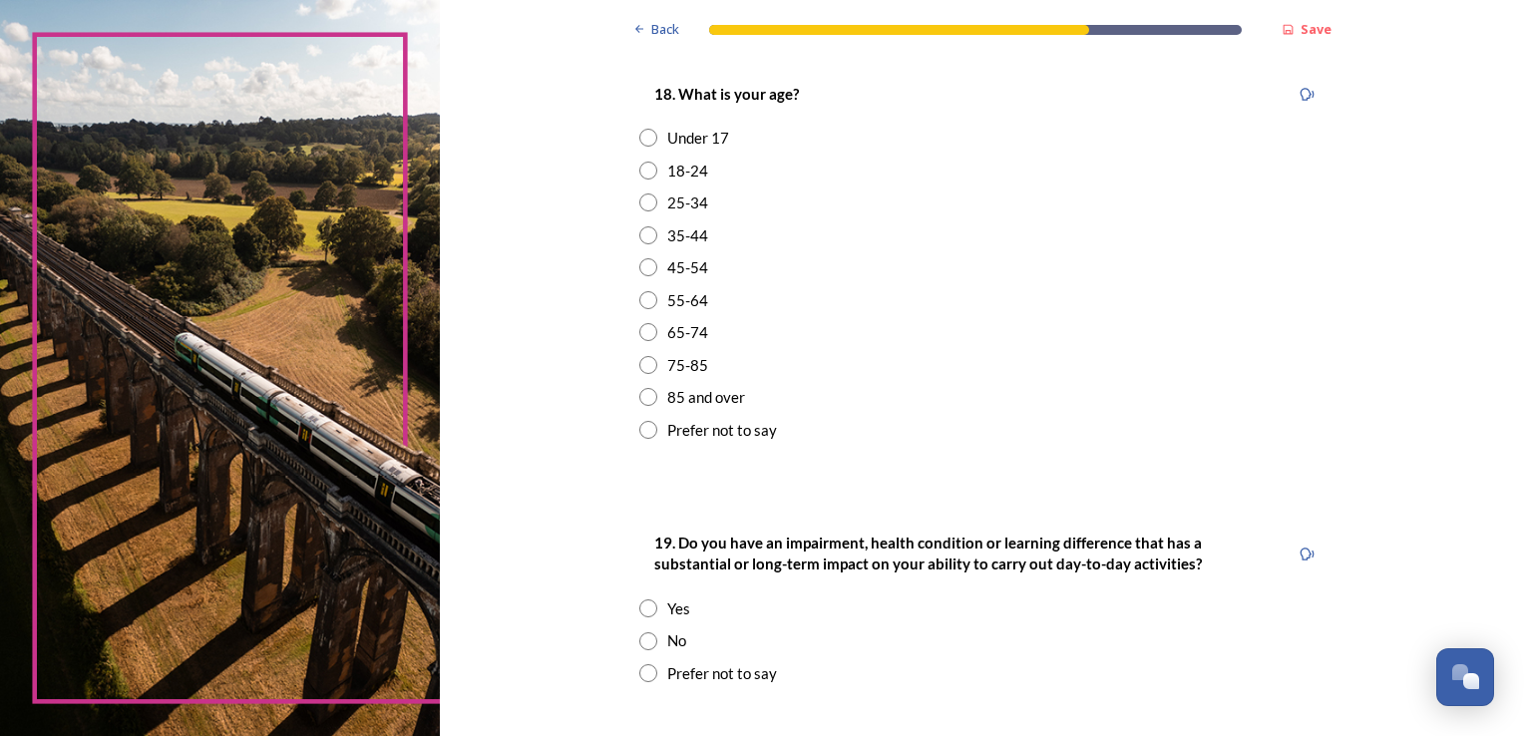
click at [639, 299] on input "radio" at bounding box center [648, 300] width 18 height 18
radio input "true"
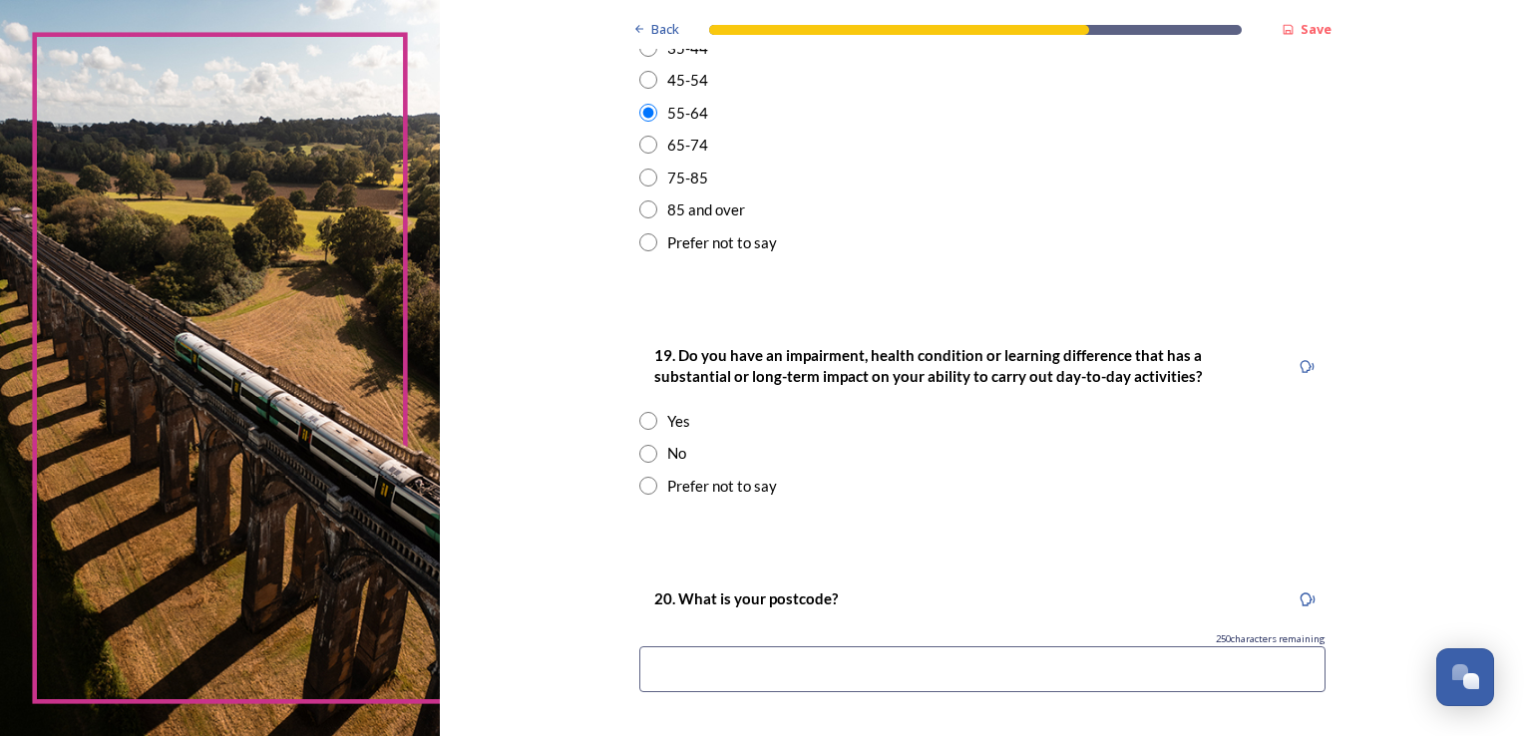
scroll to position [798, 0]
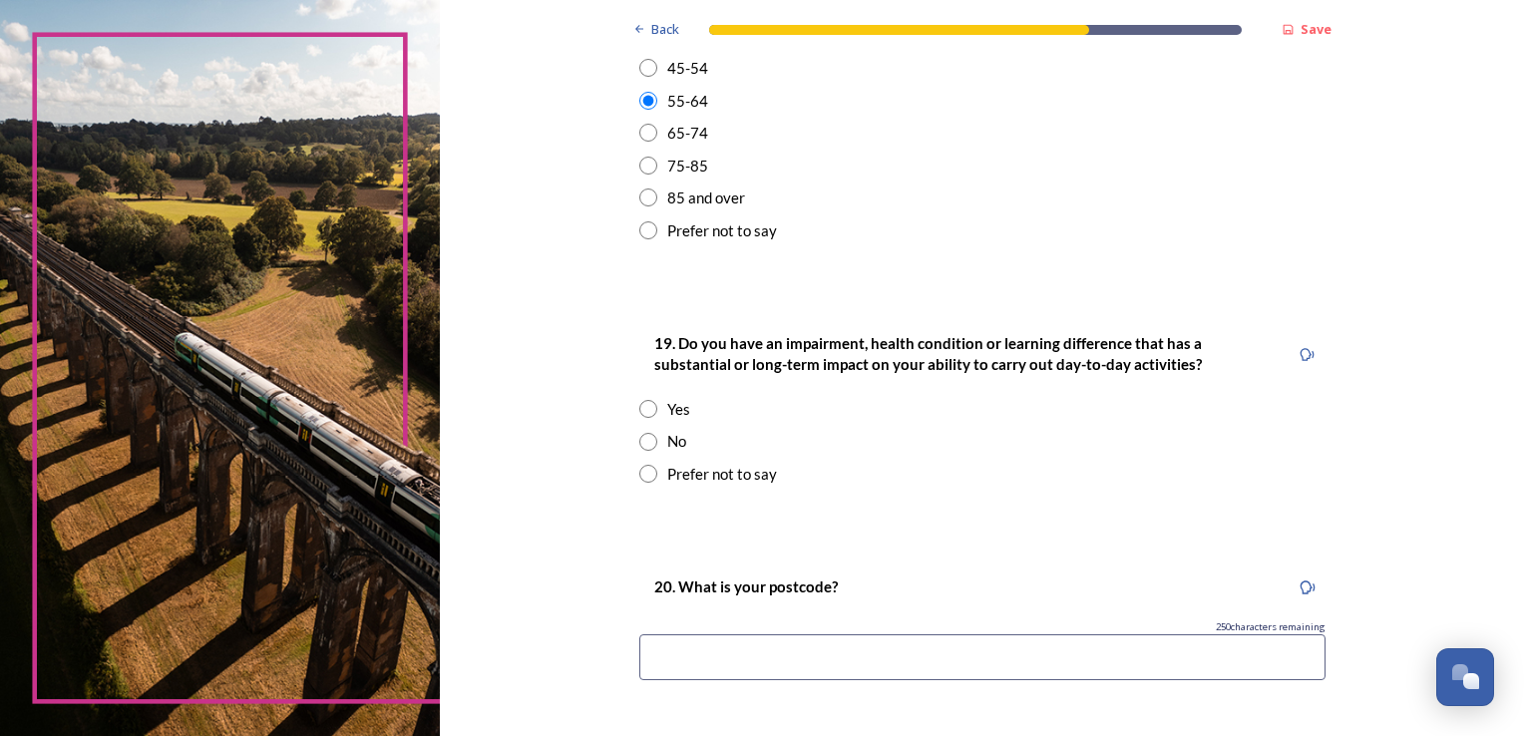
click at [639, 440] on input "radio" at bounding box center [648, 442] width 18 height 18
radio input "true"
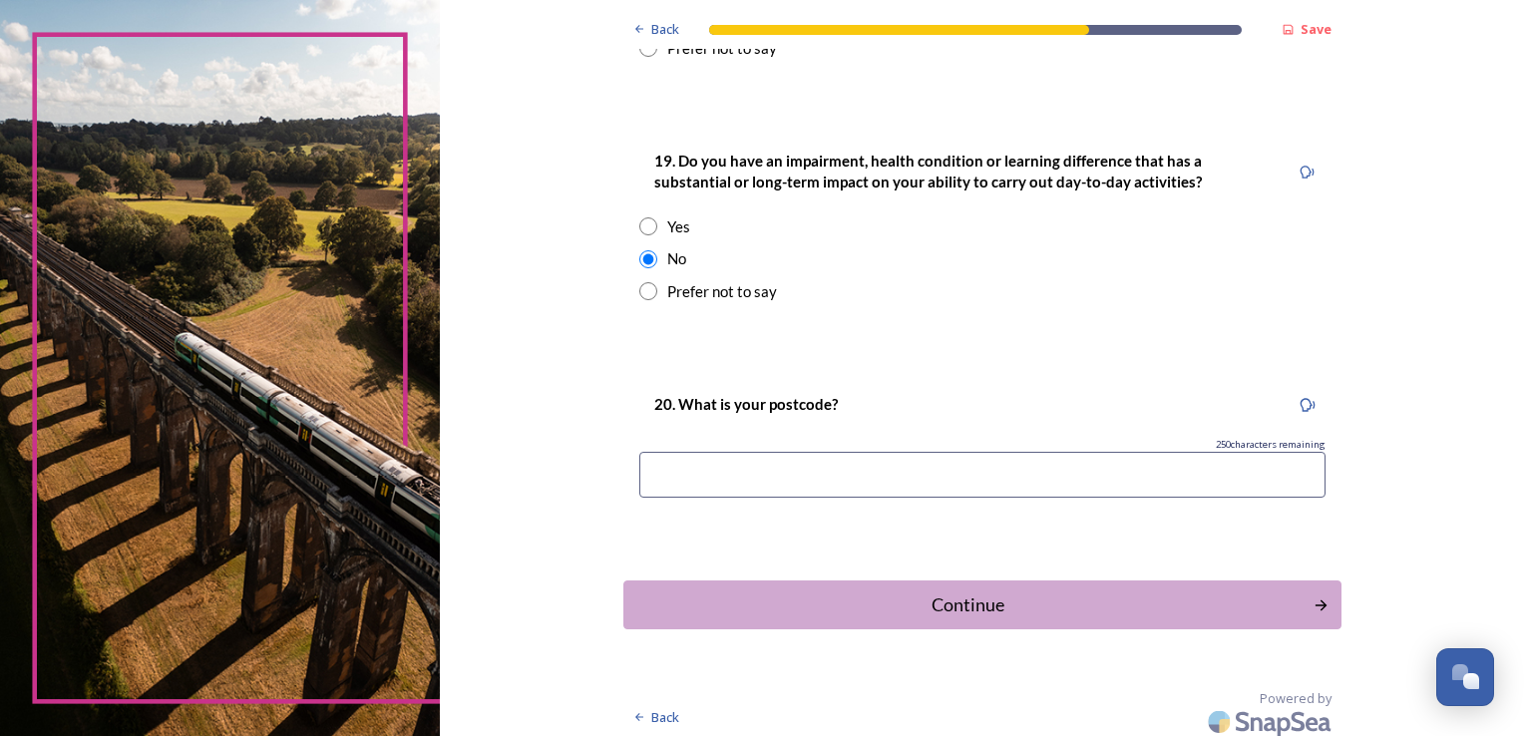
scroll to position [988, 0]
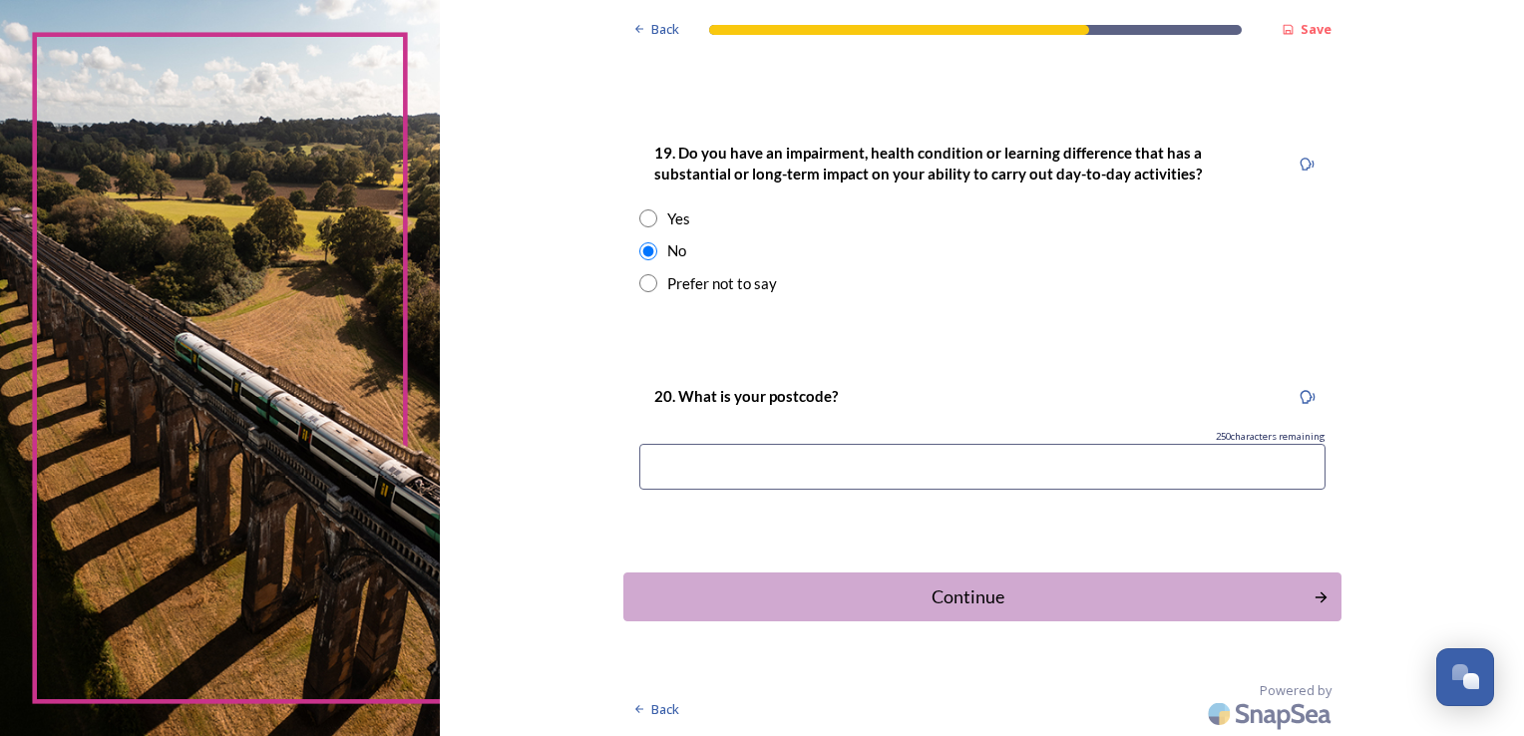
click at [659, 461] on input at bounding box center [982, 467] width 686 height 46
type input "RH10 1 RS"
click at [976, 598] on div "Continue" at bounding box center [967, 596] width 675 height 27
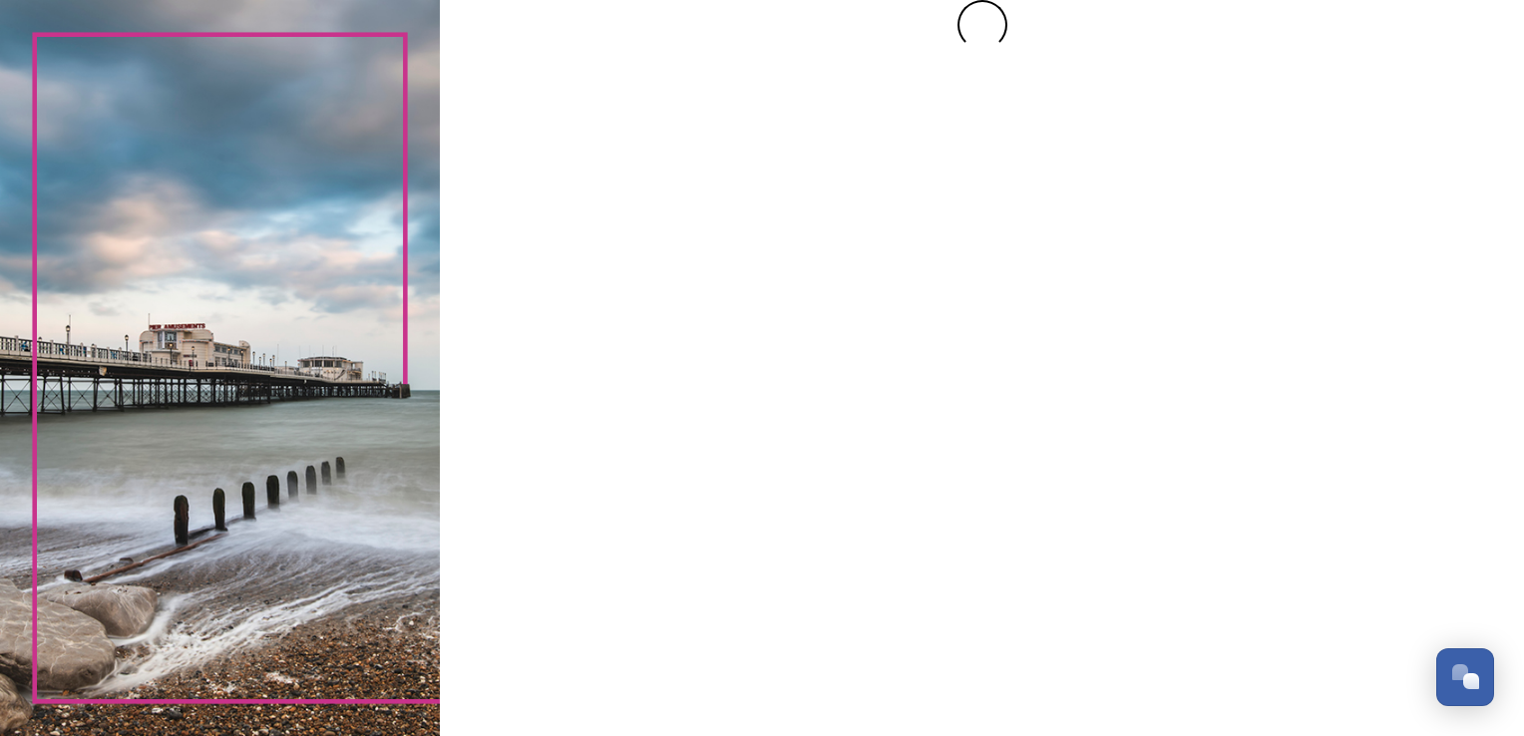
scroll to position [0, 0]
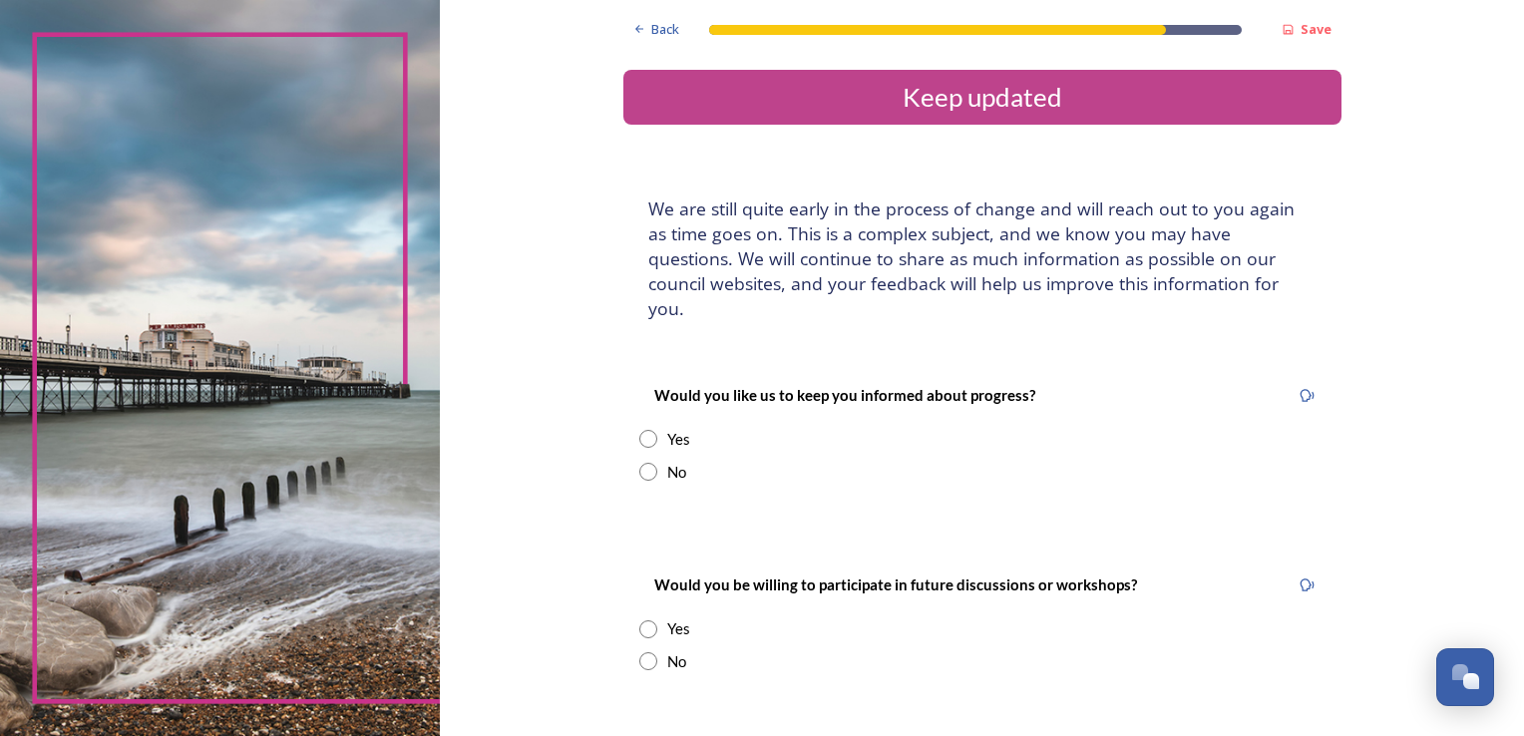
click at [641, 463] on input "radio" at bounding box center [648, 472] width 18 height 18
radio input "true"
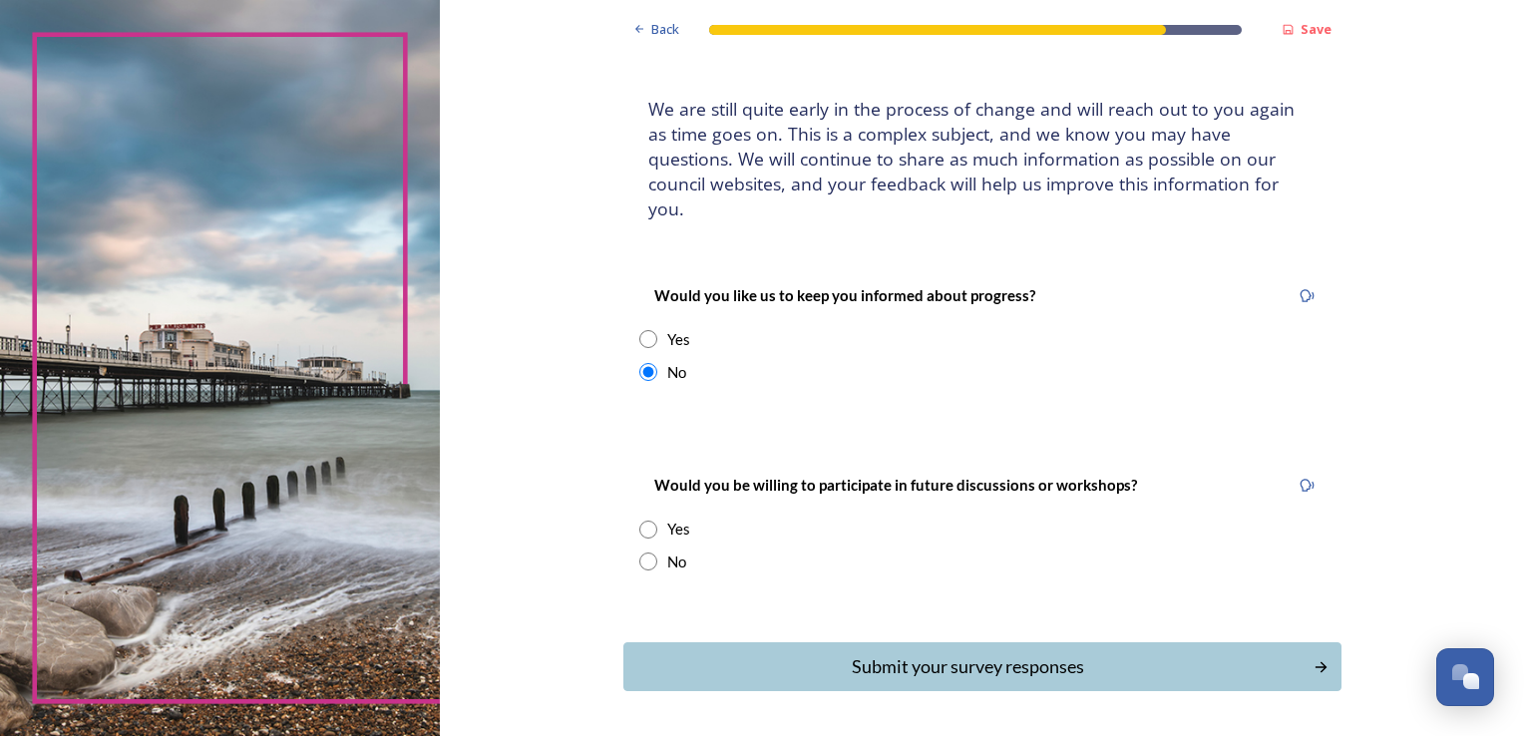
click at [644, 552] on input "radio" at bounding box center [648, 561] width 18 height 18
radio input "true"
click at [912, 653] on div "Submit your survey responses" at bounding box center [967, 666] width 675 height 27
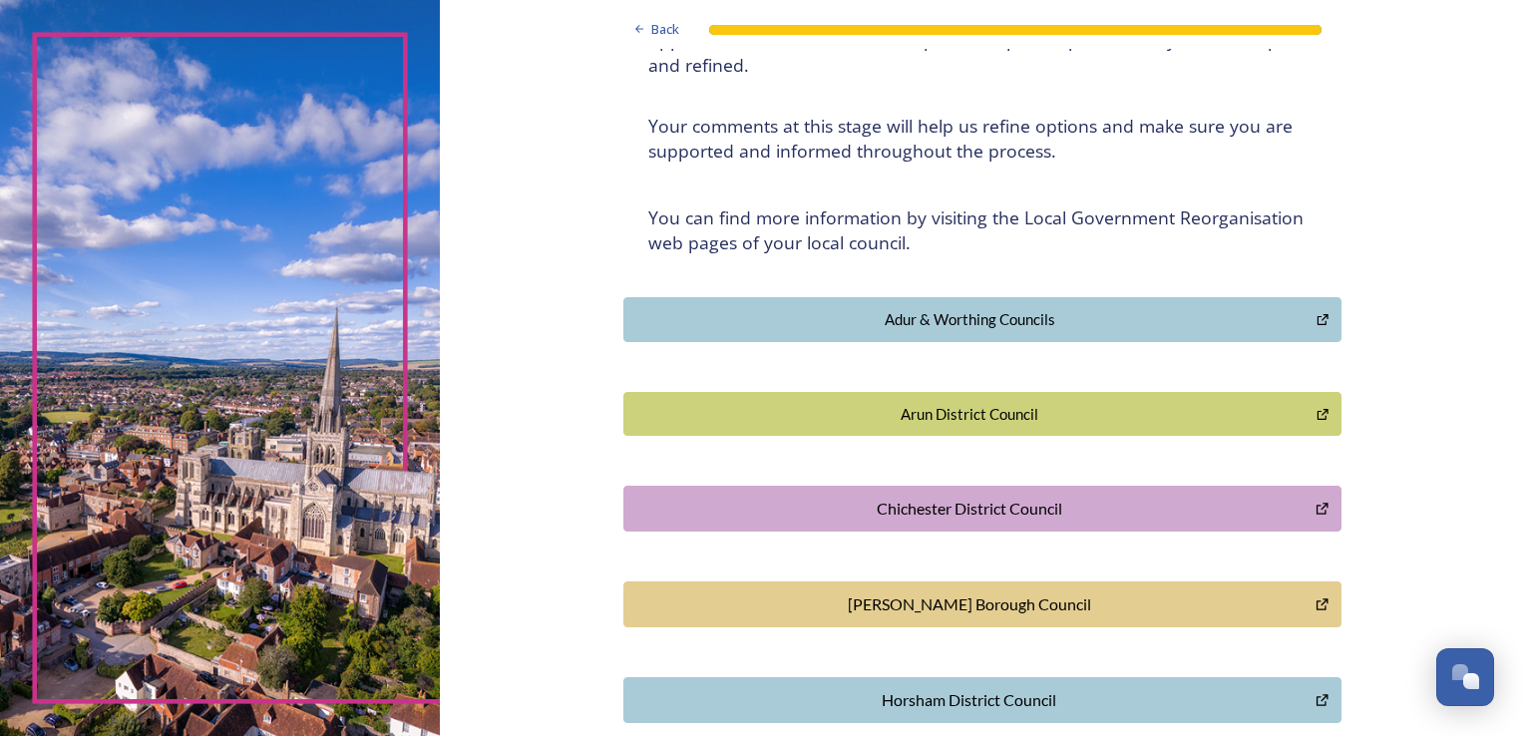
scroll to position [299, 0]
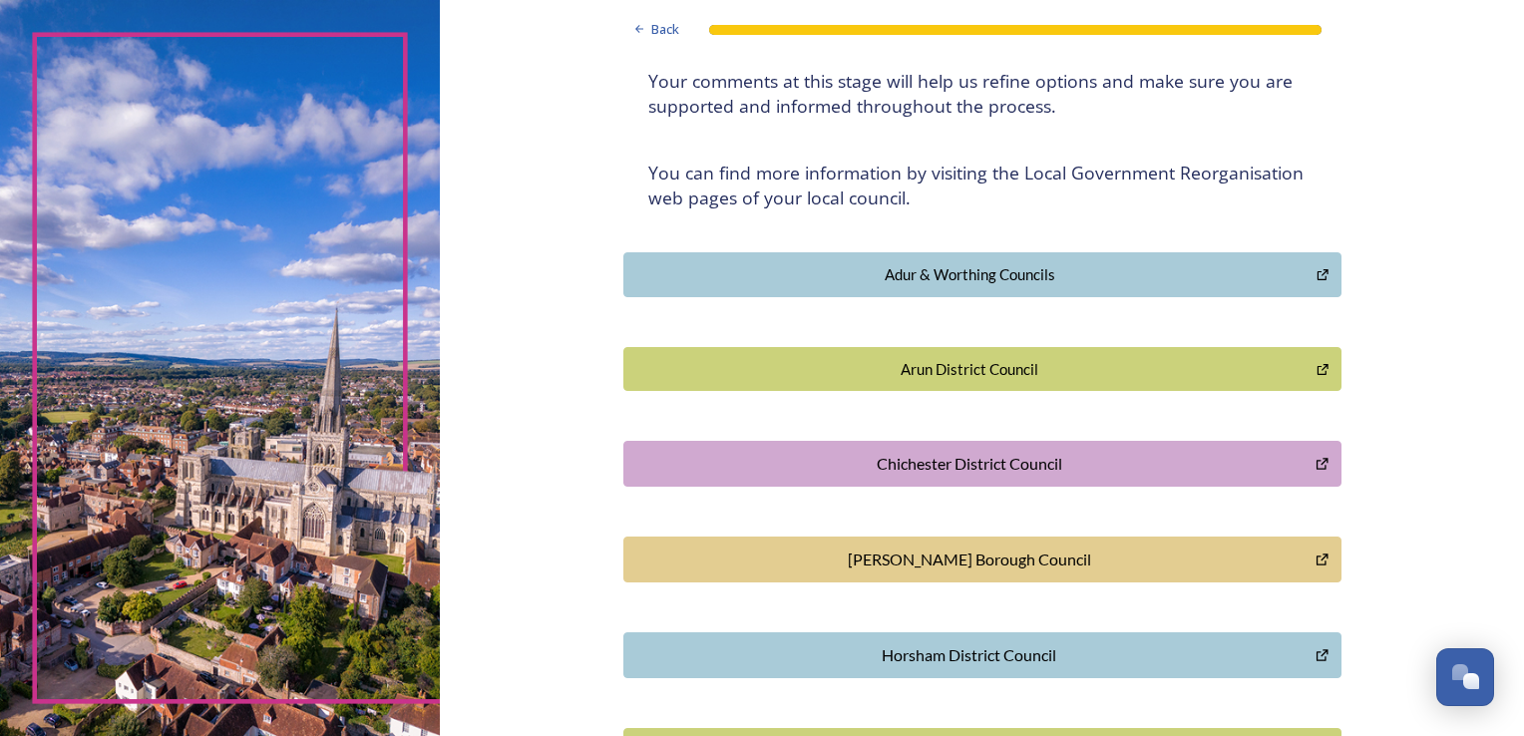
click at [986, 547] on div "[PERSON_NAME] Borough Council" at bounding box center [969, 559] width 671 height 24
